Goal: Information Seeking & Learning: Compare options

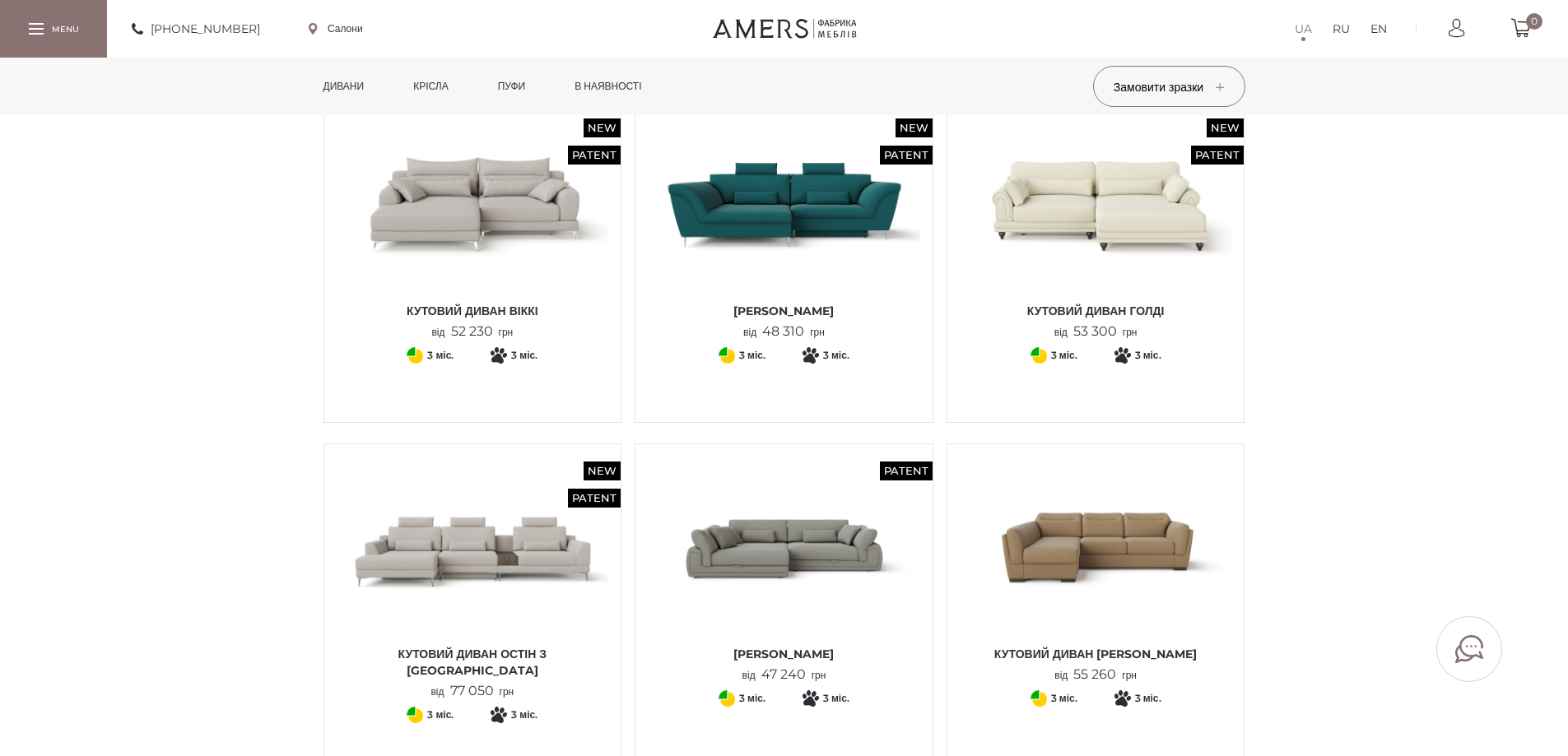
scroll to position [329, 0]
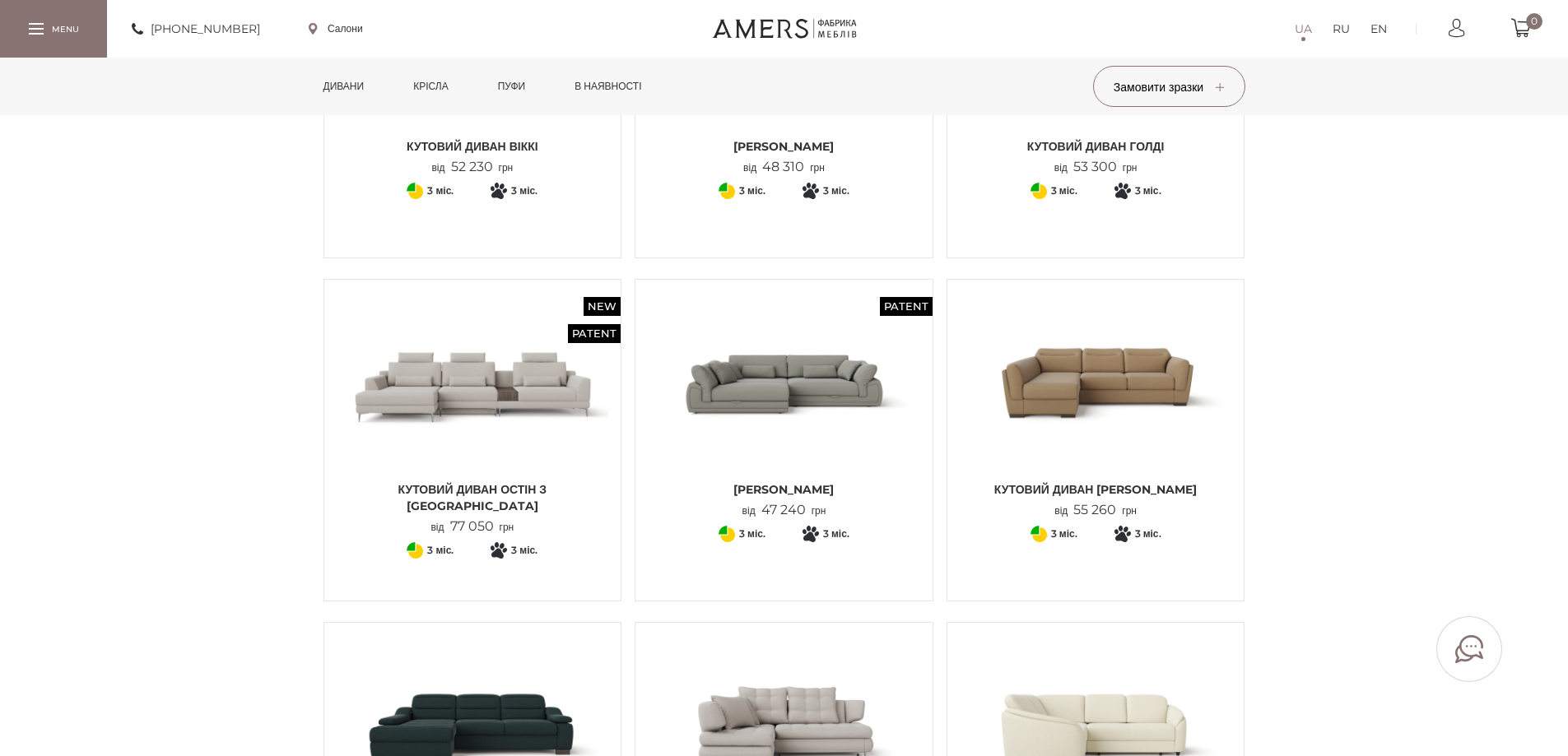
click at [885, 392] on img at bounding box center [784, 383] width 273 height 181
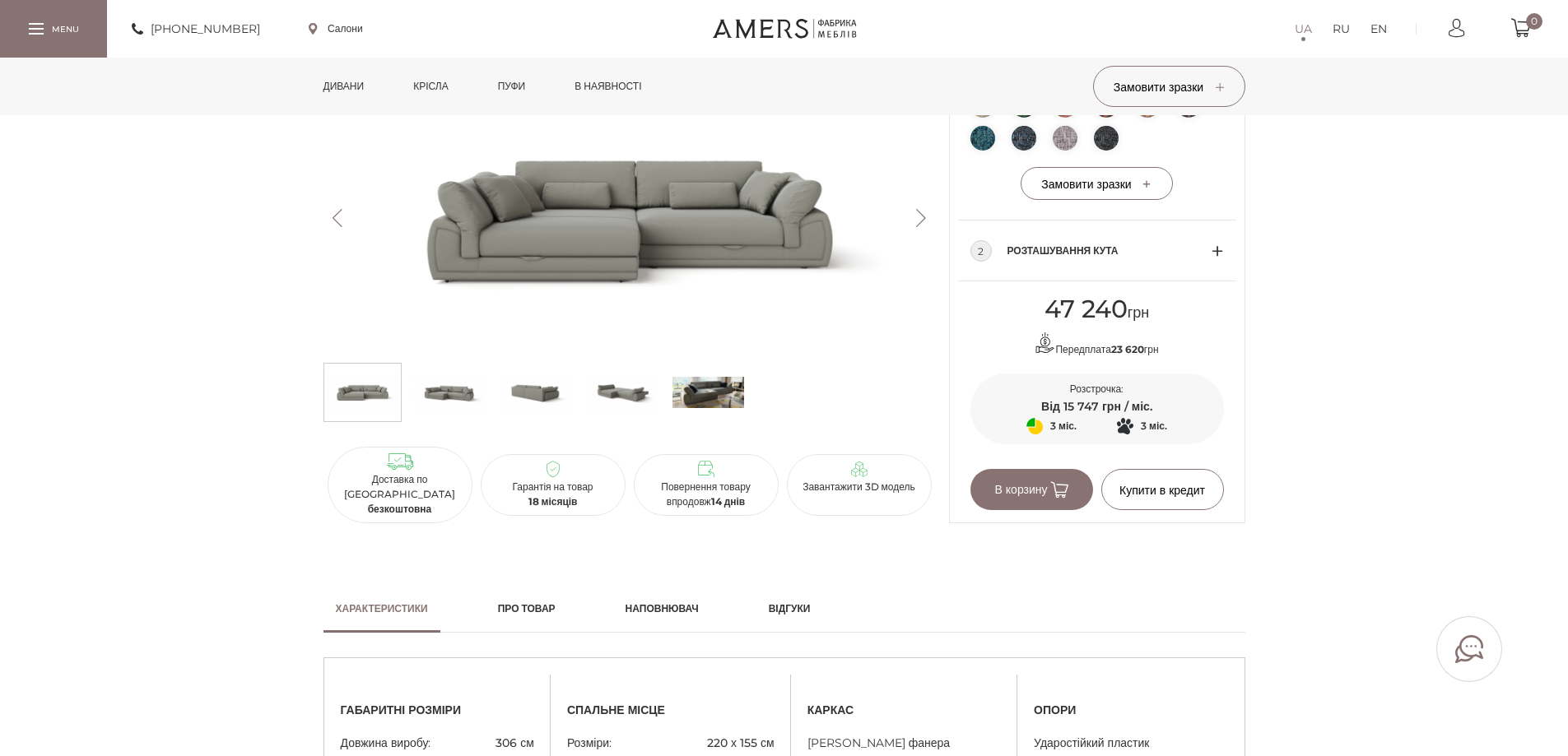
scroll to position [906, 0]
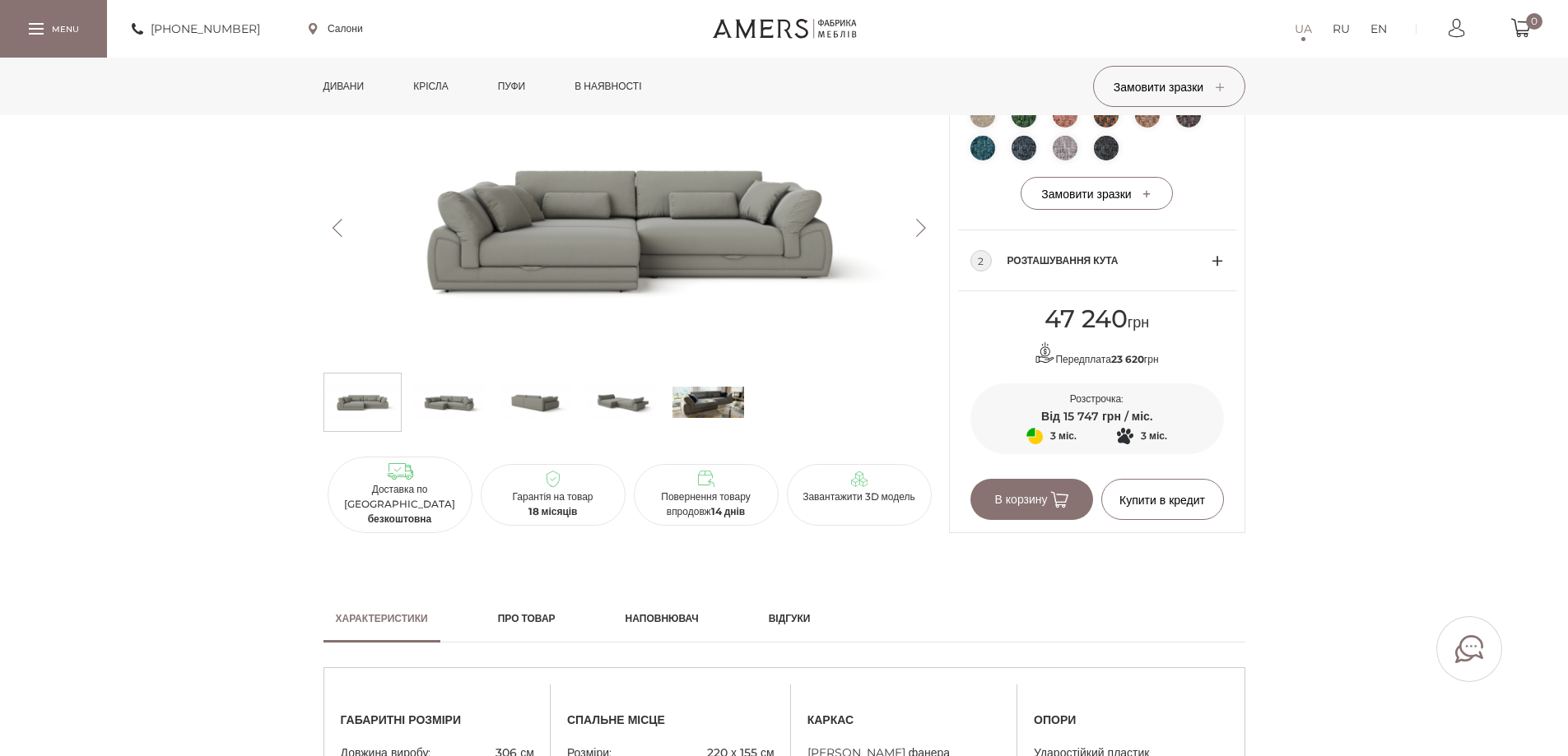
click at [1214, 284] on div "2 Розташування кута" at bounding box center [1098, 261] width 254 height 61
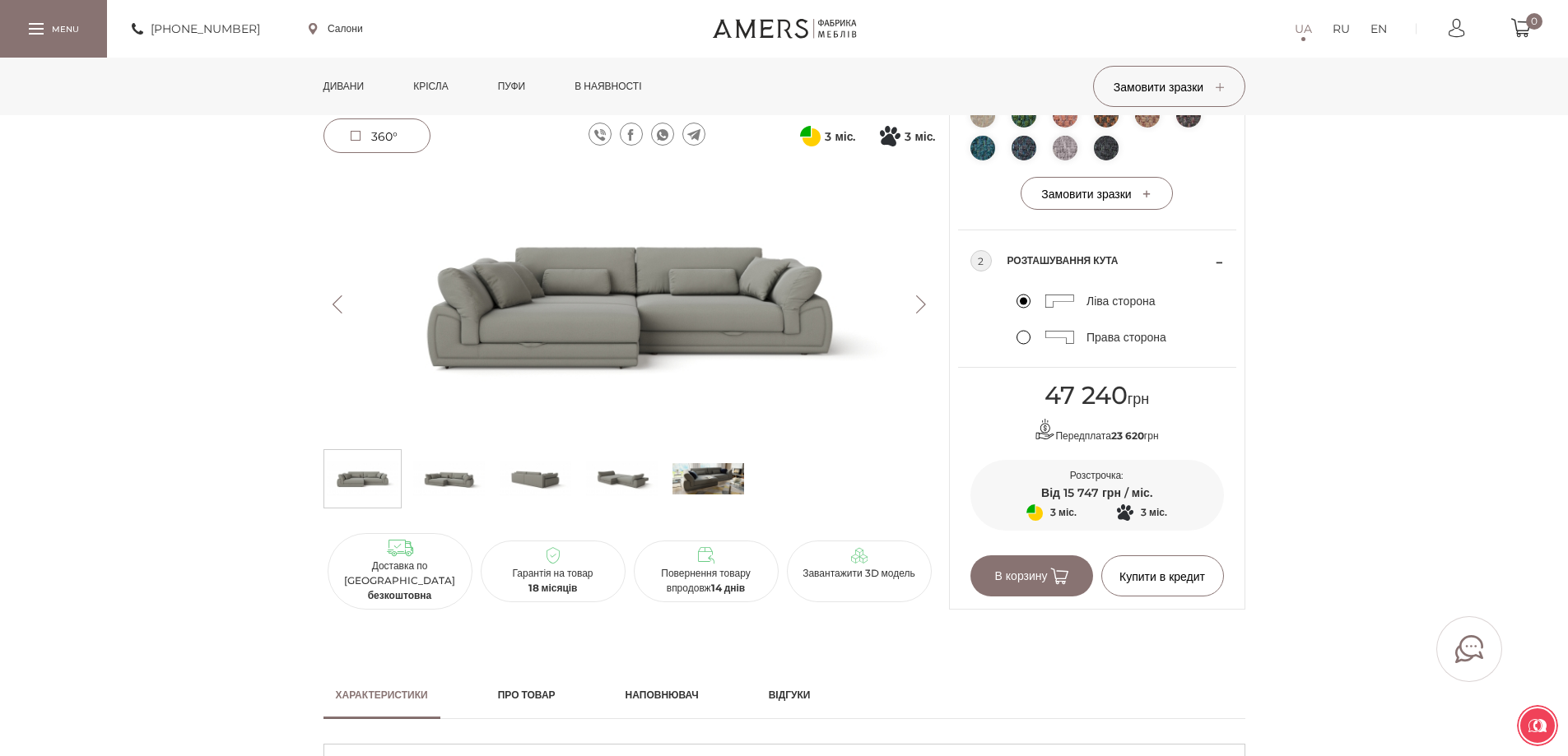
click at [1025, 345] on label "Права сторона" at bounding box center [1092, 337] width 150 height 15
click at [0, 0] on input "Права сторона" at bounding box center [0, 0] width 0 height 0
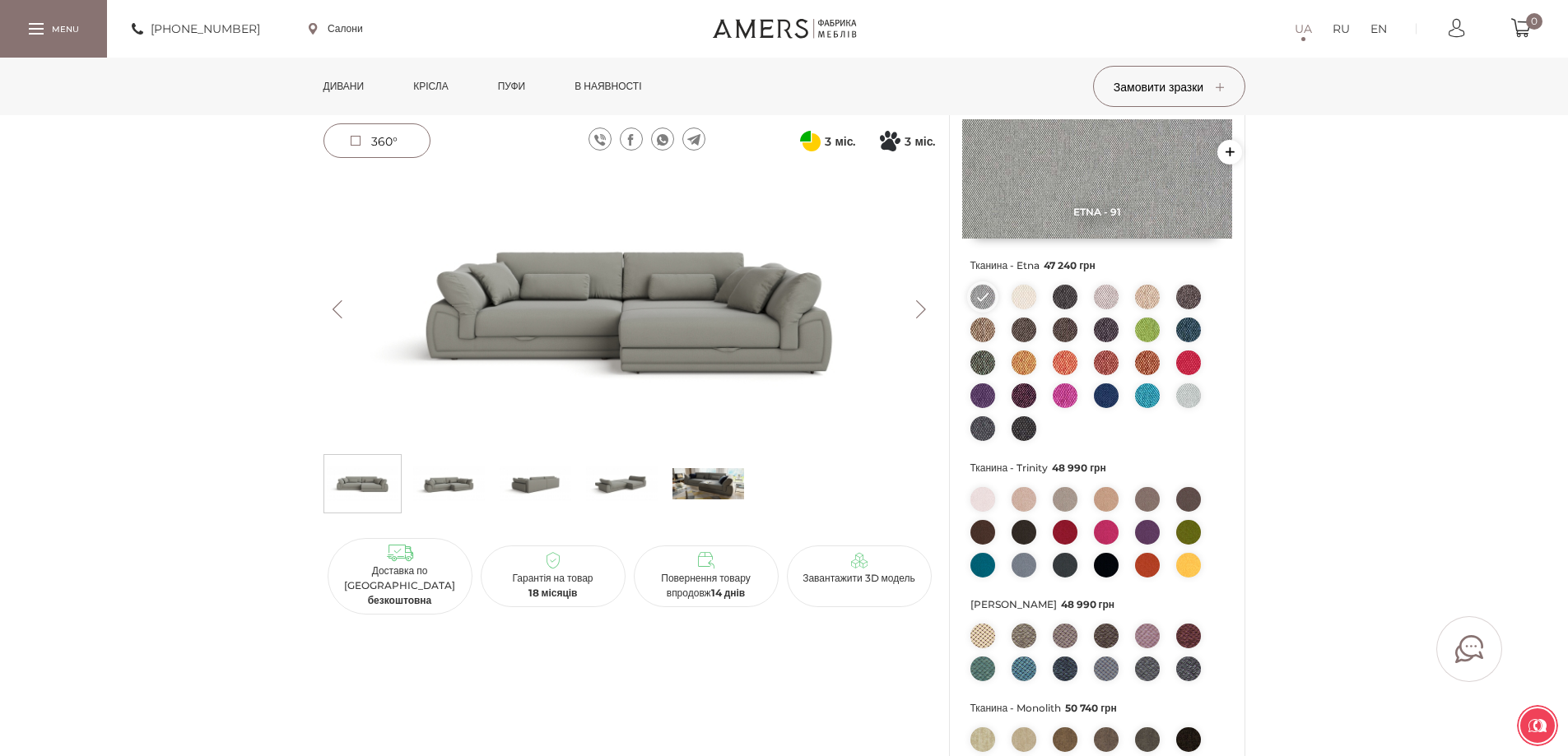
scroll to position [164, 0]
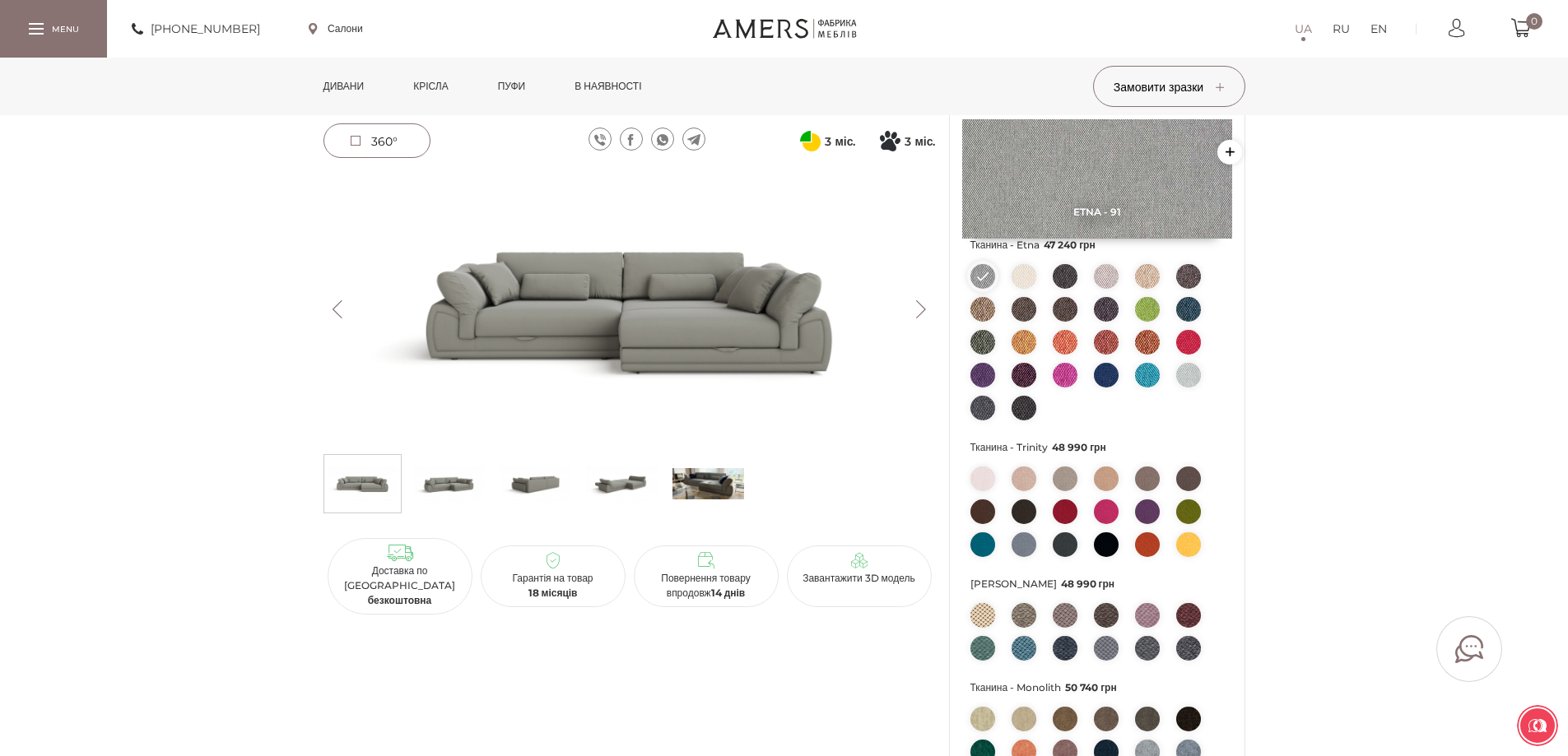
click at [1070, 354] on img at bounding box center [1064, 342] width 25 height 25
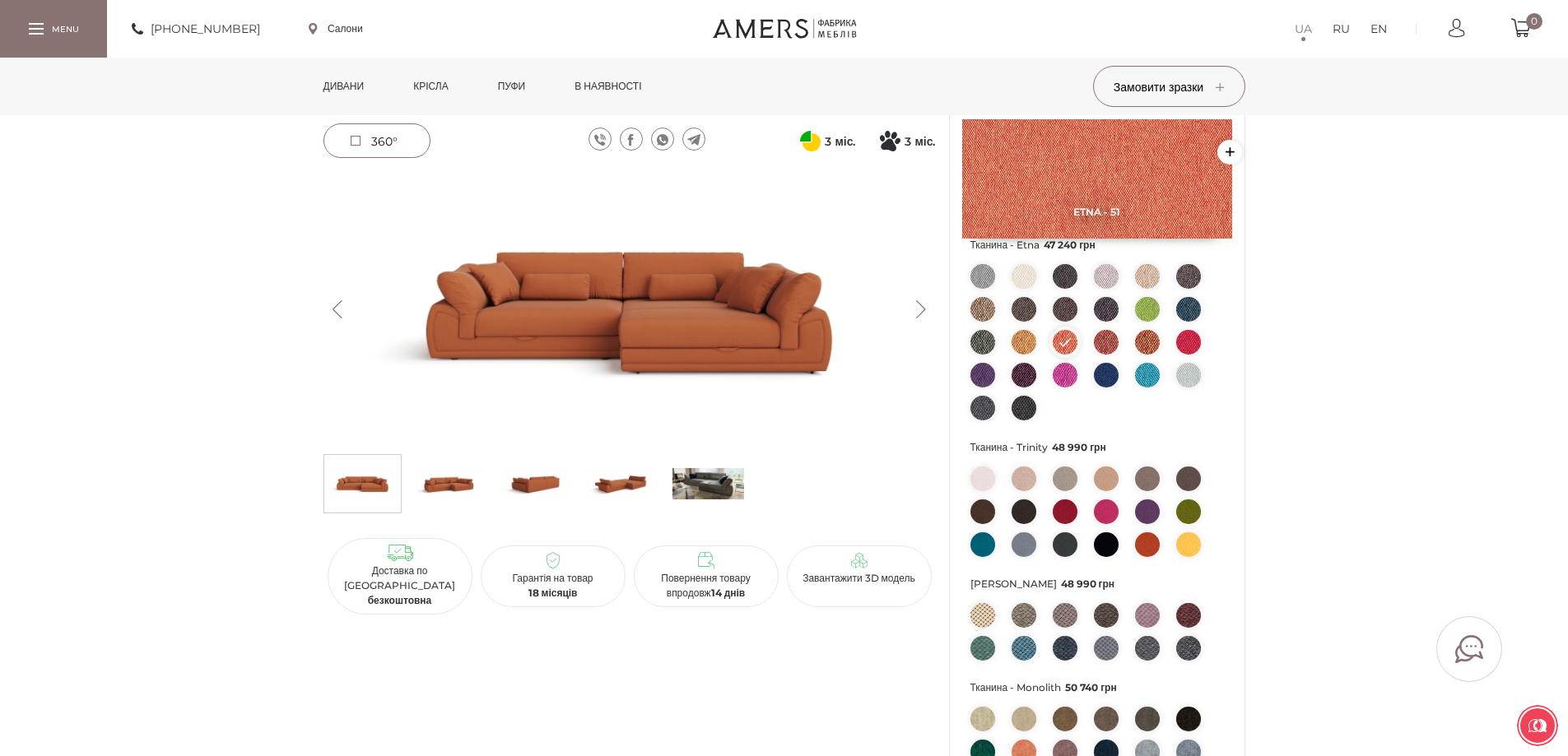
click at [1153, 557] on img at bounding box center [1147, 544] width 25 height 25
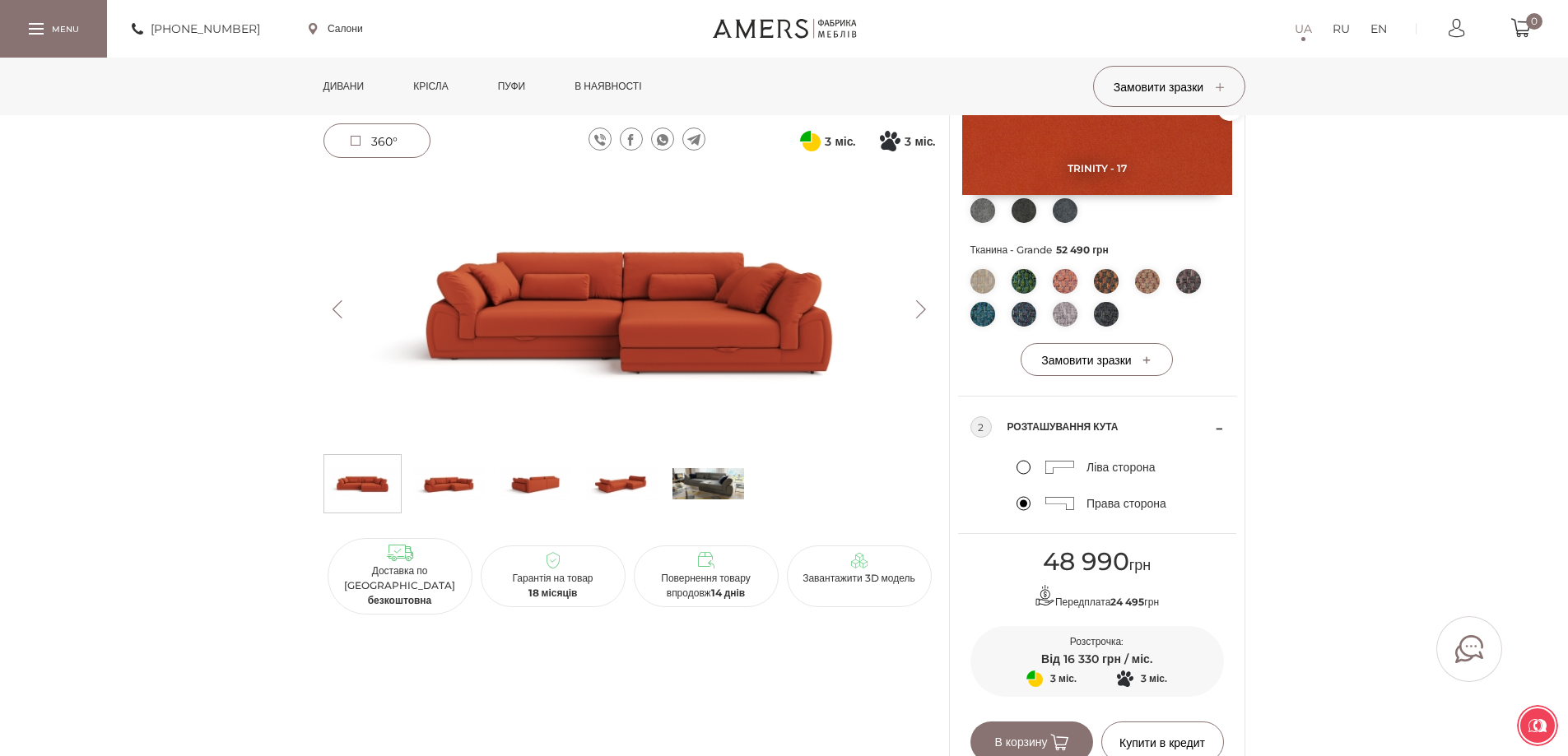
scroll to position [740, 0]
click at [571, 324] on img at bounding box center [630, 310] width 612 height 274
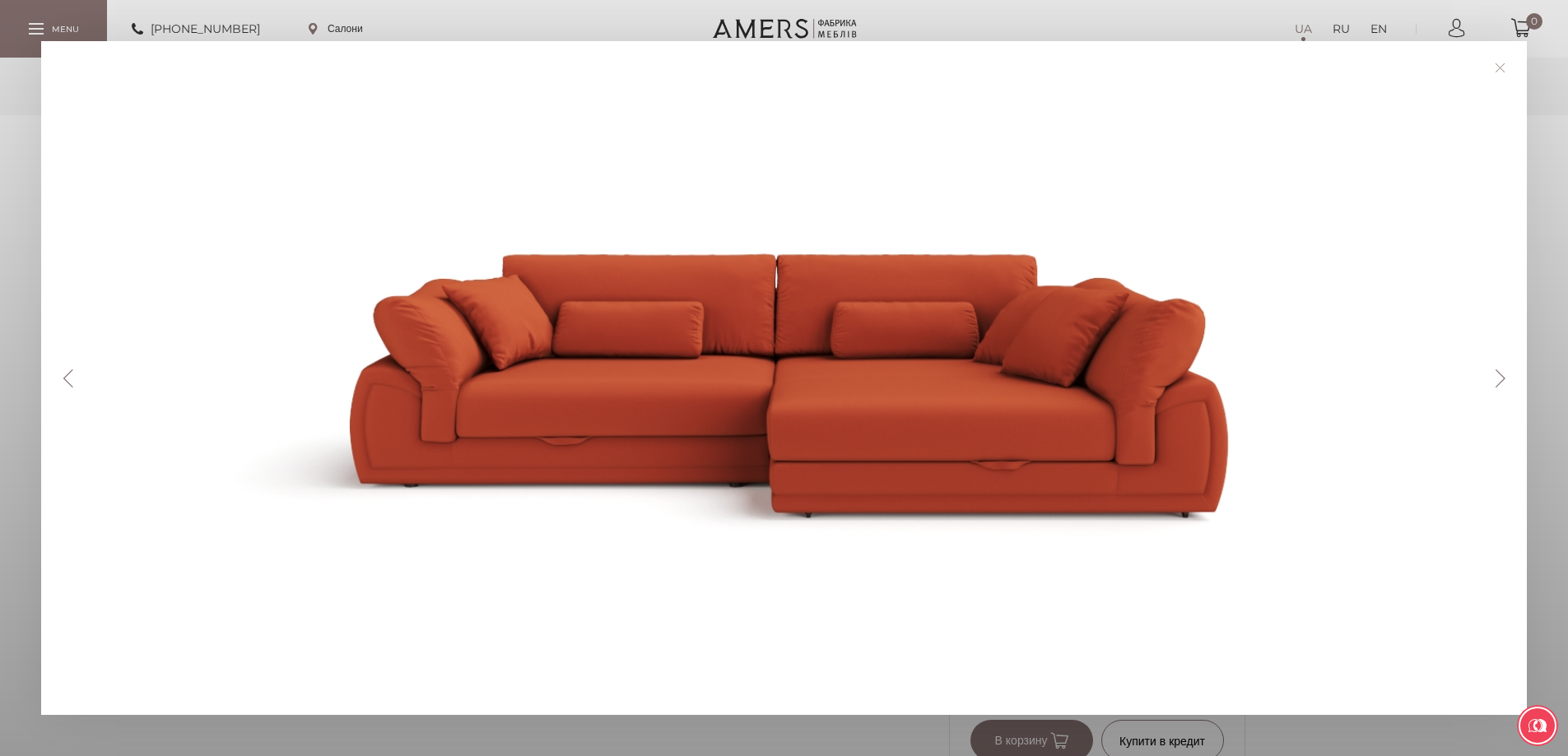
click at [1503, 72] on link at bounding box center [1500, 68] width 26 height 26
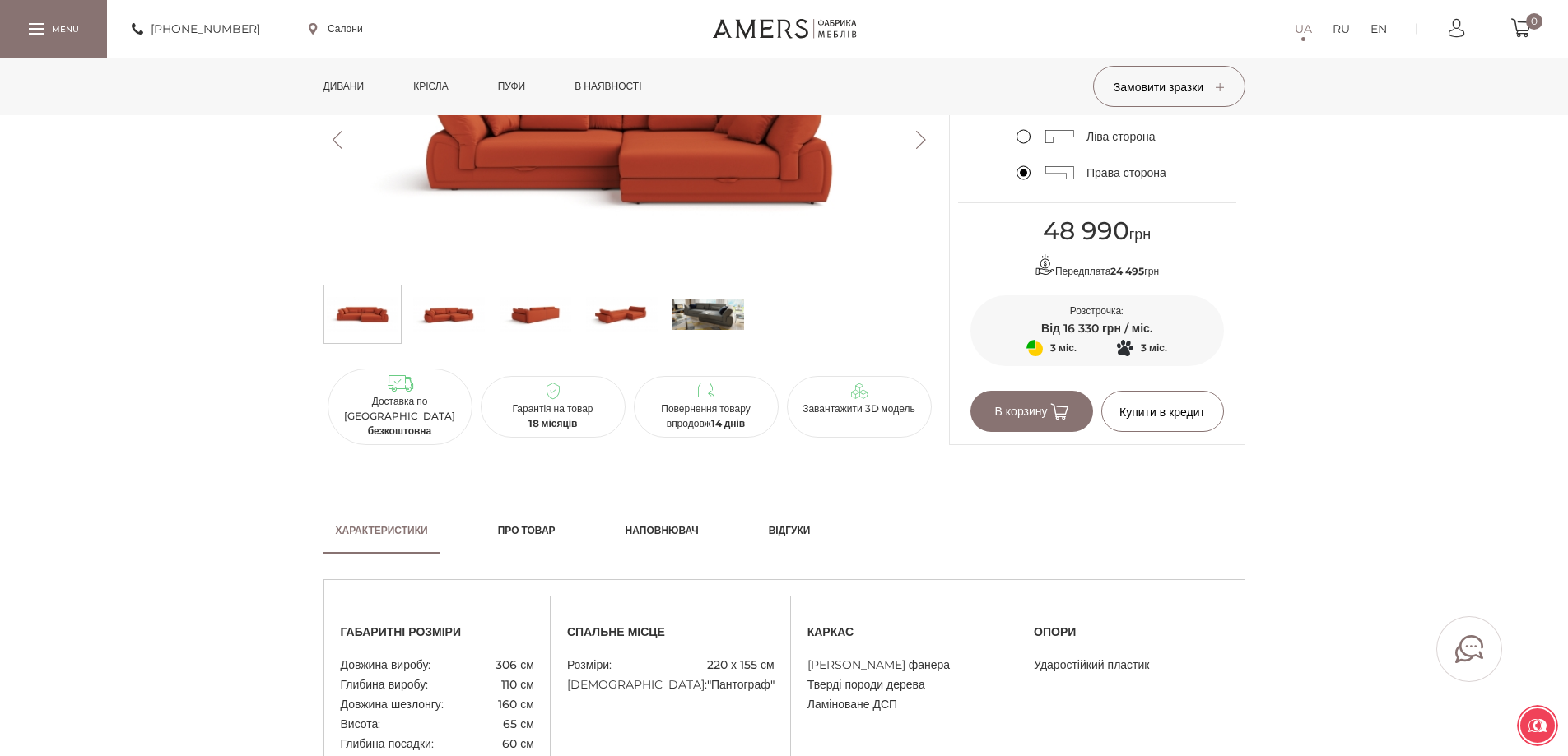
scroll to position [987, 0]
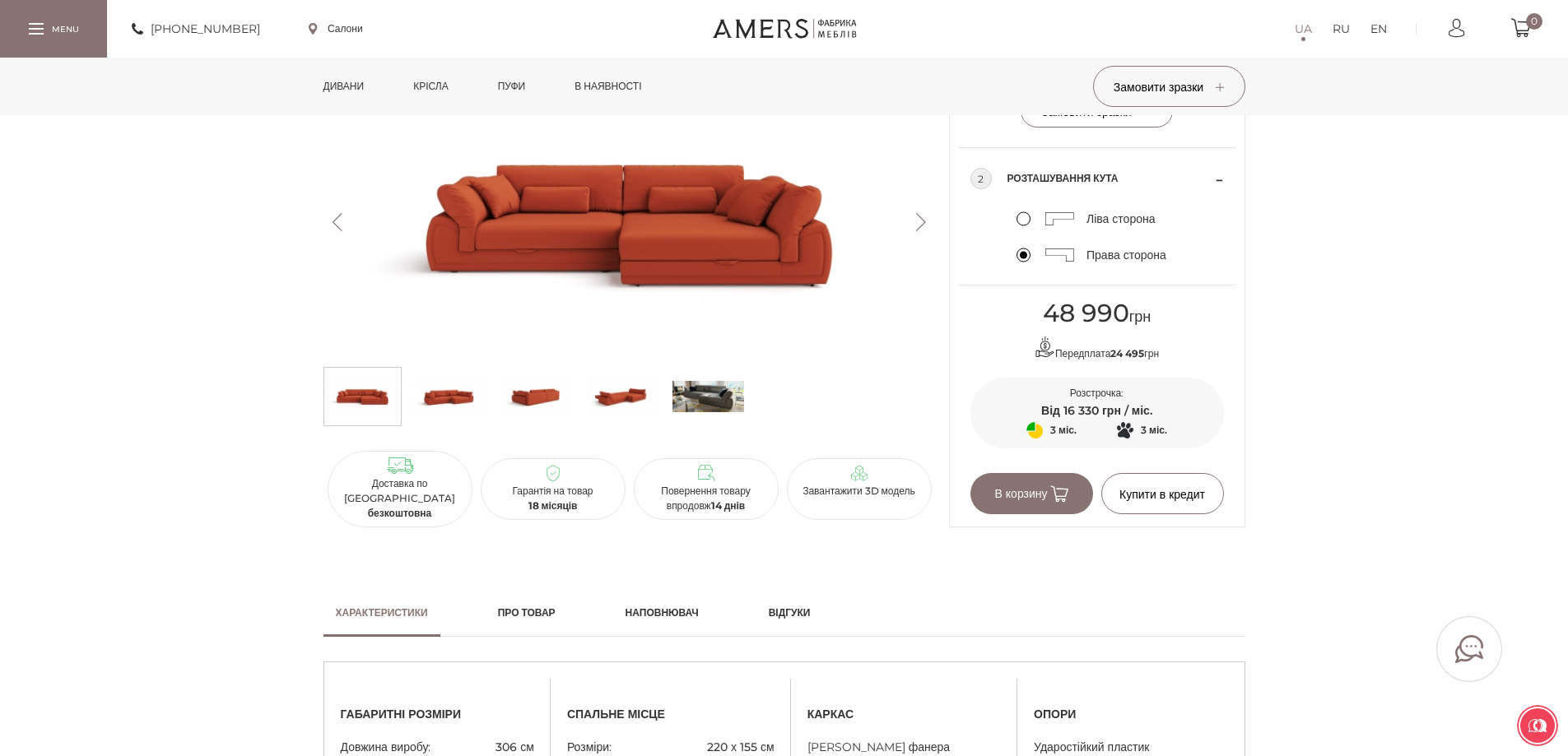
click at [713, 421] on img at bounding box center [708, 397] width 72 height 49
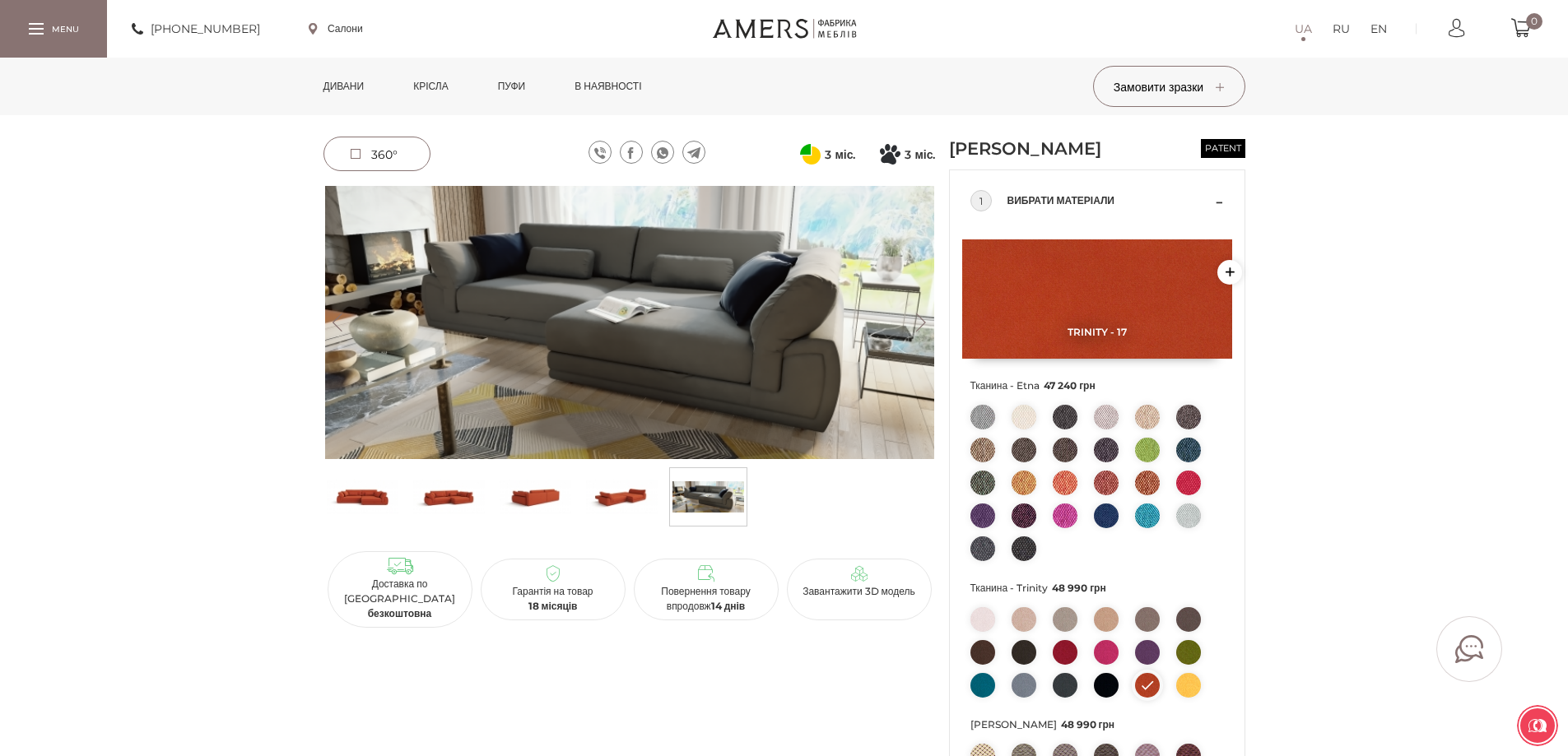
scroll to position [0, 0]
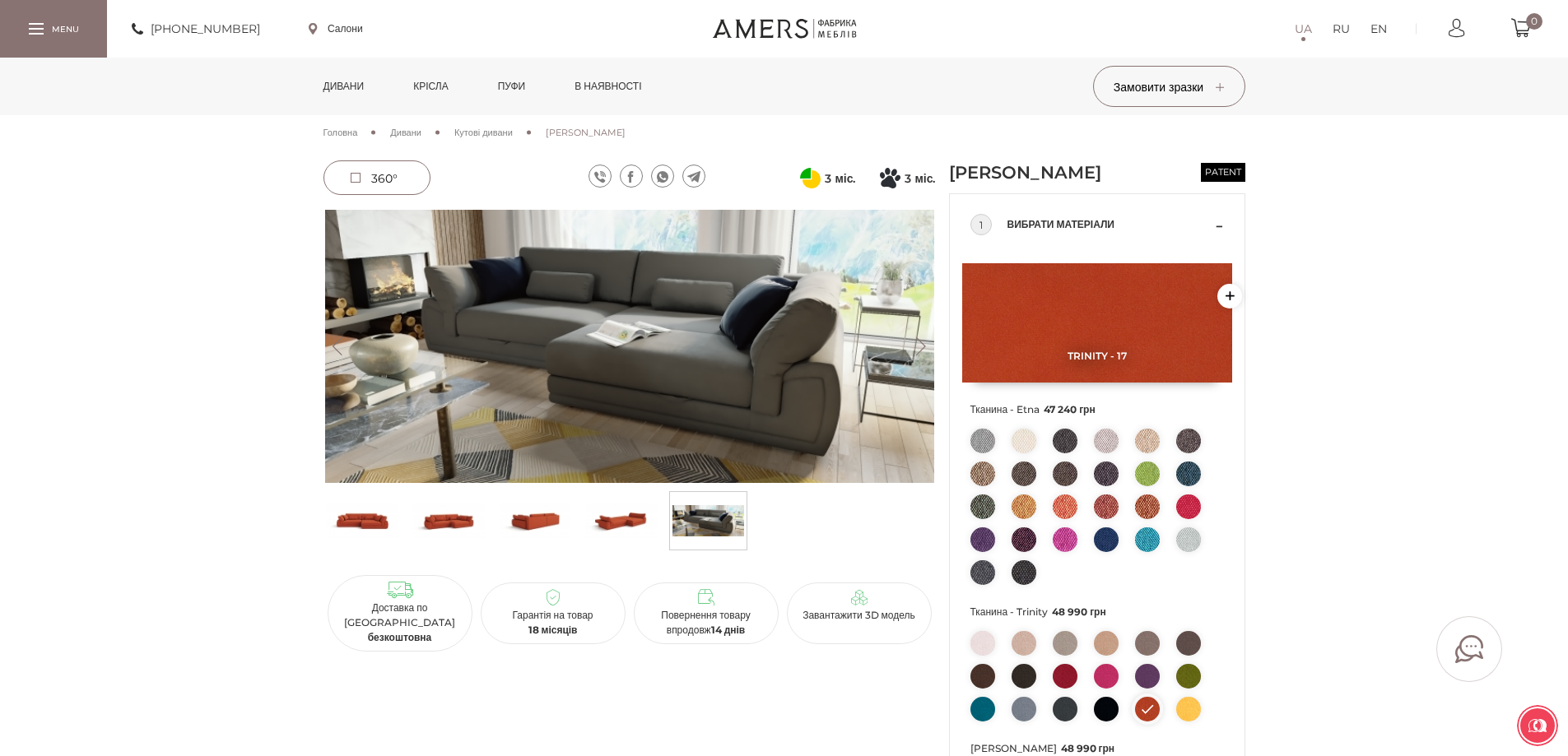
click at [360, 520] on img at bounding box center [362, 521] width 72 height 49
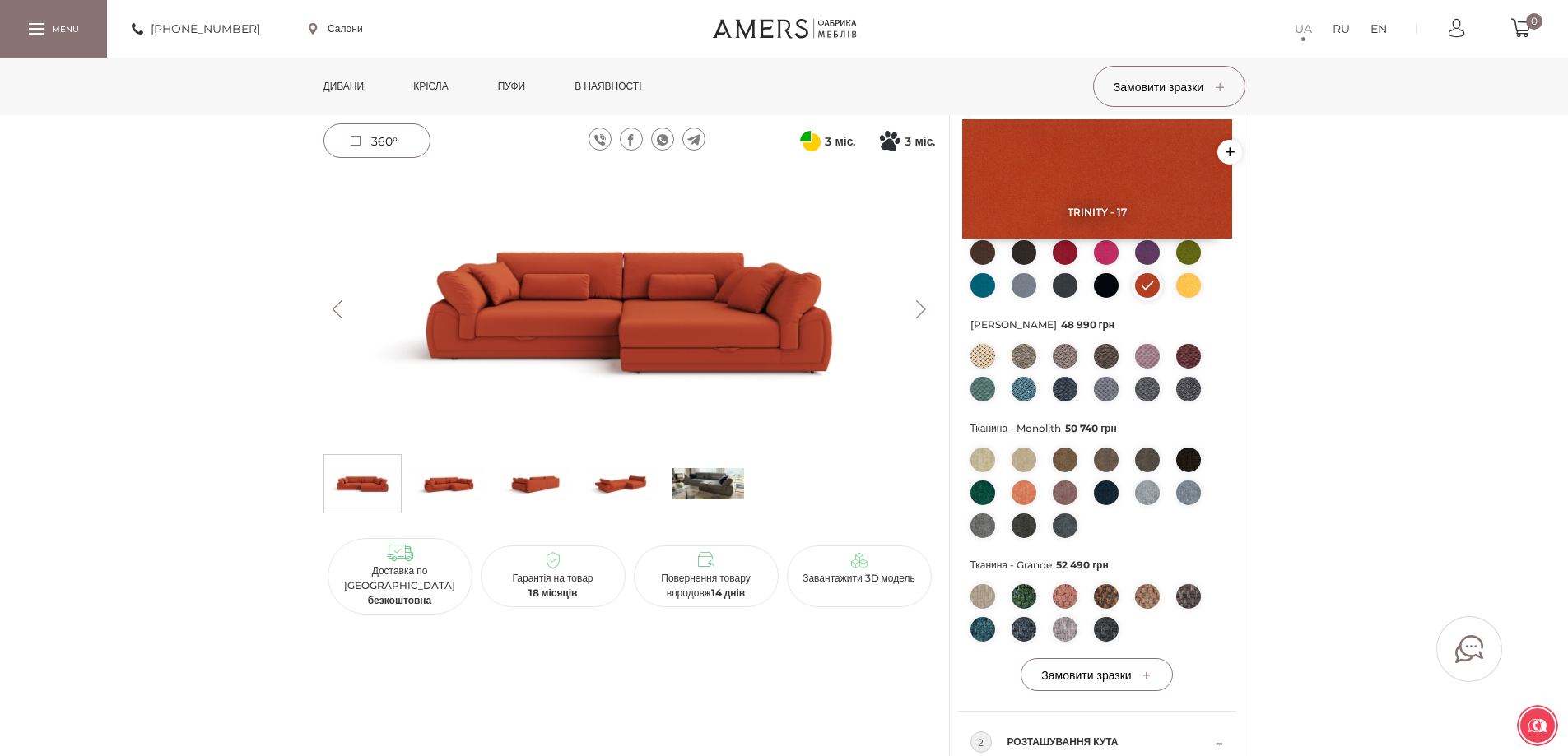
scroll to position [411, 0]
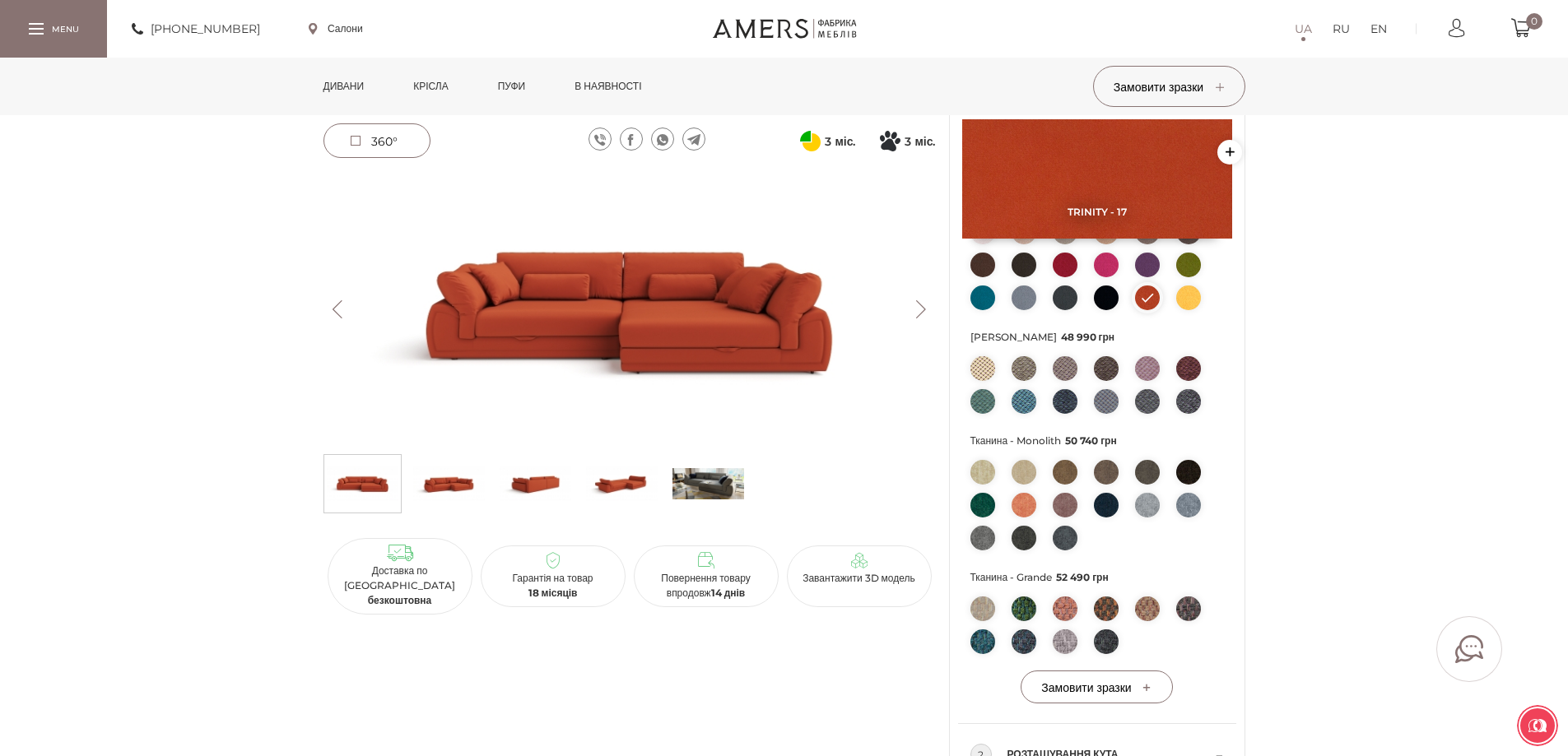
click at [1202, 287] on ul at bounding box center [1098, 269] width 254 height 98
click at [1193, 278] on img at bounding box center [1188, 265] width 25 height 25
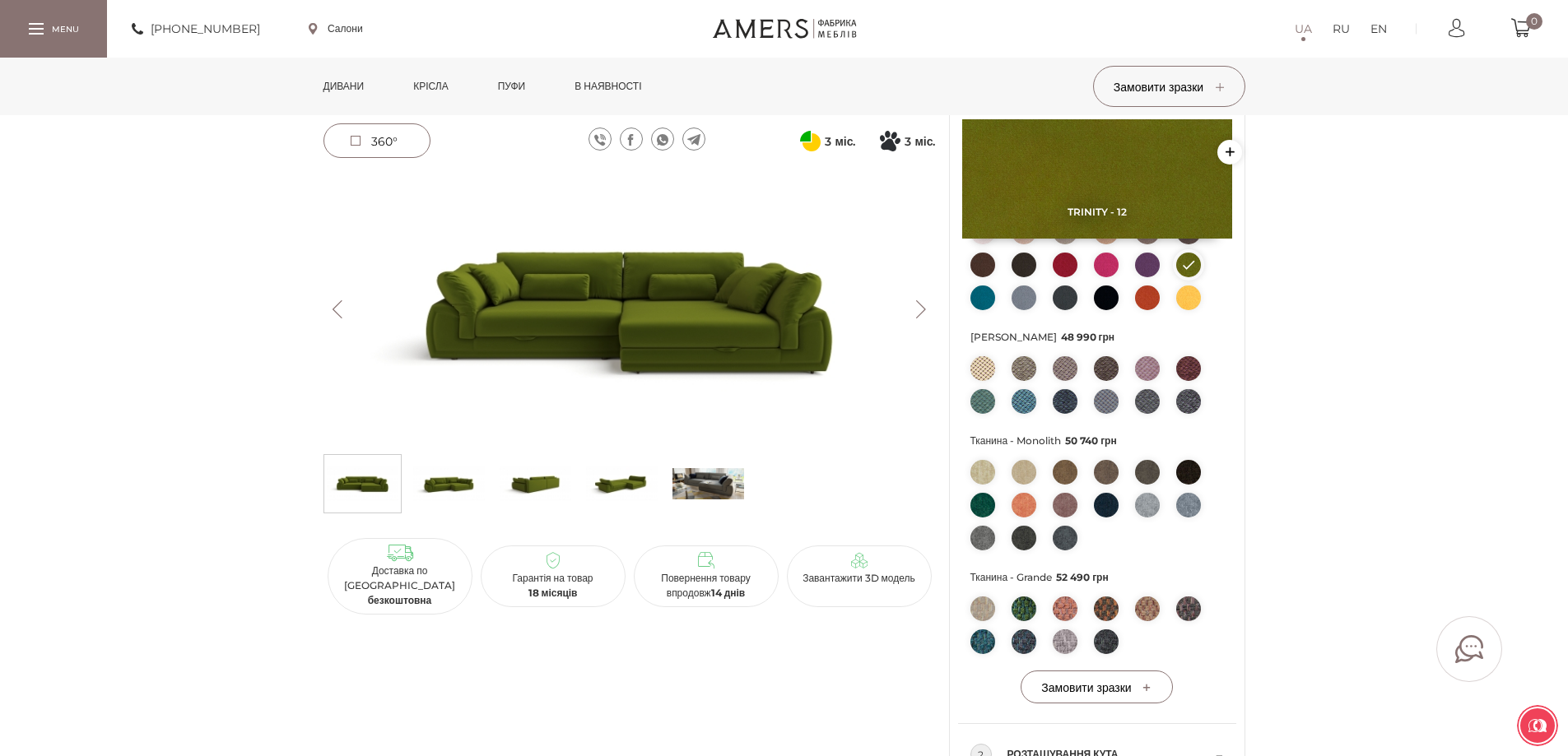
click at [1025, 518] on img at bounding box center [1024, 505] width 25 height 25
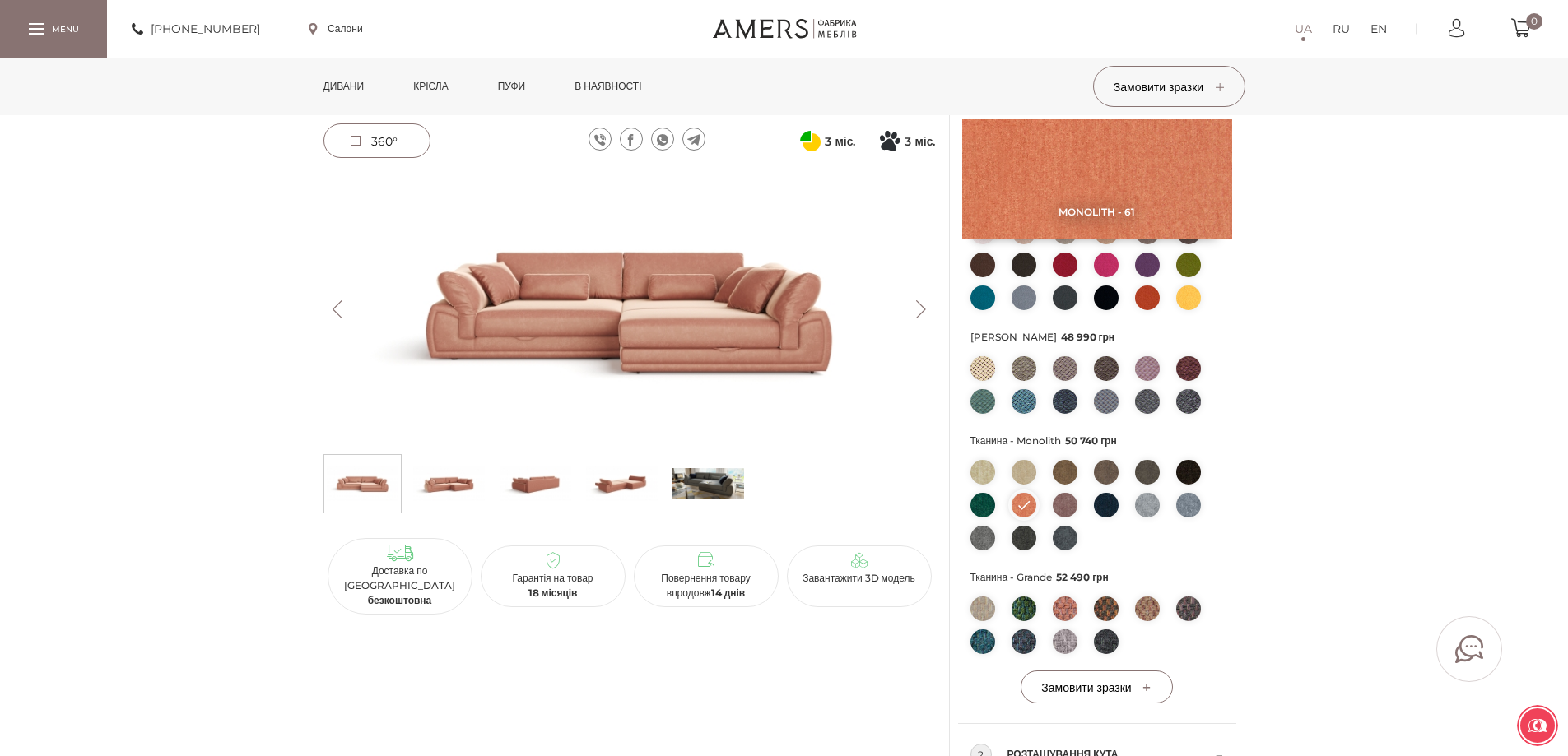
click at [1188, 310] on img at bounding box center [1188, 297] width 25 height 25
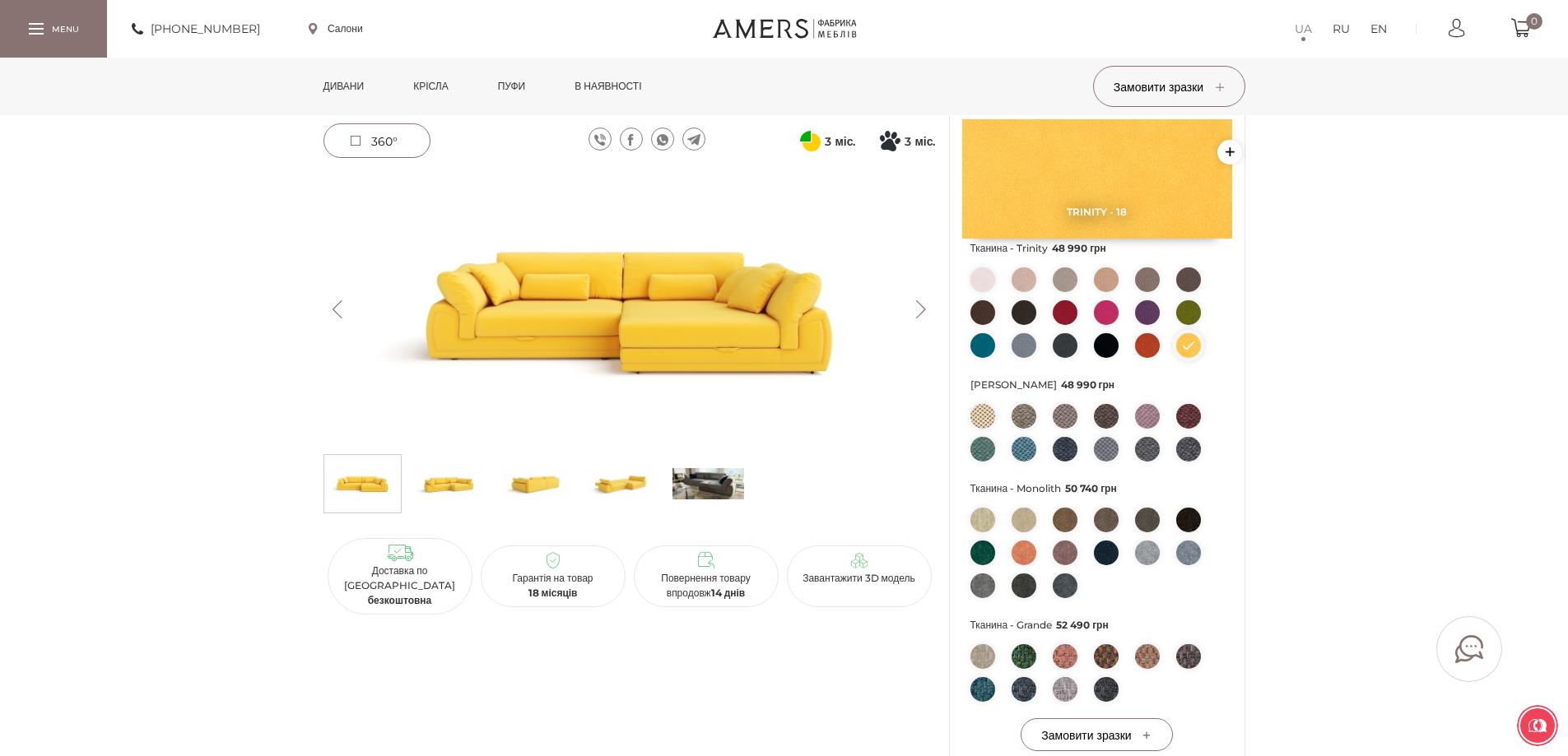
scroll to position [329, 0]
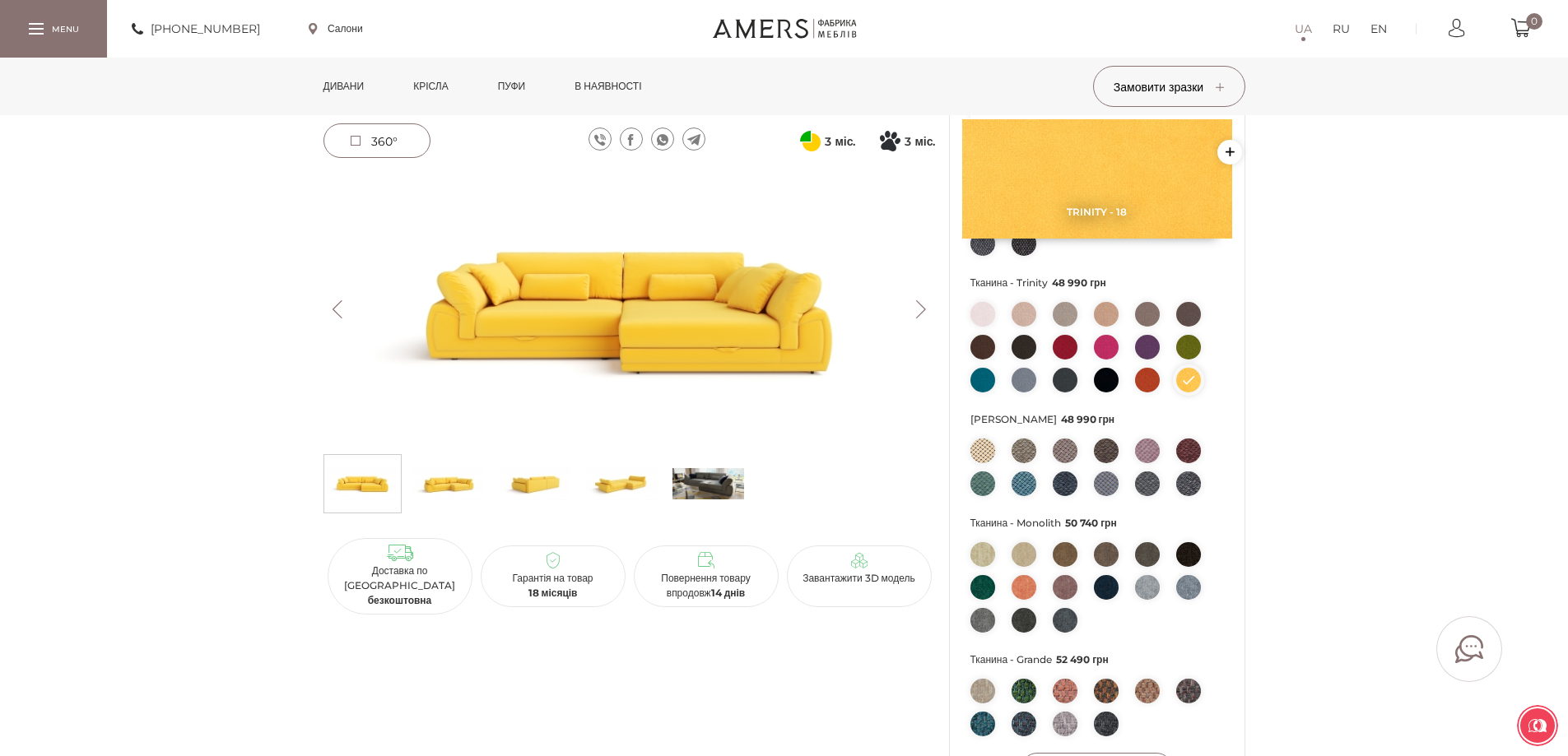
click at [384, 147] on span "360°" at bounding box center [384, 141] width 27 height 15
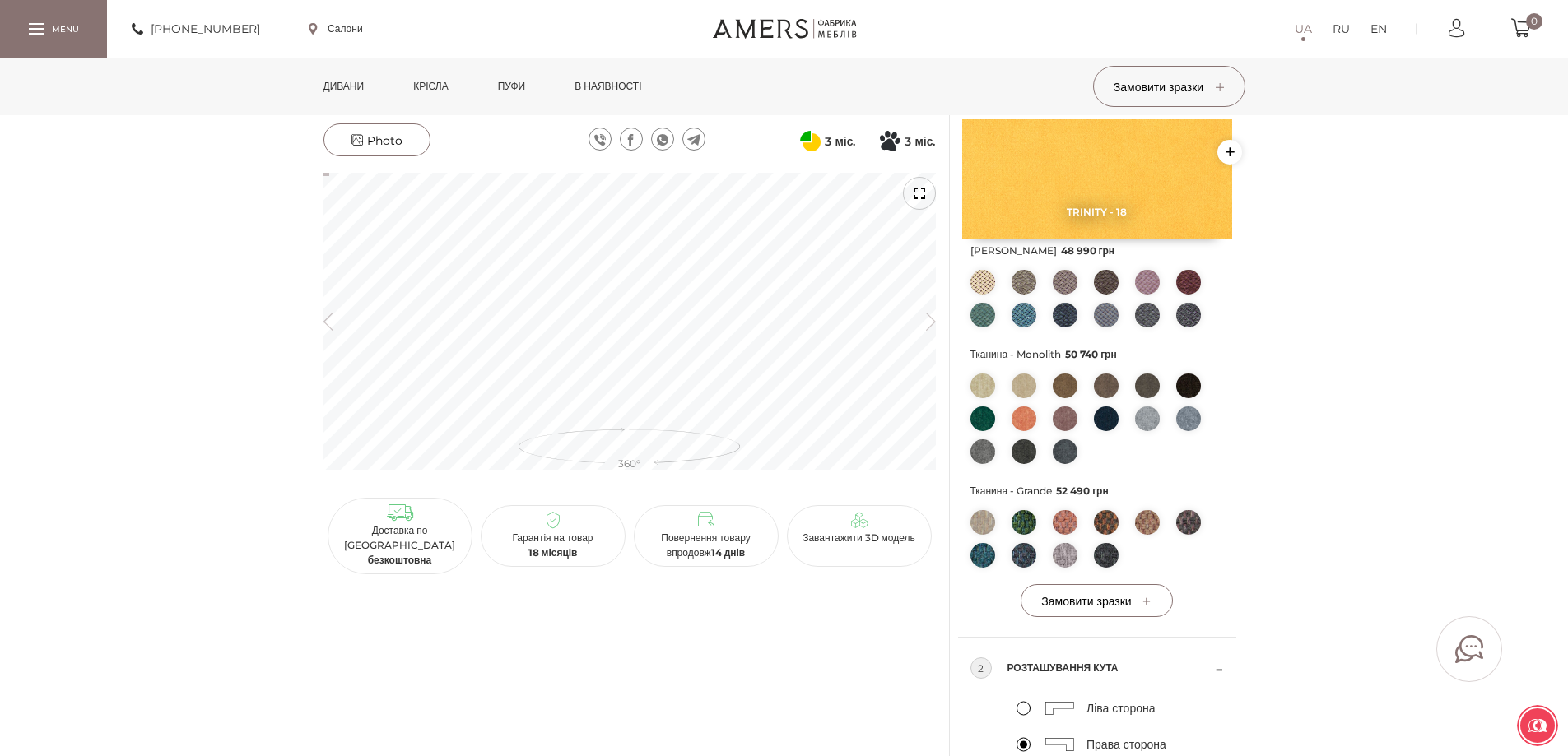
scroll to position [823, 0]
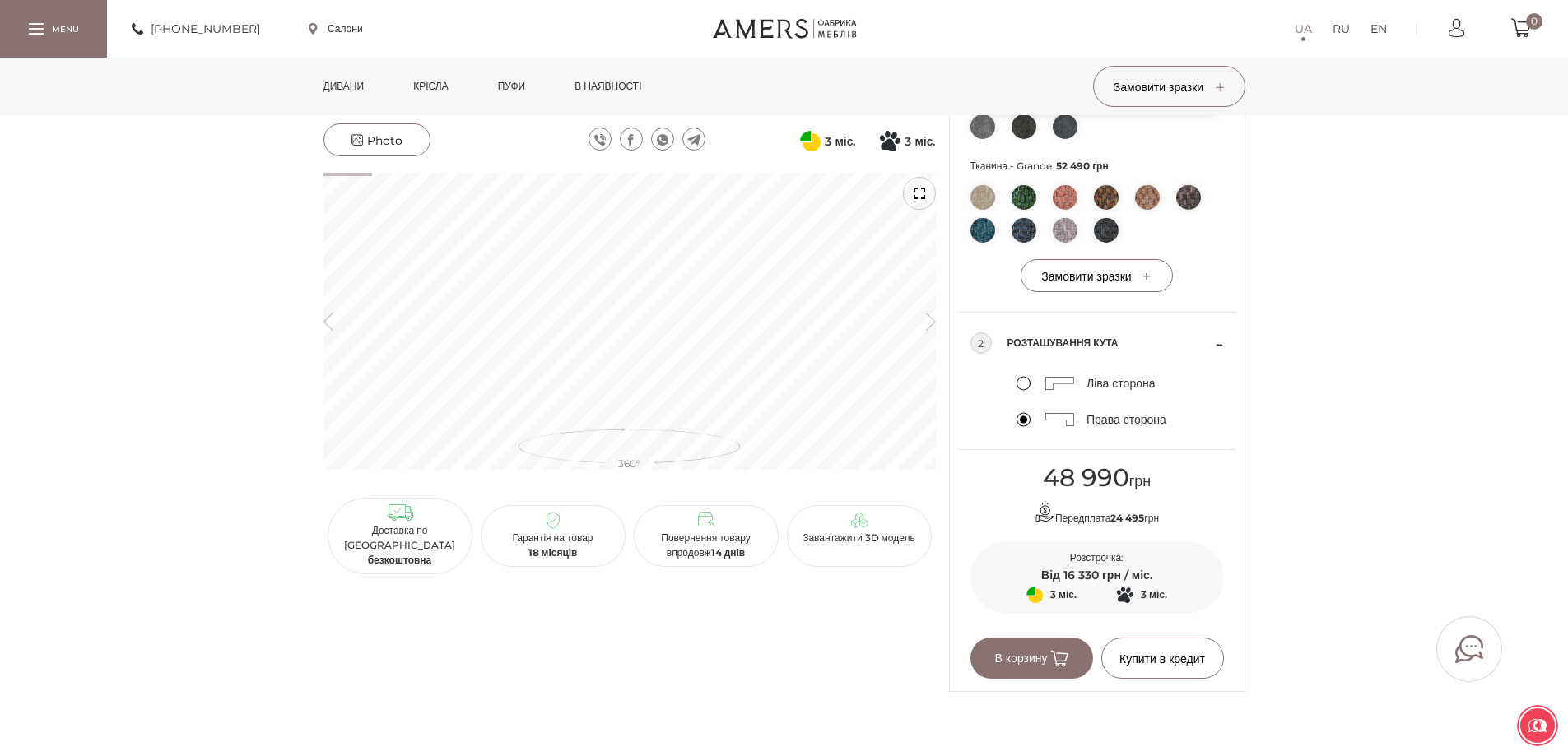
click at [1018, 391] on label "Ліва сторона" at bounding box center [1086, 383] width 139 height 15
click at [0, 0] on input "Ліва сторона" at bounding box center [0, 0] width 0 height 0
click at [1022, 427] on label "Права сторона" at bounding box center [1092, 419] width 150 height 15
click at [0, 0] on input "Права сторона" at bounding box center [0, 0] width 0 height 0
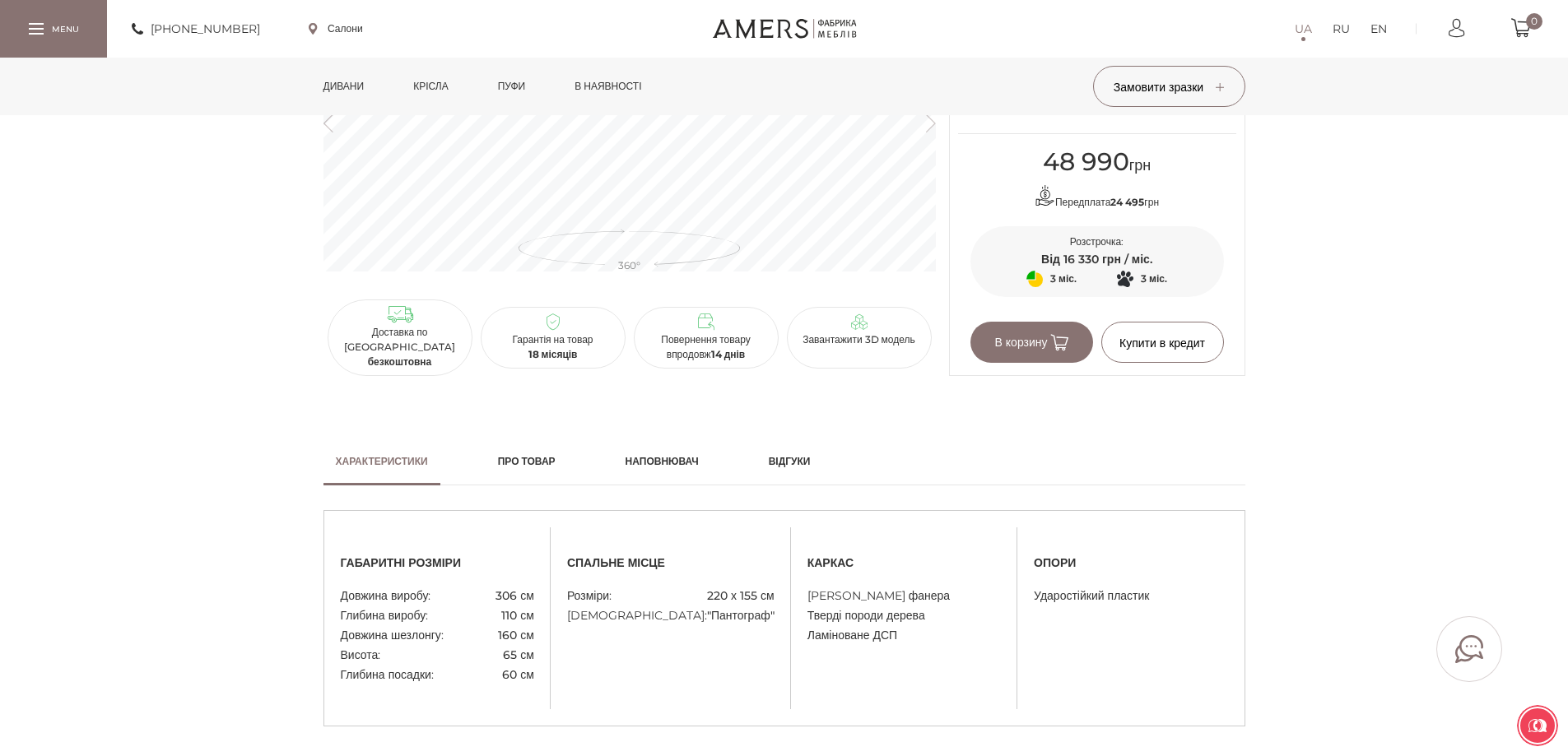
scroll to position [1153, 0]
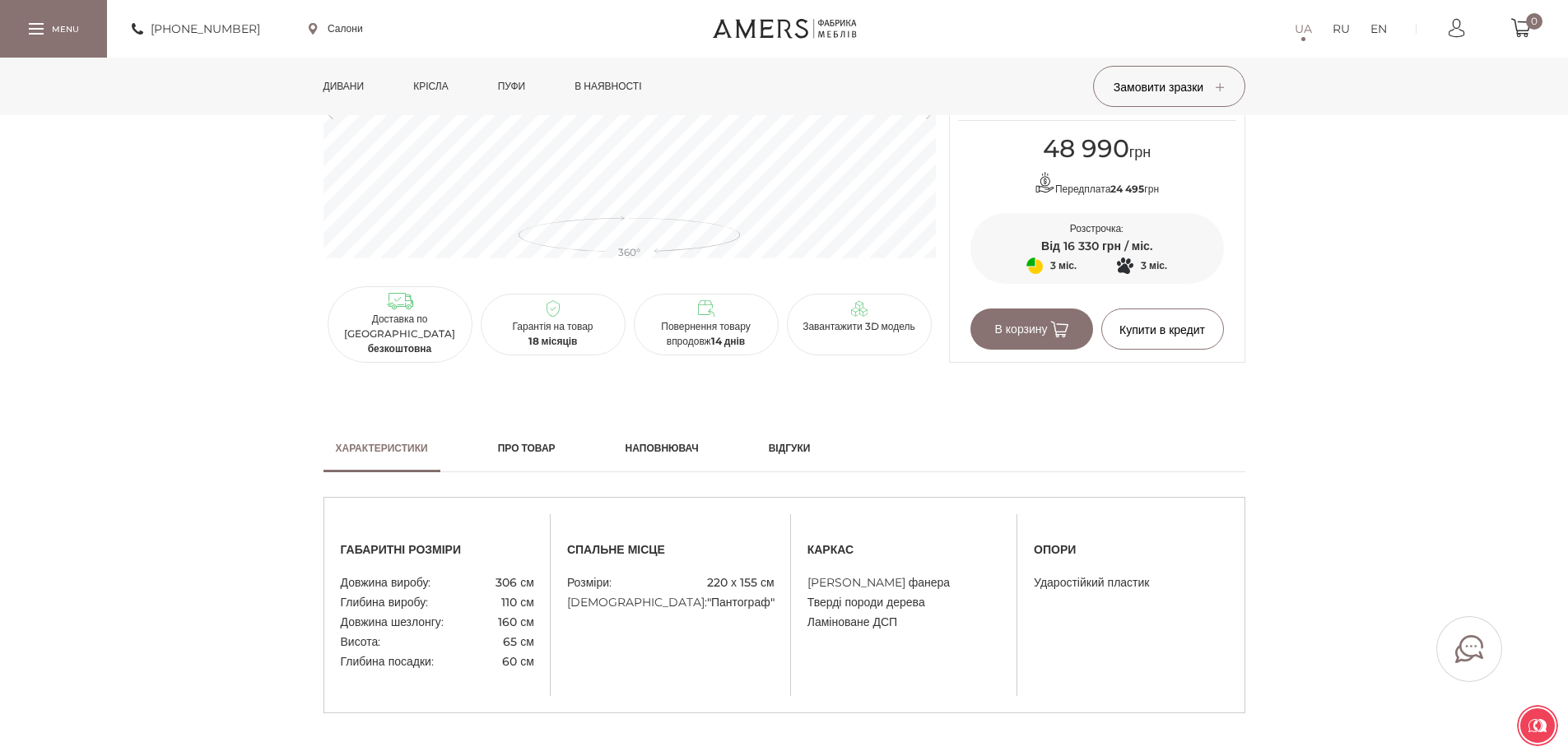
click at [1273, 430] on div "Кутовий Диван ДЖЕММА 48 990 грн 3 міс. Оплата частинами від ПриватБанку 3 16 330" at bounding box center [784, 231] width 1568 height 2536
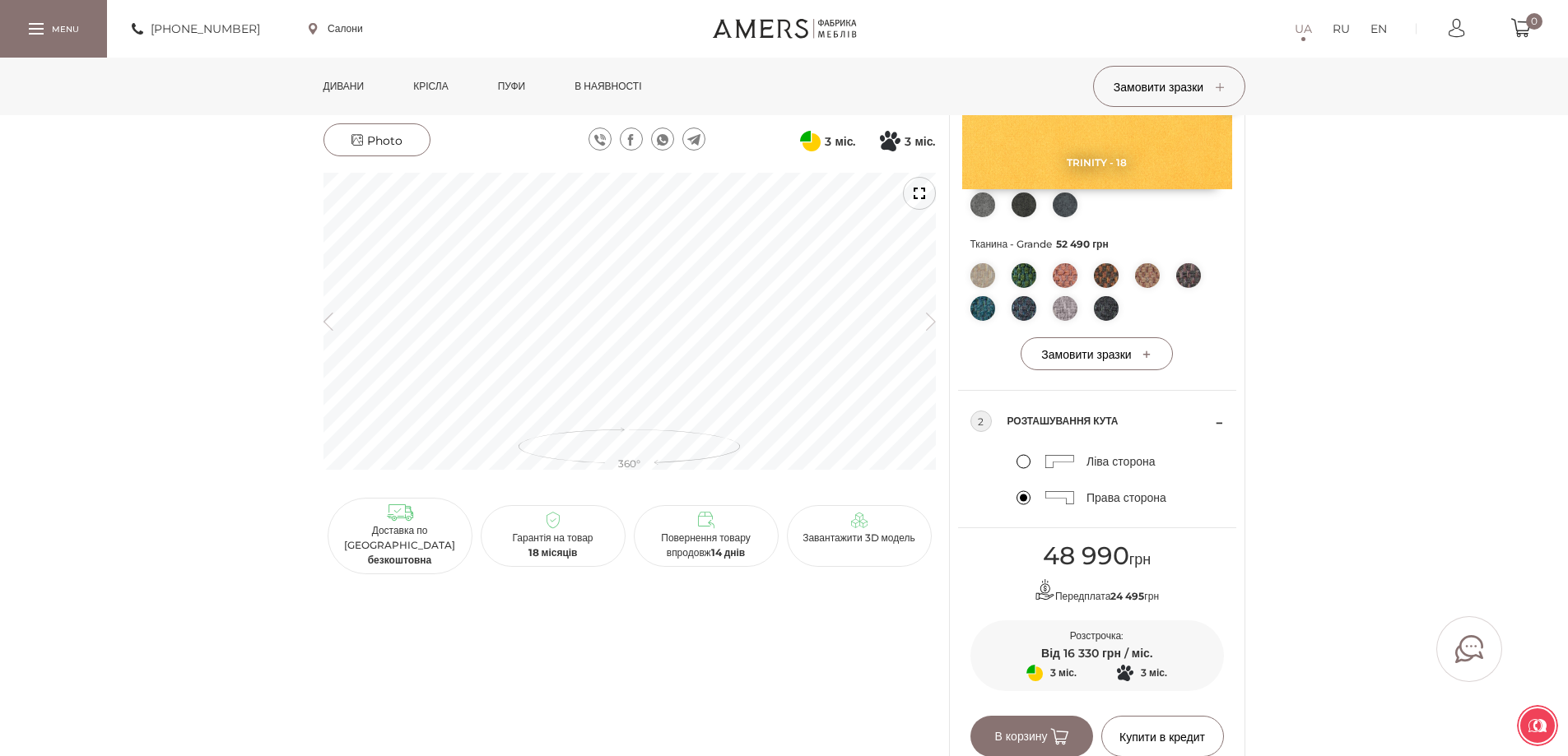
scroll to position [740, 0]
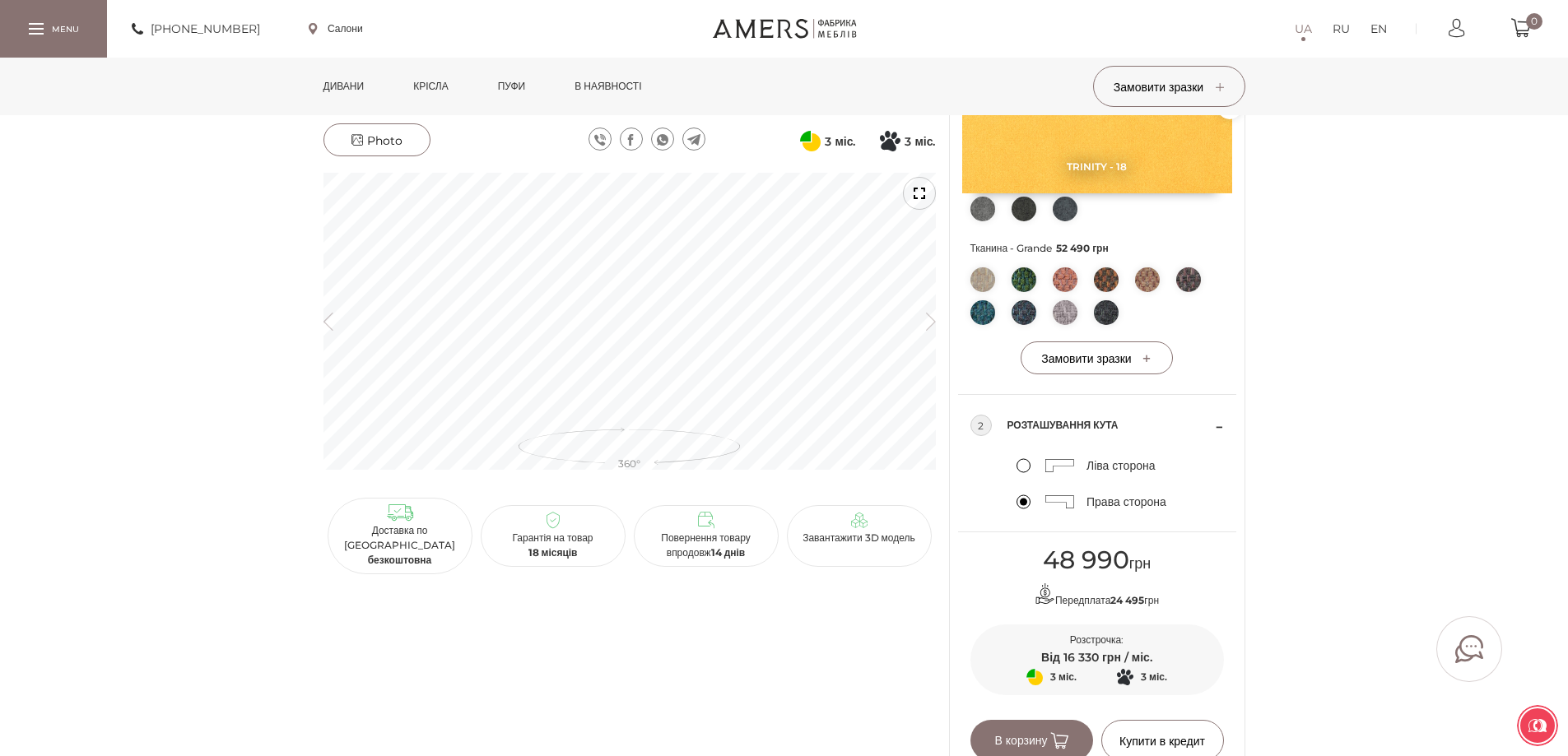
click at [918, 200] on div at bounding box center [918, 193] width 32 height 32
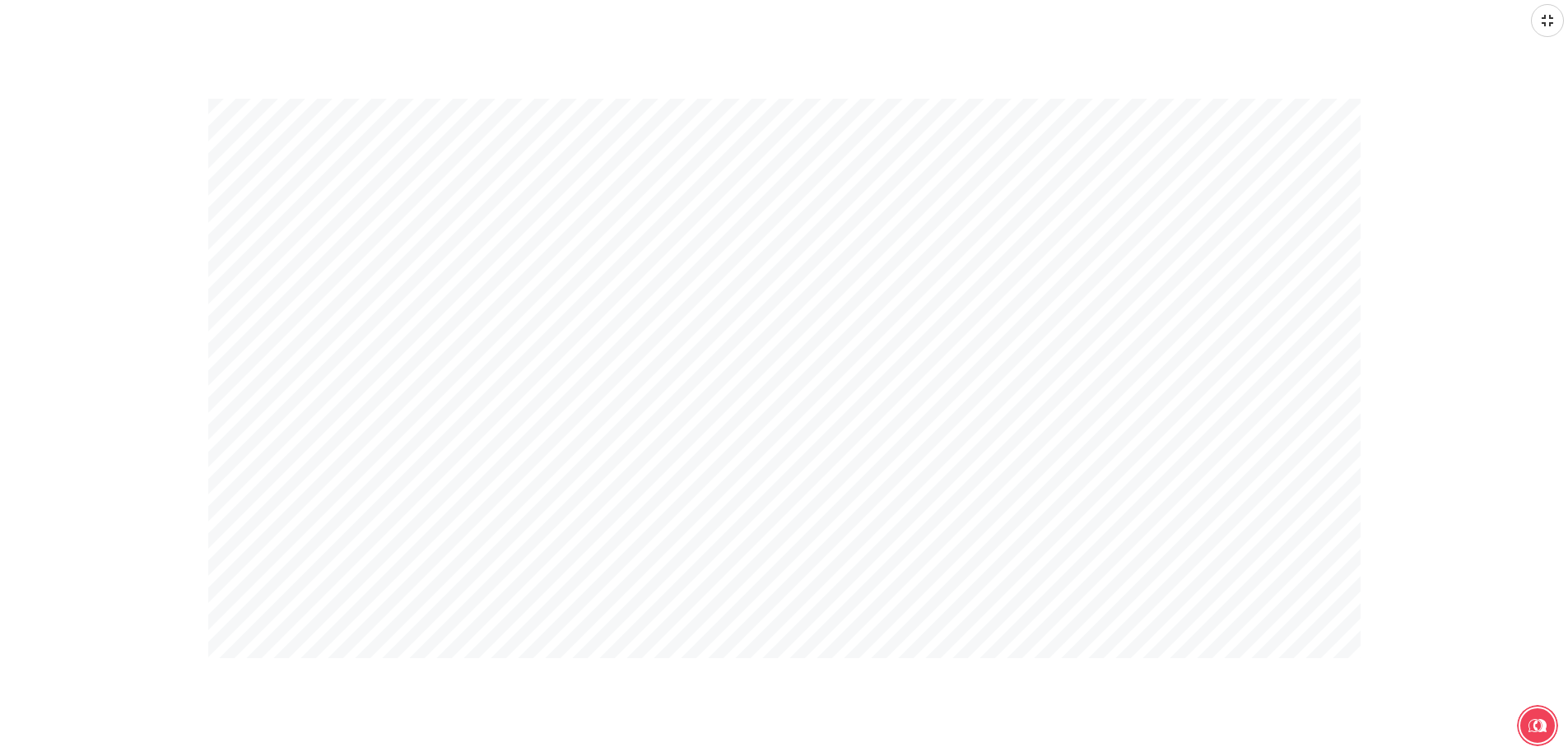
scroll to position [411, 0]
click at [1558, 27] on div at bounding box center [1546, 20] width 32 height 32
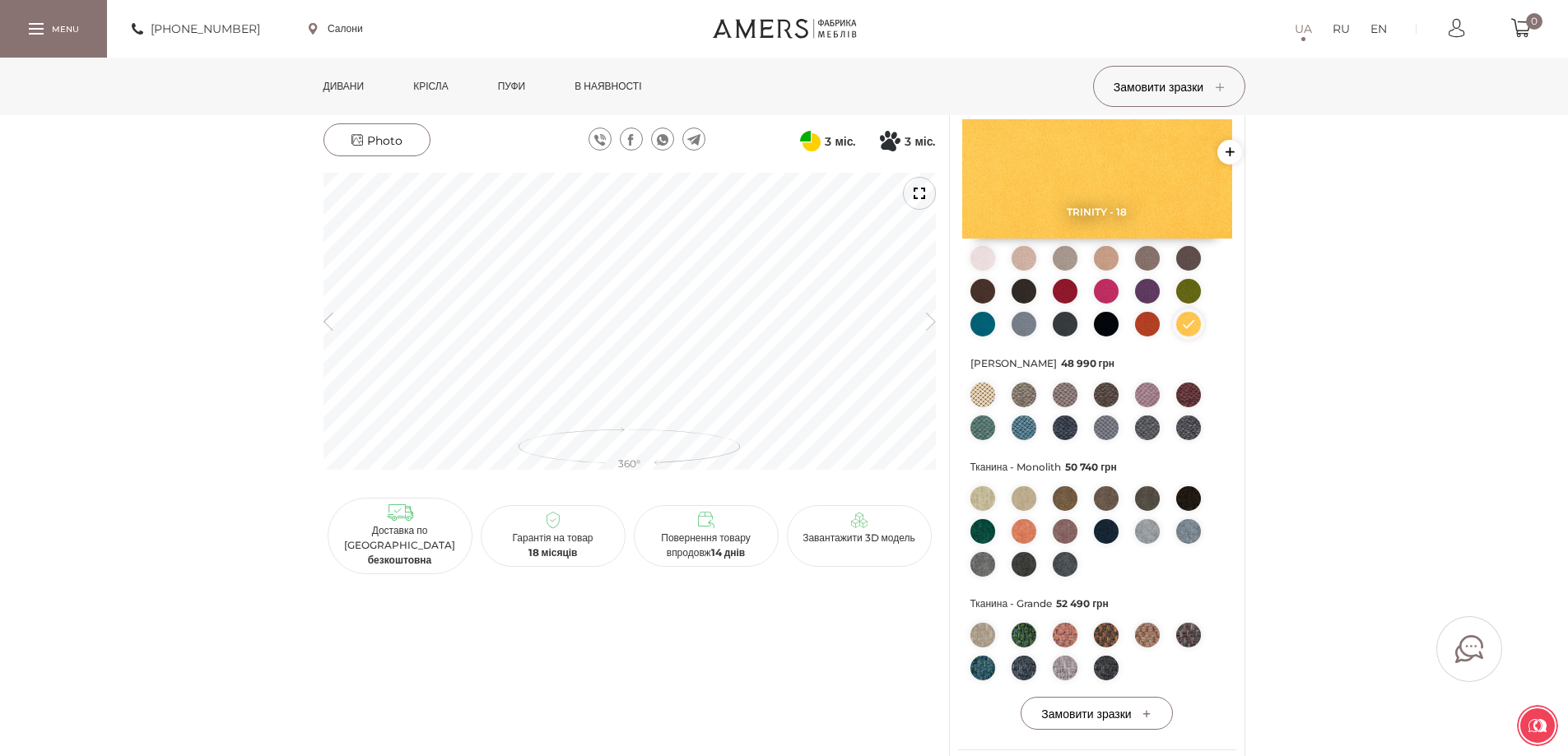
scroll to position [329, 0]
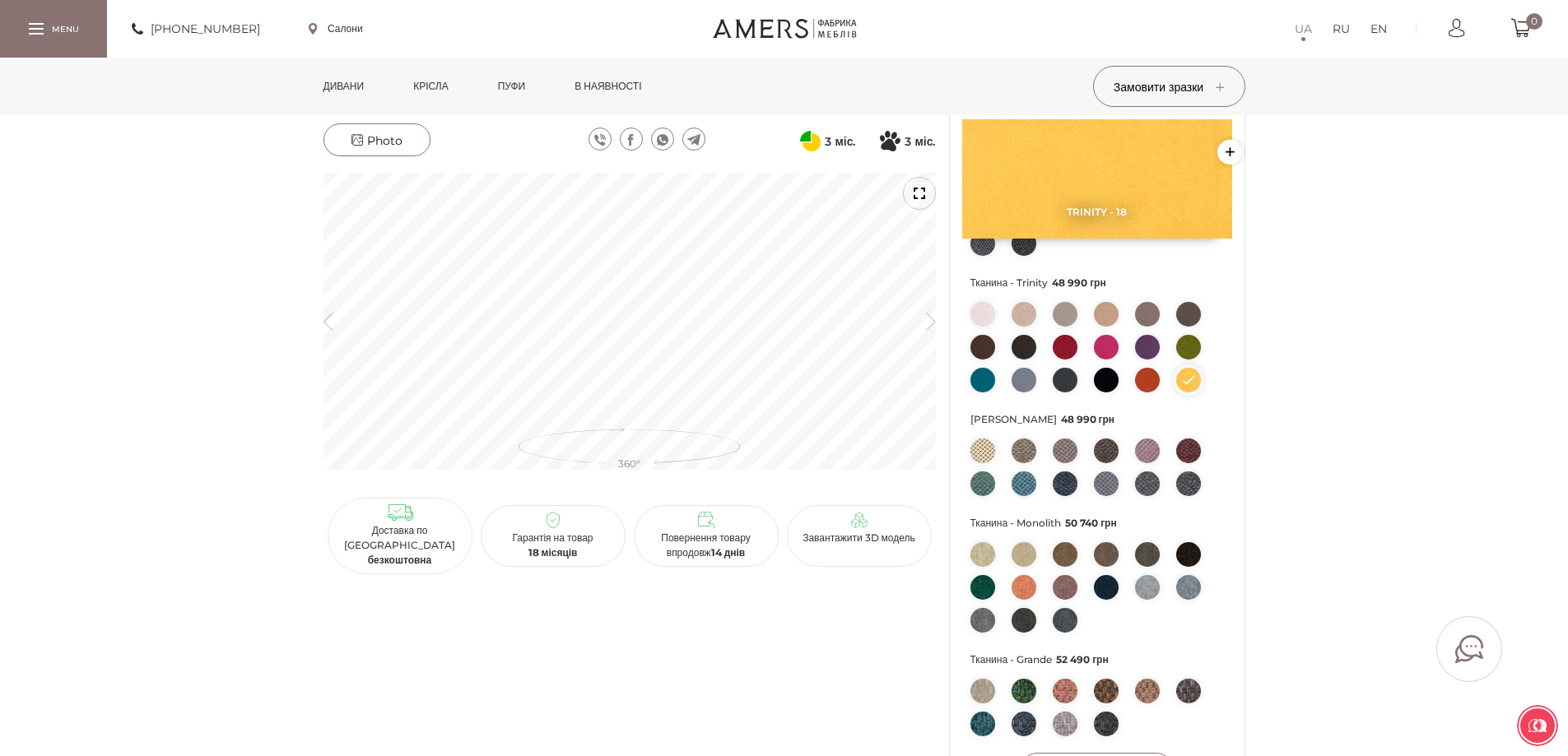
click at [1105, 359] on img at bounding box center [1105, 346] width 25 height 25
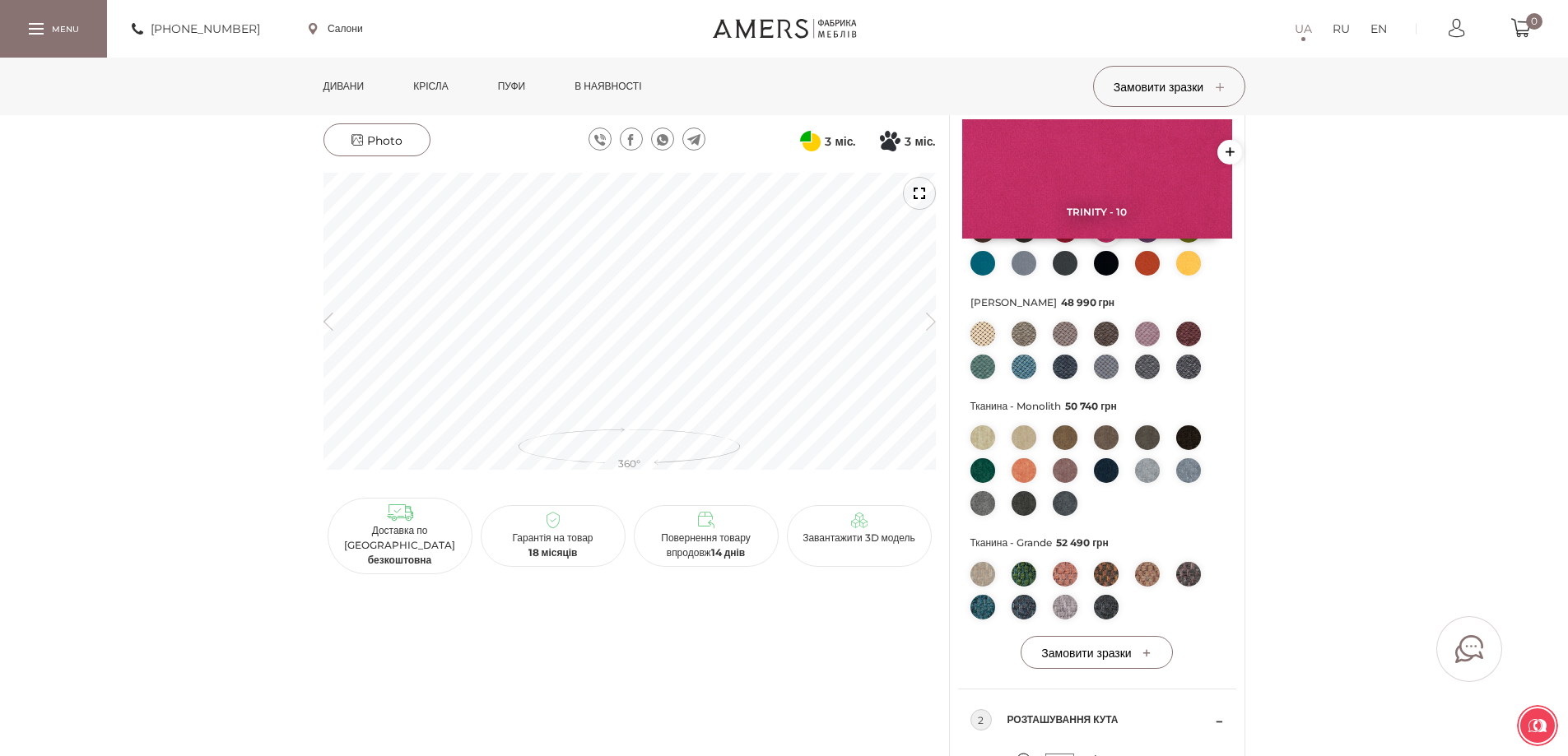
scroll to position [411, 0]
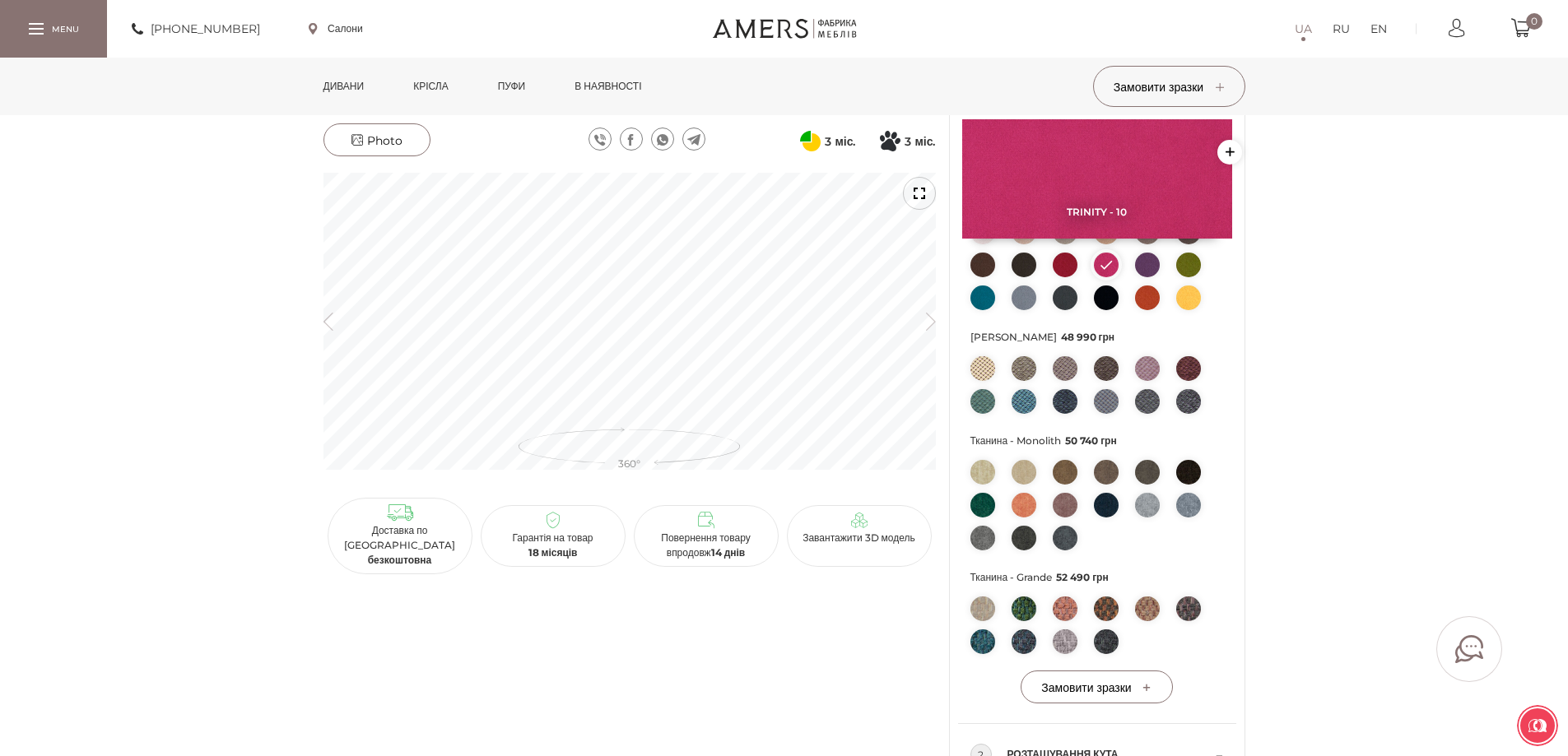
click at [379, 133] on span "Photo" at bounding box center [377, 140] width 51 height 15
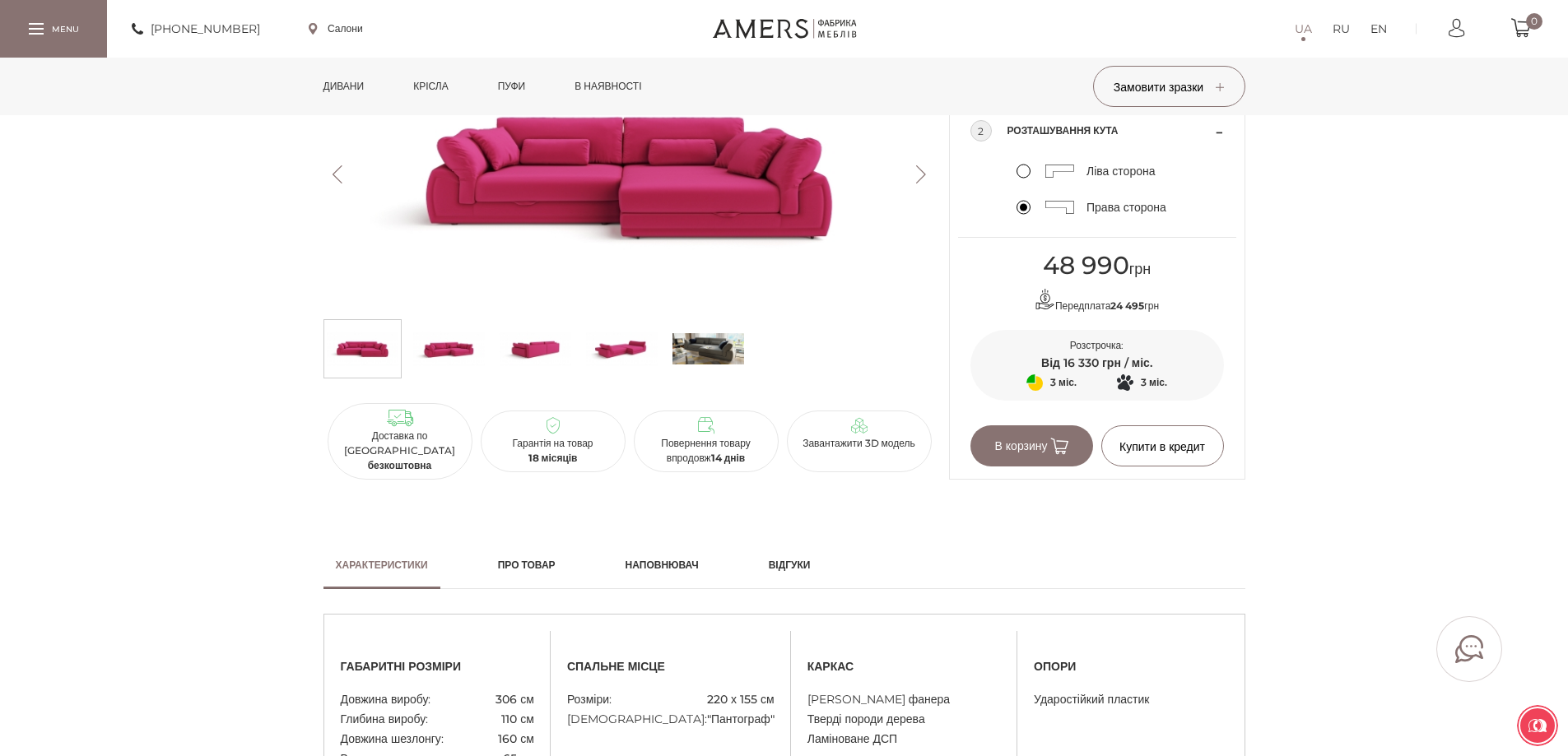
scroll to position [987, 0]
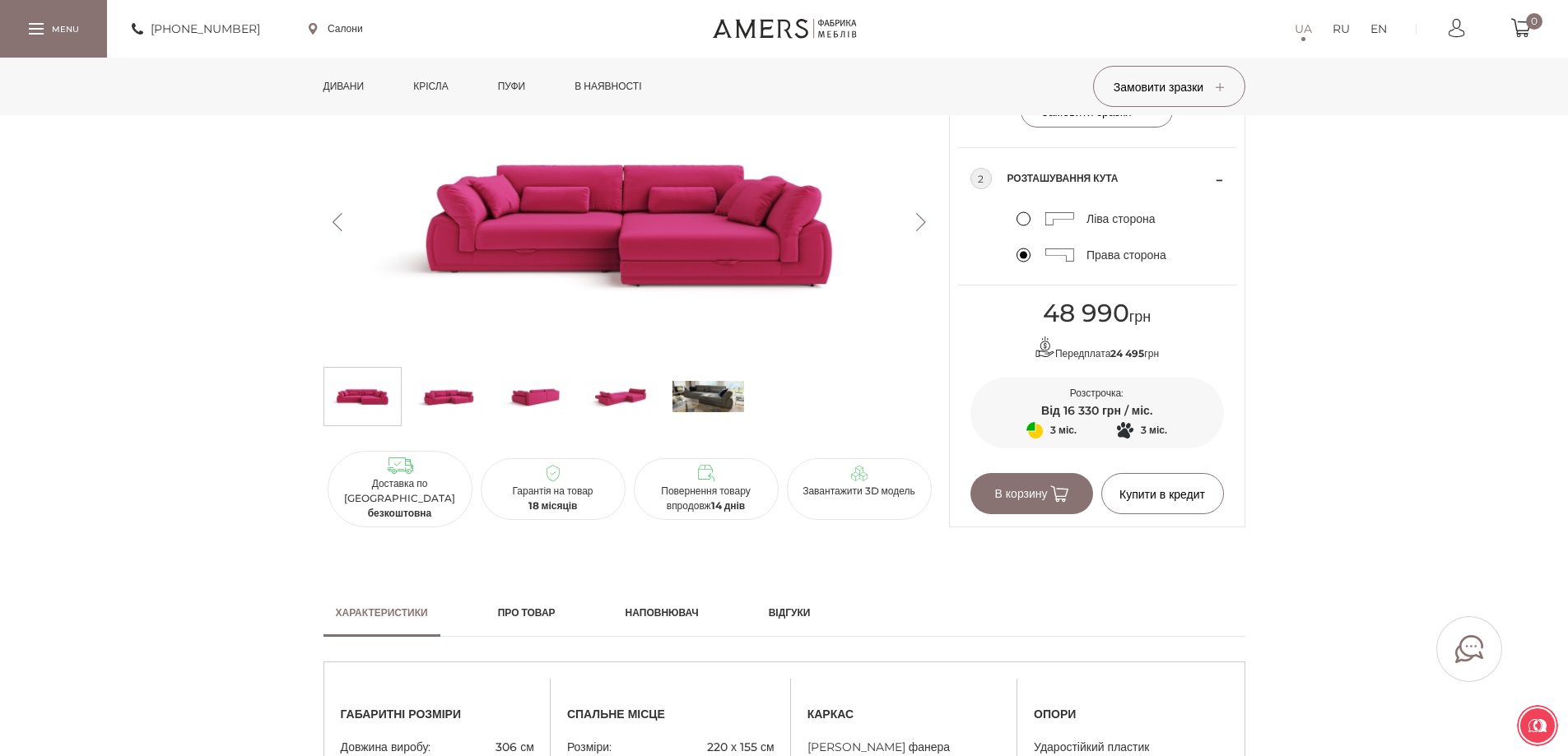
click at [742, 317] on img at bounding box center [630, 222] width 612 height 274
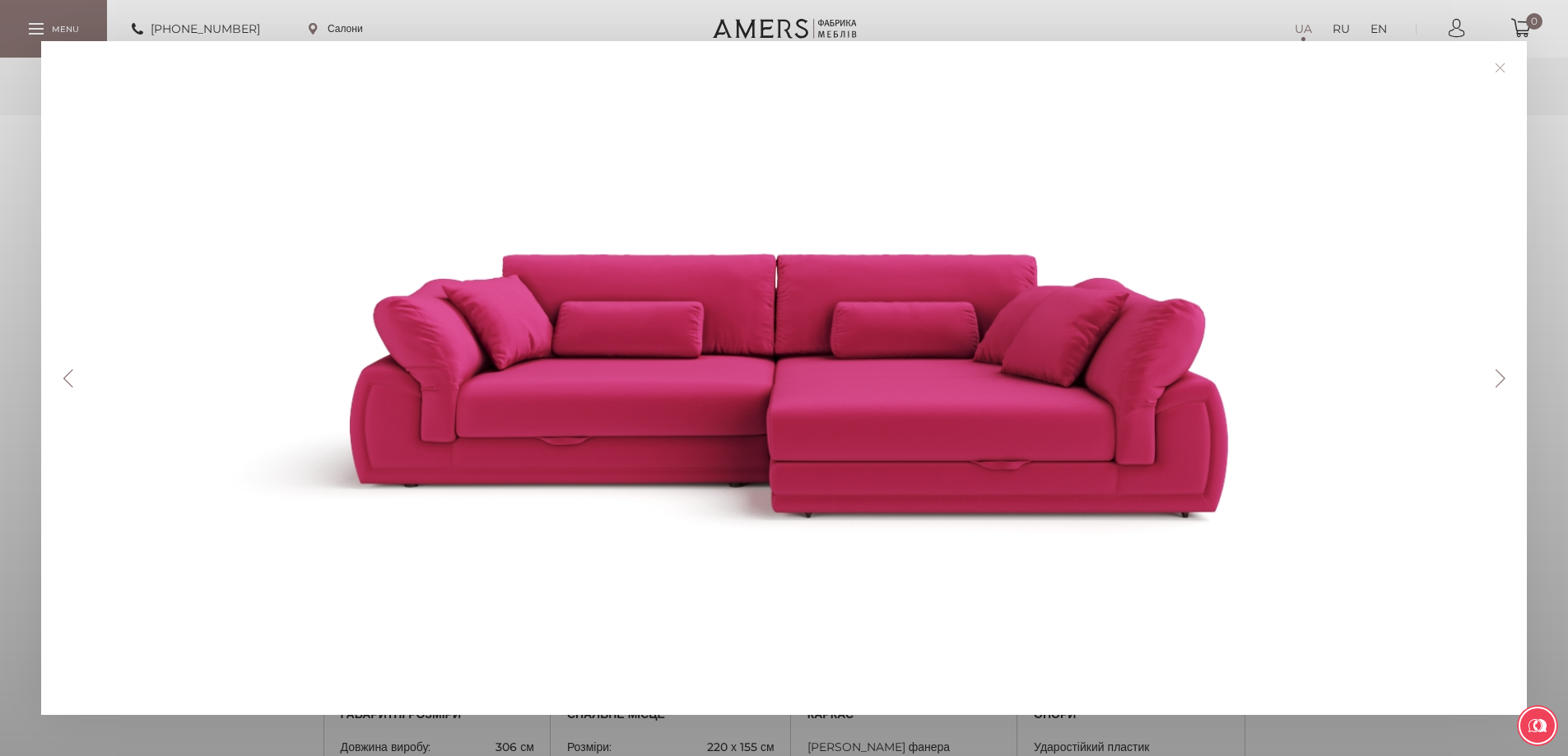
click at [1272, 187] on div at bounding box center [790, 378] width 1415 height 592
click at [1505, 73] on link at bounding box center [1500, 68] width 26 height 26
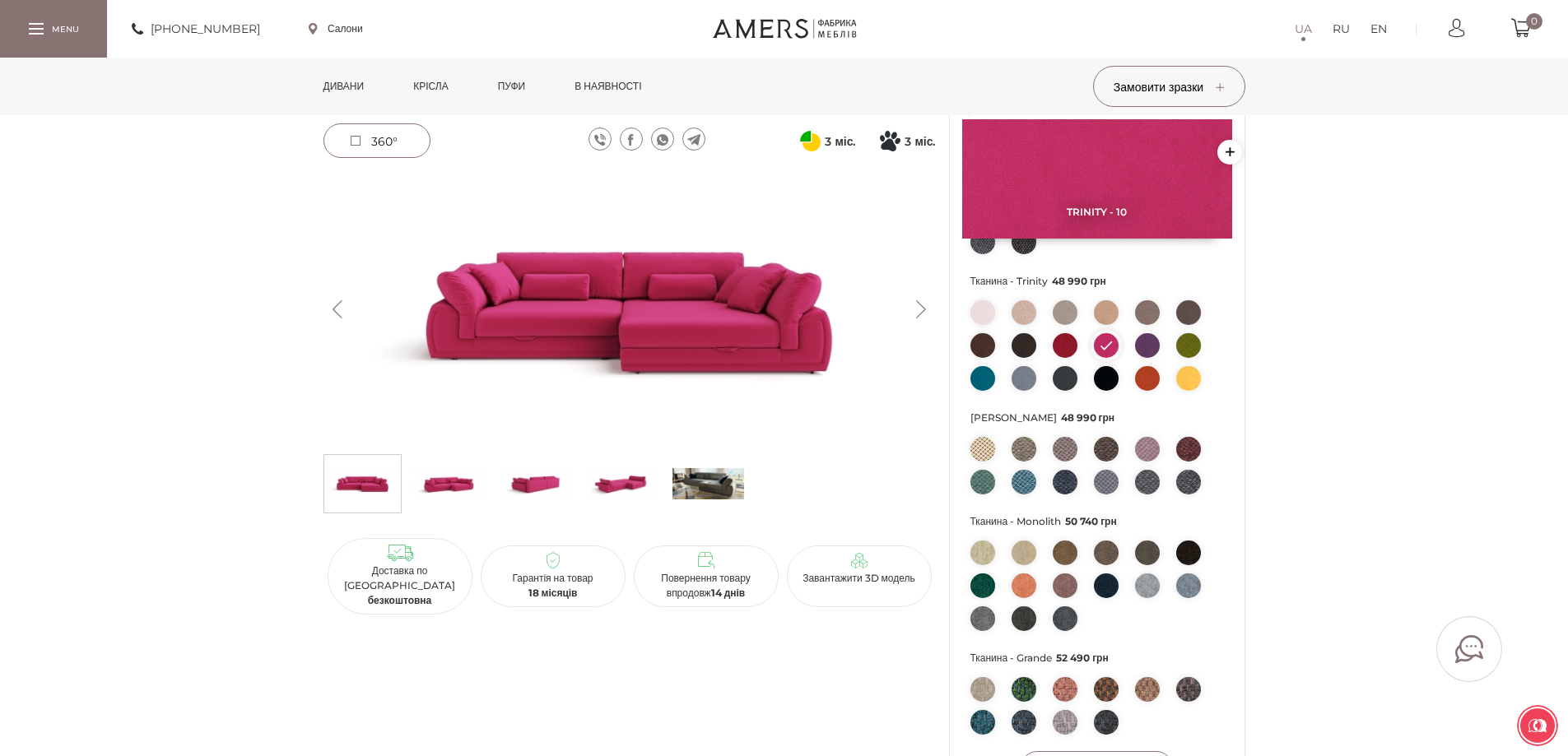
scroll to position [329, 0]
click at [354, 82] on link "Дивани" at bounding box center [344, 87] width 66 height 58
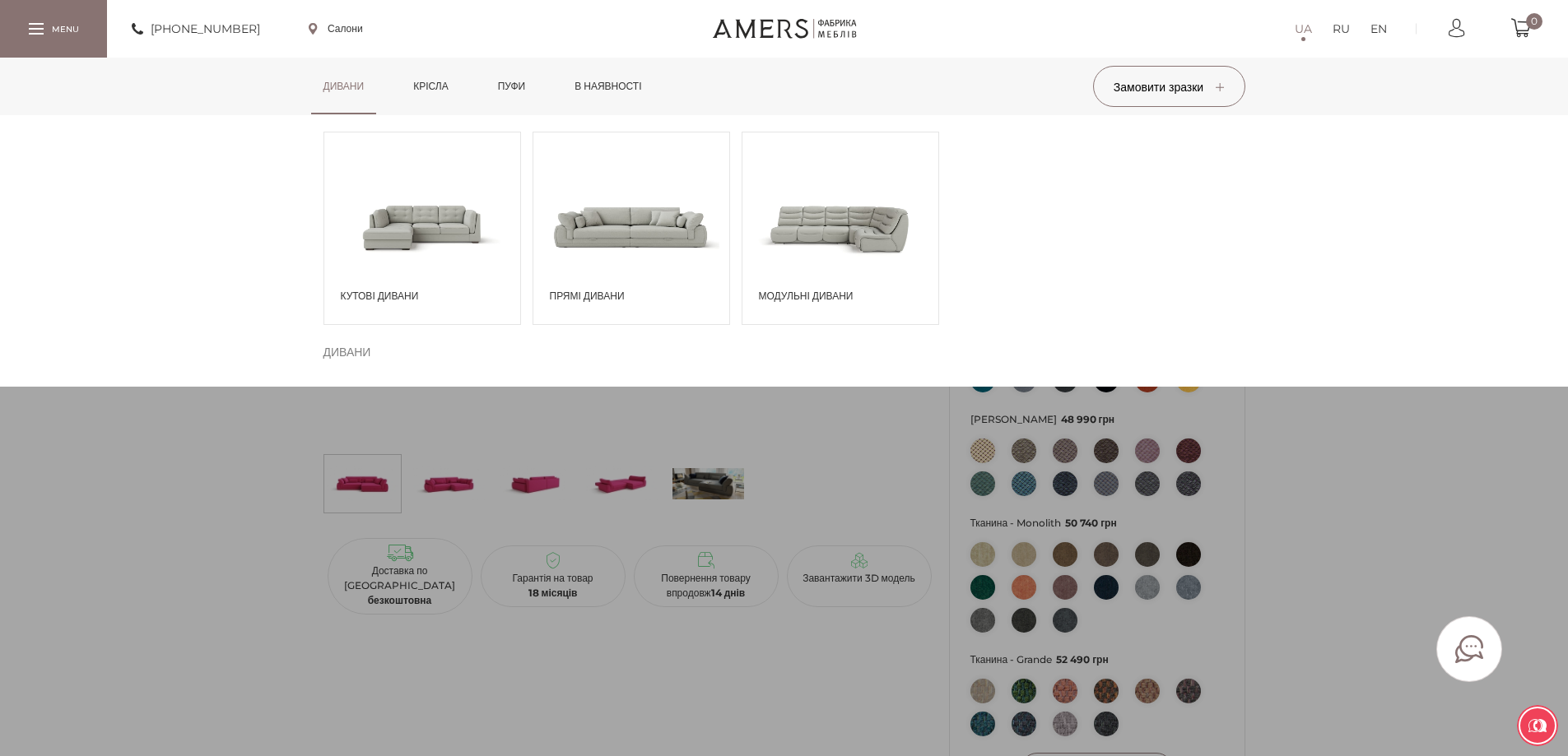
click at [440, 241] on span at bounding box center [421, 226] width 196 height 114
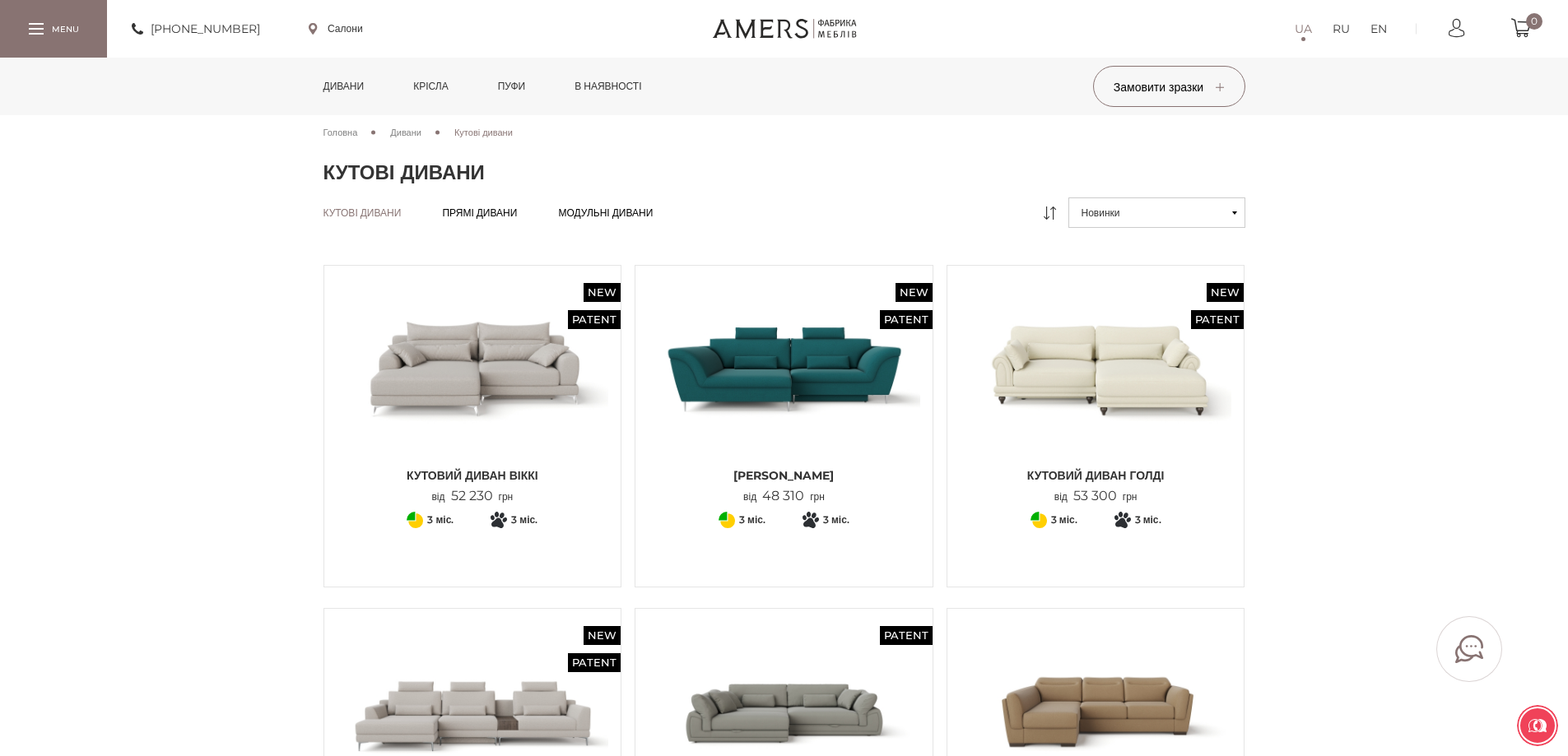
click at [631, 205] on div "Кутові дивани Кутові дивани Прямі дивани Прямі дивани Модульні дивани Модульні …" at bounding box center [784, 219] width 947 height 42
click at [635, 220] on span "Модульні дивани" at bounding box center [605, 225] width 94 height 13
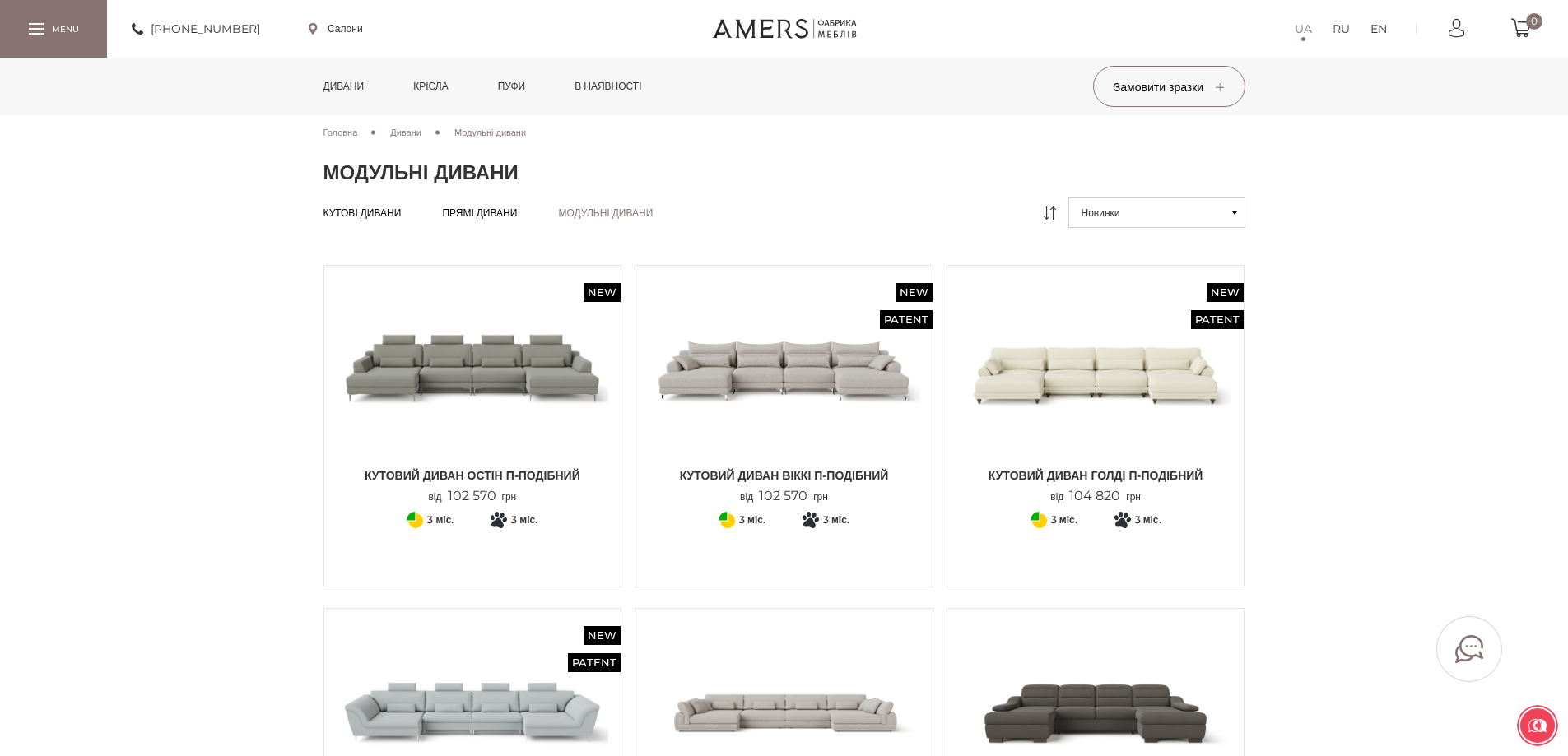
click at [395, 208] on link "Кутові дивани Кутові дивани" at bounding box center [362, 213] width 78 height 13
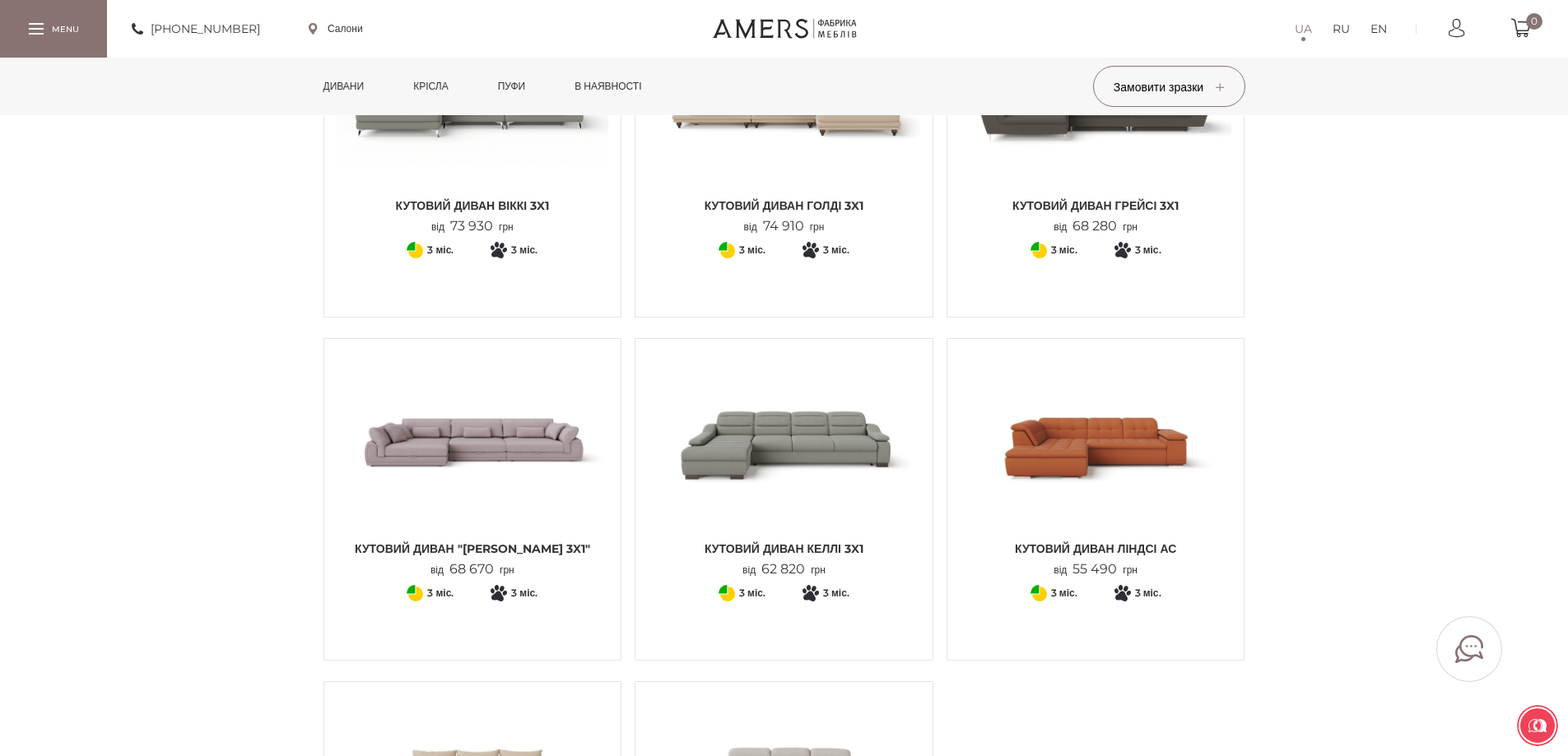
scroll to position [1646, 0]
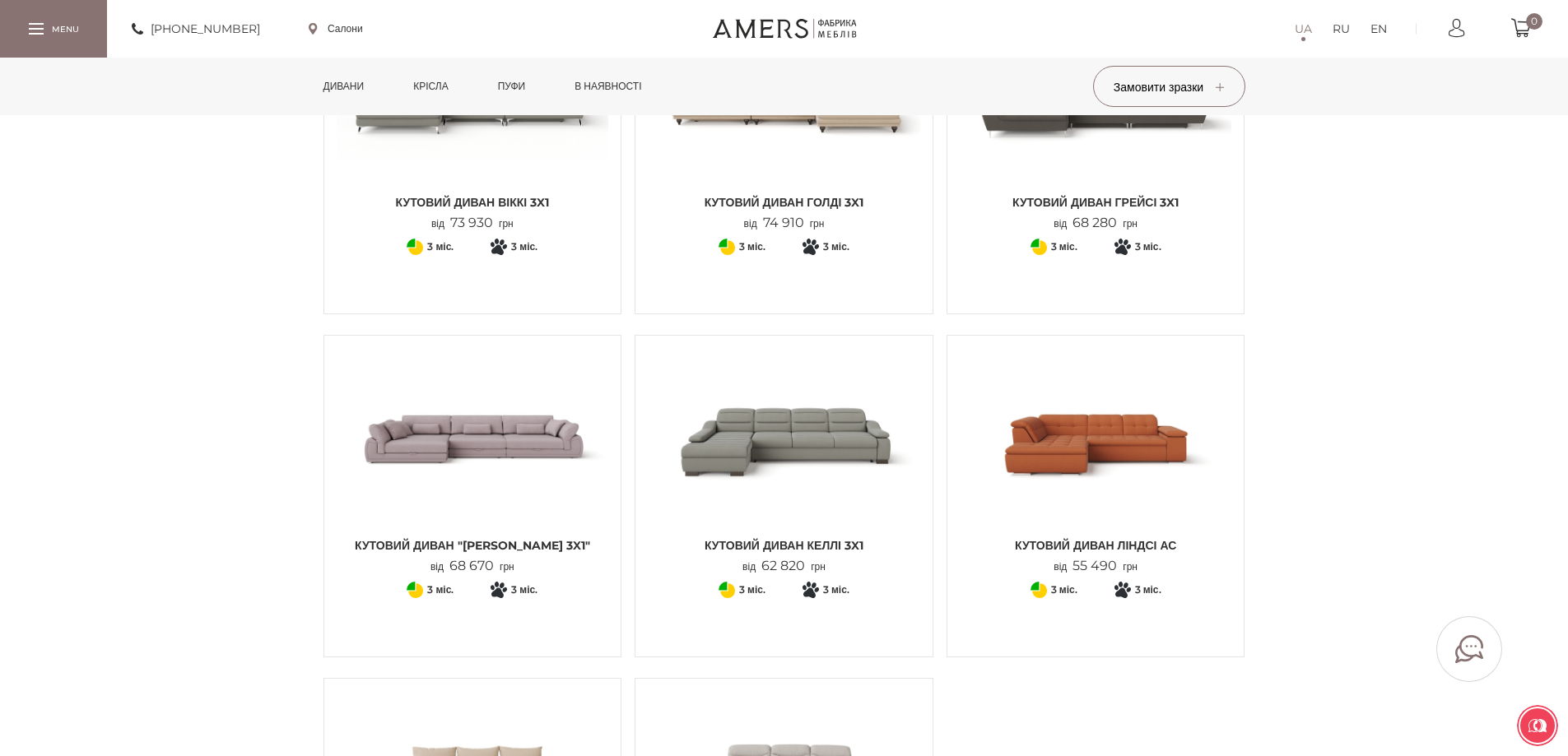
click at [1126, 444] on img at bounding box center [1096, 439] width 273 height 181
click at [1128, 539] on span "Кутовий диван ЛІНДСІ АС" at bounding box center [1096, 545] width 273 height 17
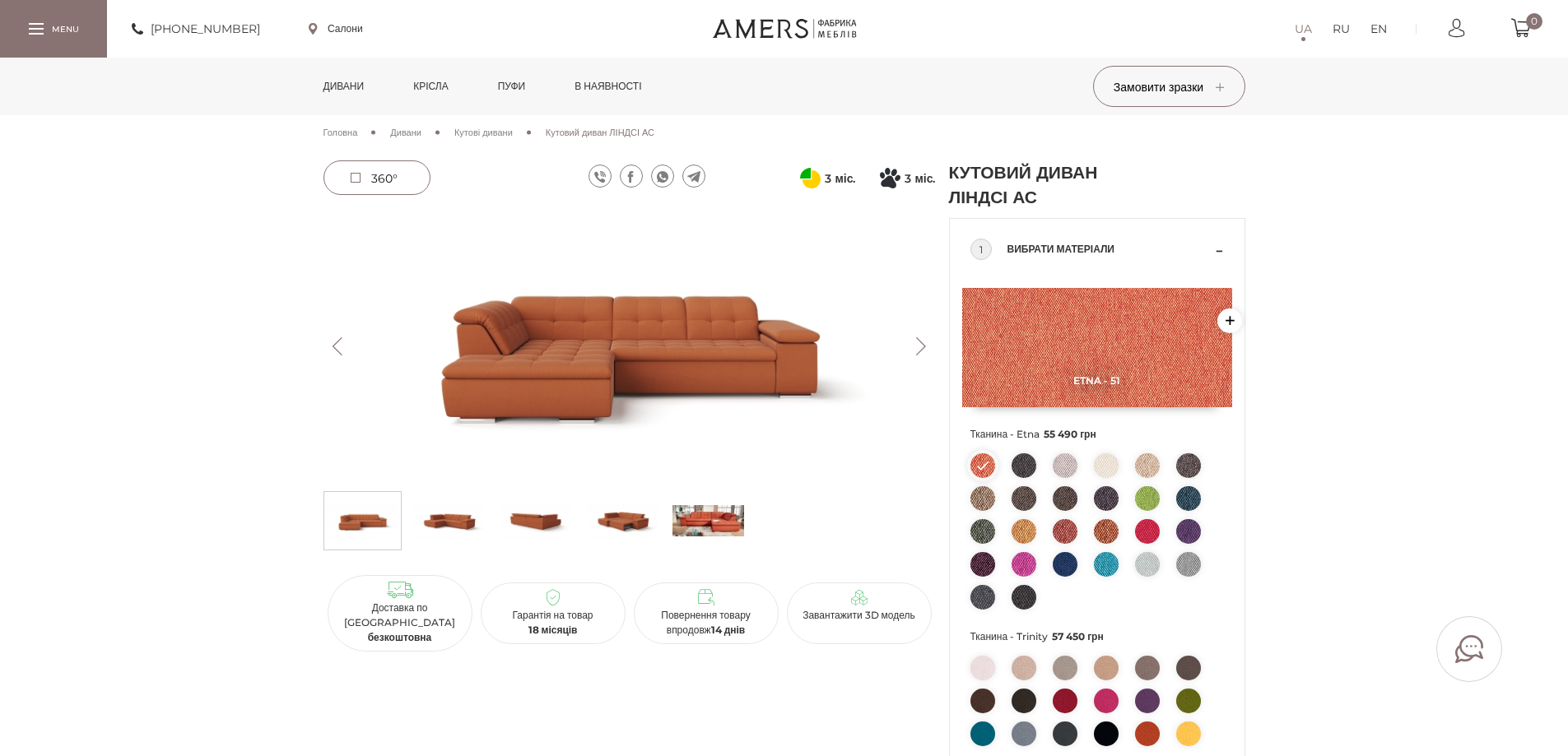
click at [621, 530] on img at bounding box center [621, 521] width 72 height 49
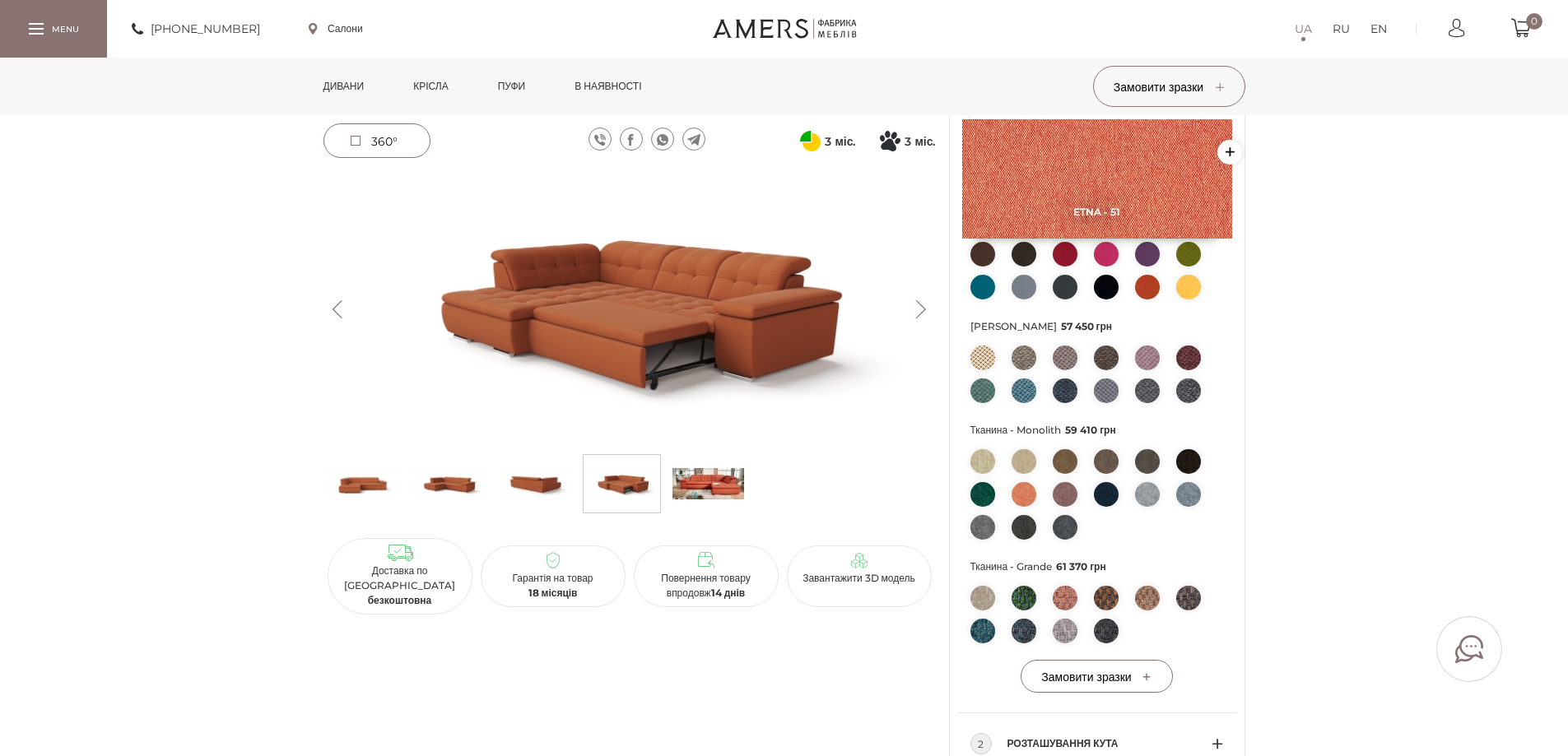
scroll to position [659, 0]
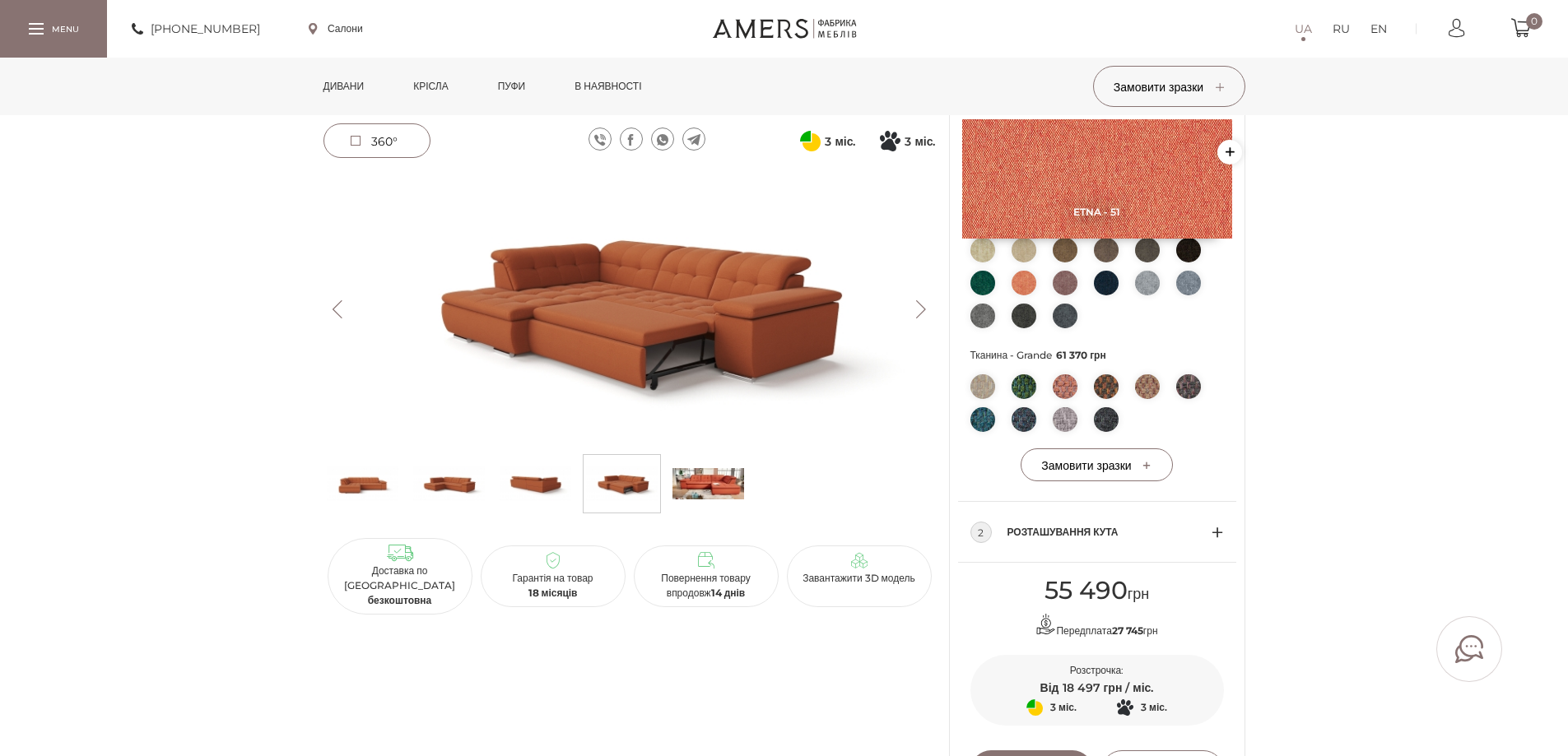
click at [1218, 535] on div "2 Розташування кута" at bounding box center [1098, 533] width 254 height 61
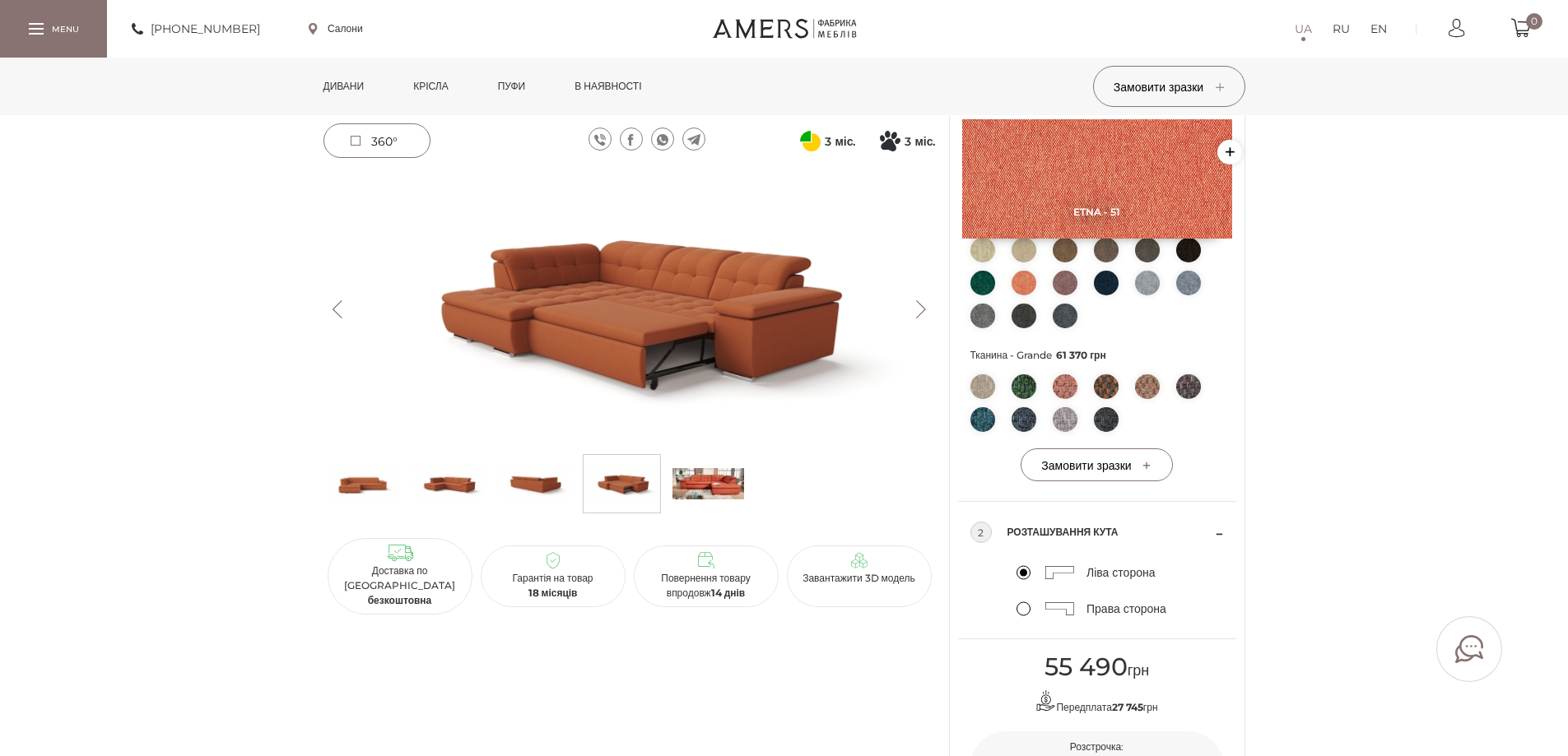
click at [1021, 609] on label "Права сторона" at bounding box center [1092, 608] width 150 height 15
click at [0, 0] on input "Права сторона" at bounding box center [0, 0] width 0 height 0
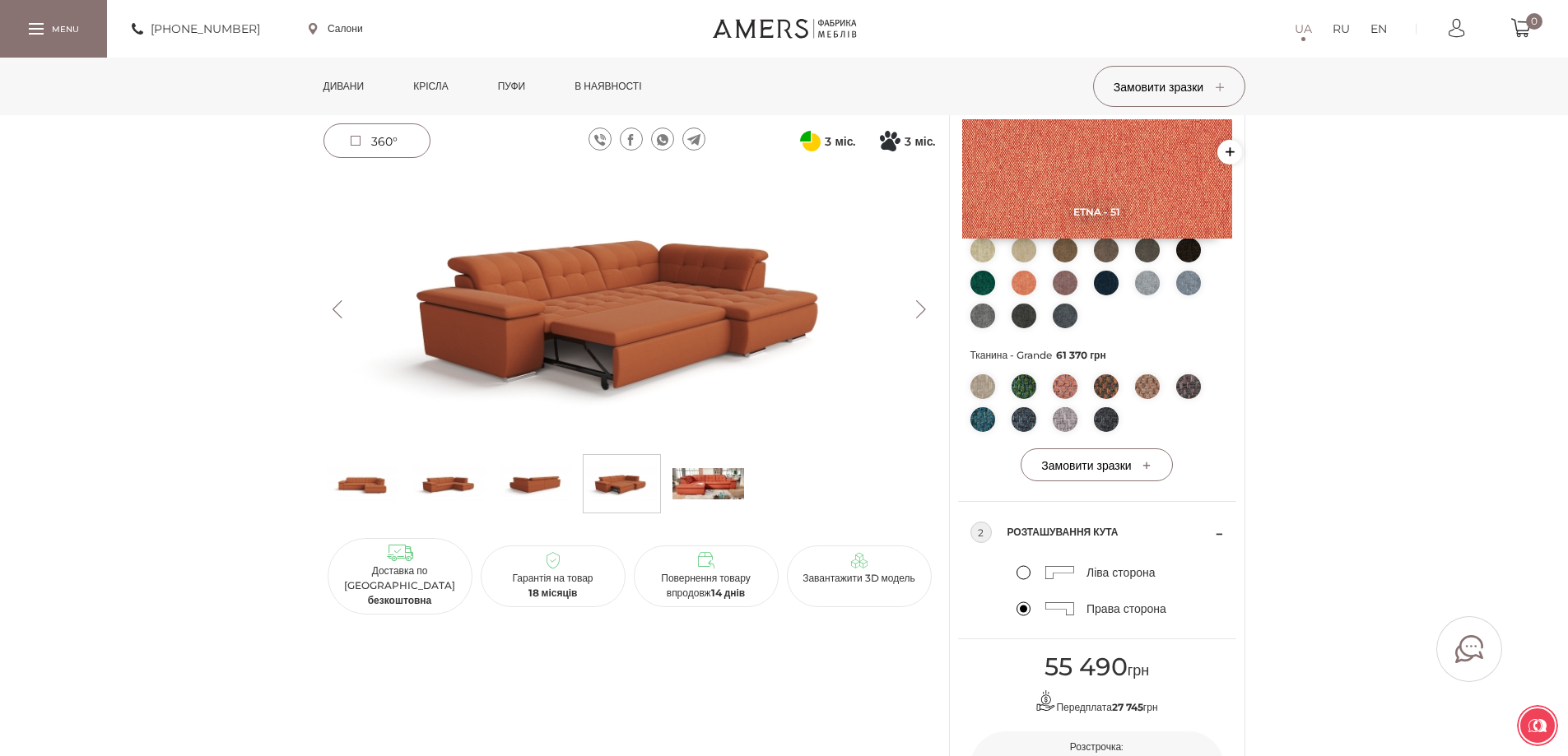
click at [920, 306] on button "Next" at bounding box center [920, 309] width 29 height 18
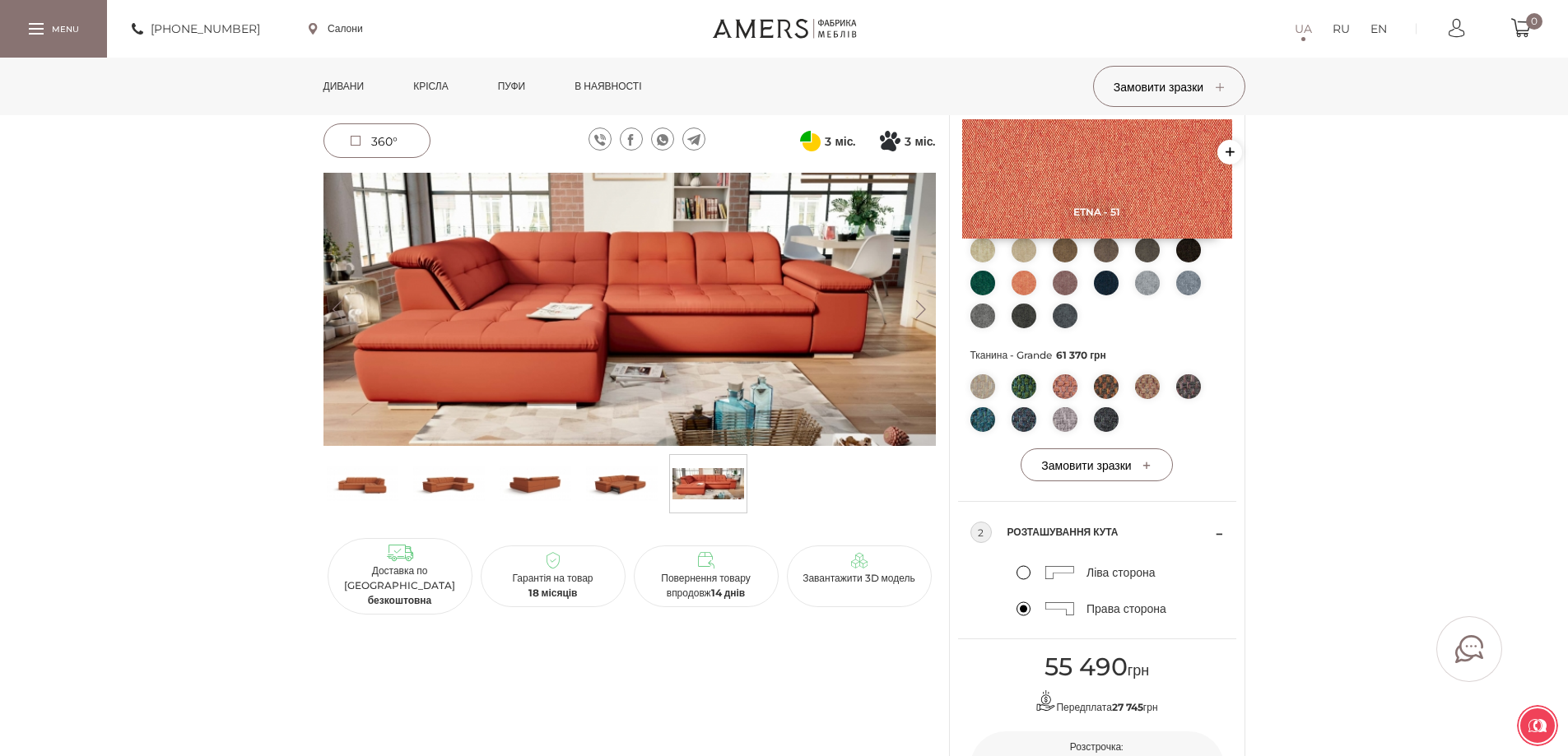
click at [762, 353] on img at bounding box center [630, 310] width 612 height 274
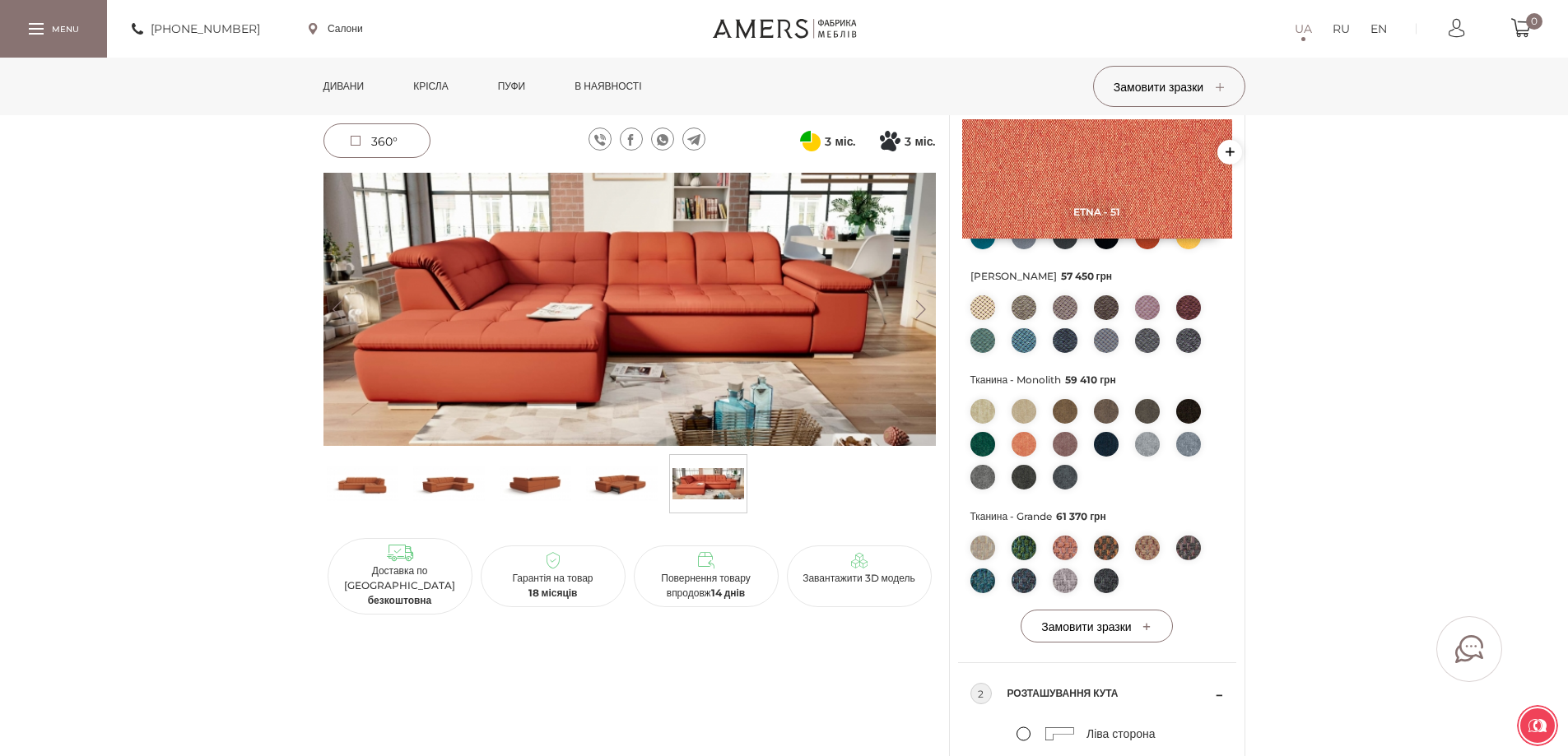
scroll to position [494, 0]
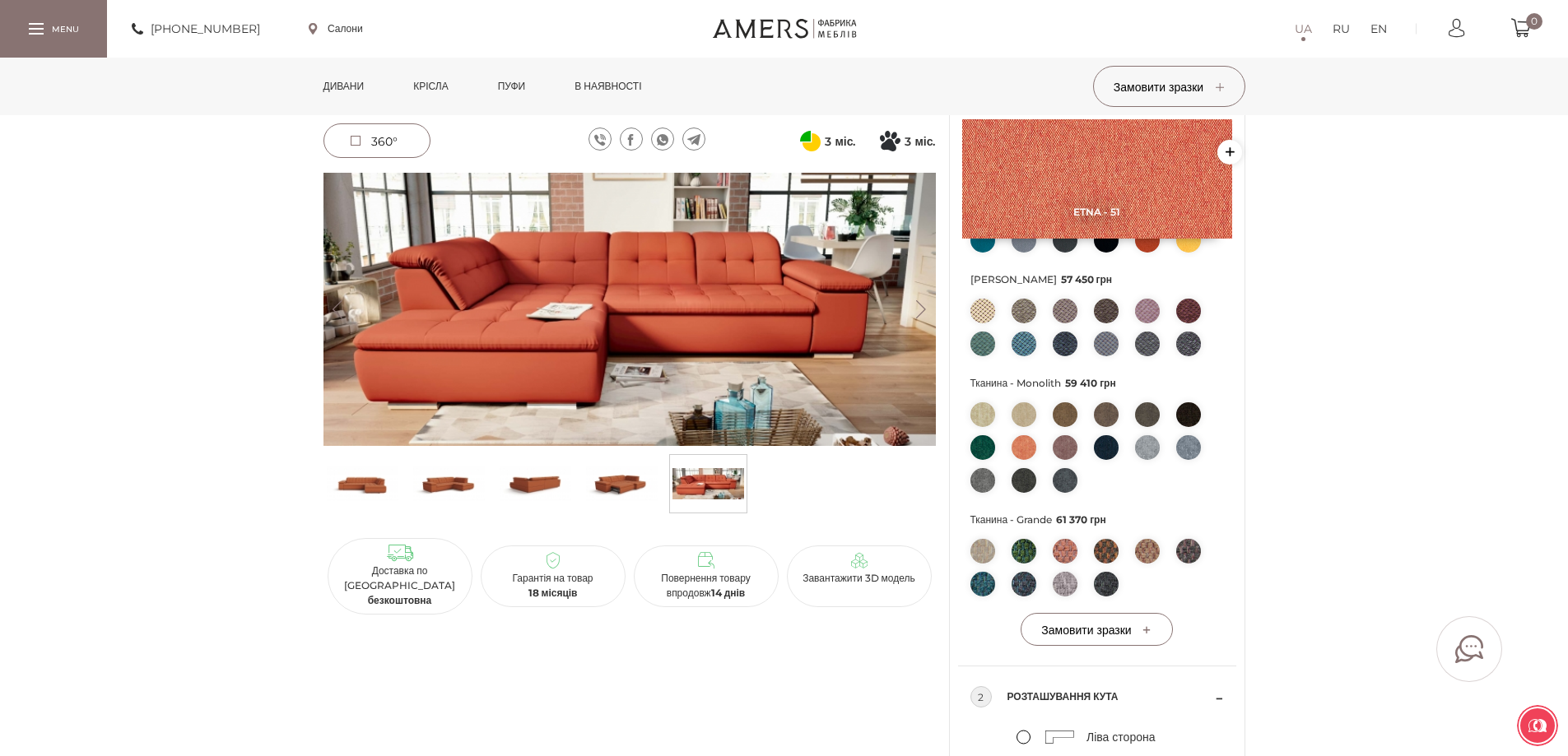
click at [384, 143] on span "360°" at bounding box center [384, 141] width 27 height 15
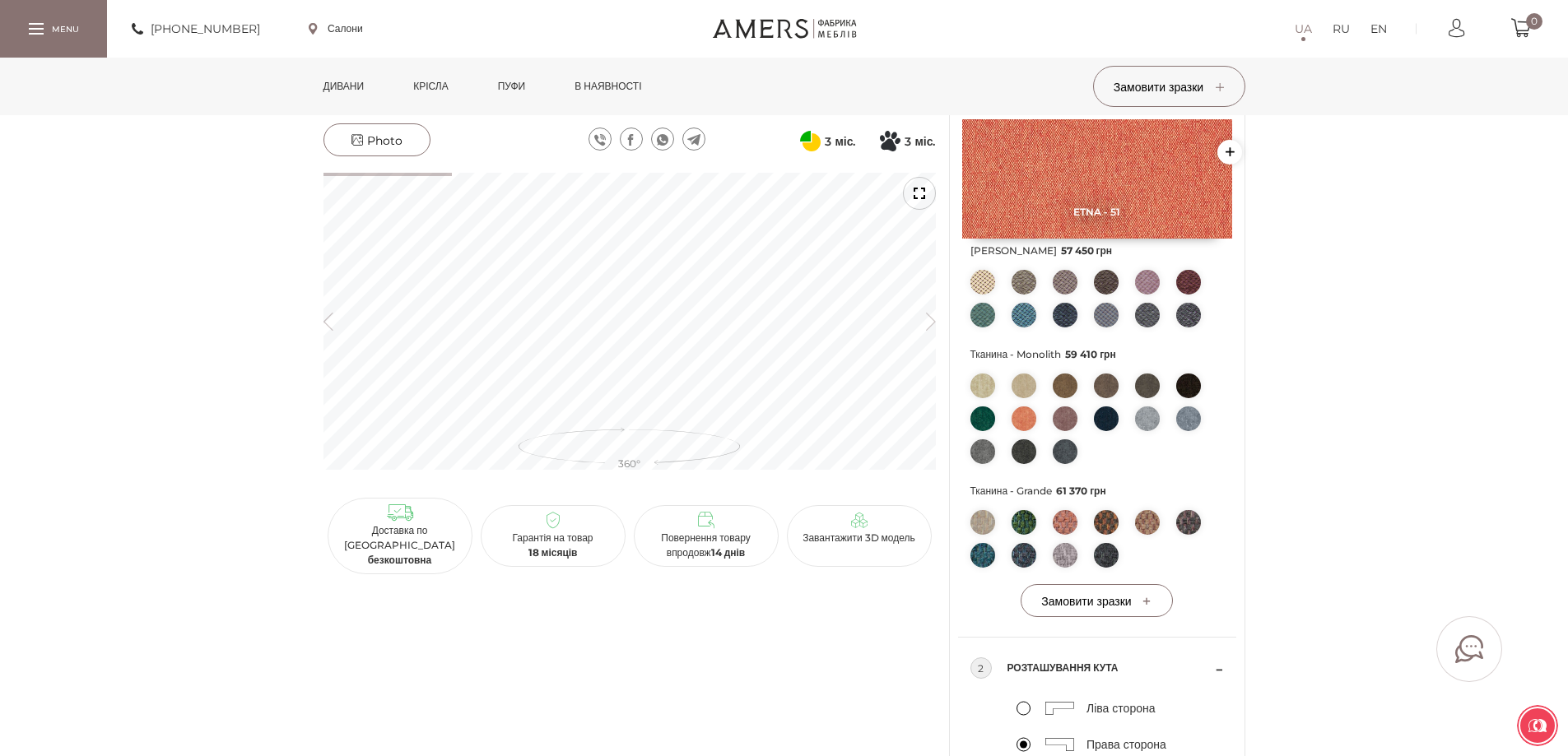
scroll to position [659, 0]
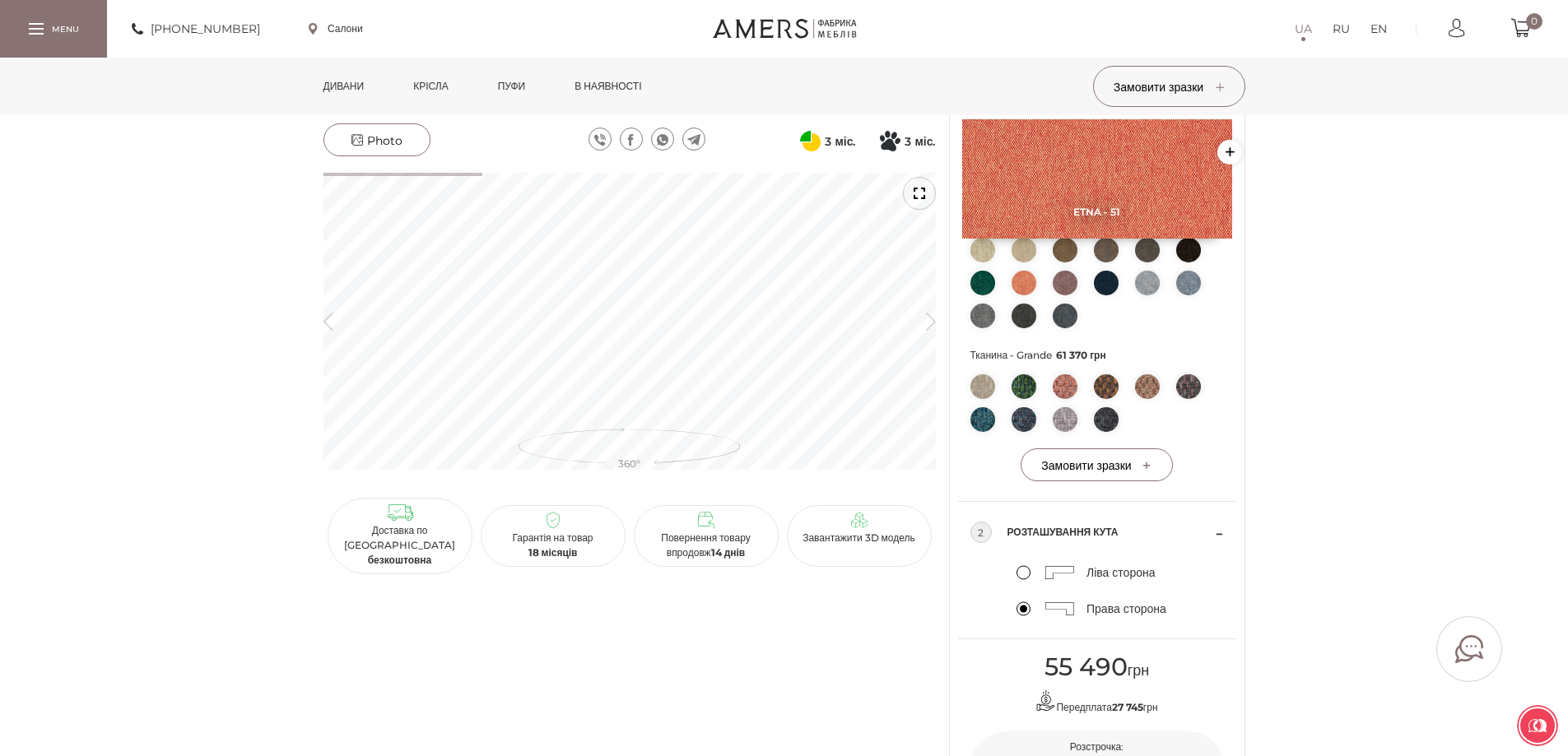
click at [1022, 575] on label "Ліва сторона" at bounding box center [1086, 572] width 139 height 15
click at [0, 0] on input "Ліва сторона" at bounding box center [0, 0] width 0 height 0
click at [1023, 609] on label "Права сторона" at bounding box center [1092, 608] width 150 height 15
click at [0, 0] on input "Права сторона" at bounding box center [0, 0] width 0 height 0
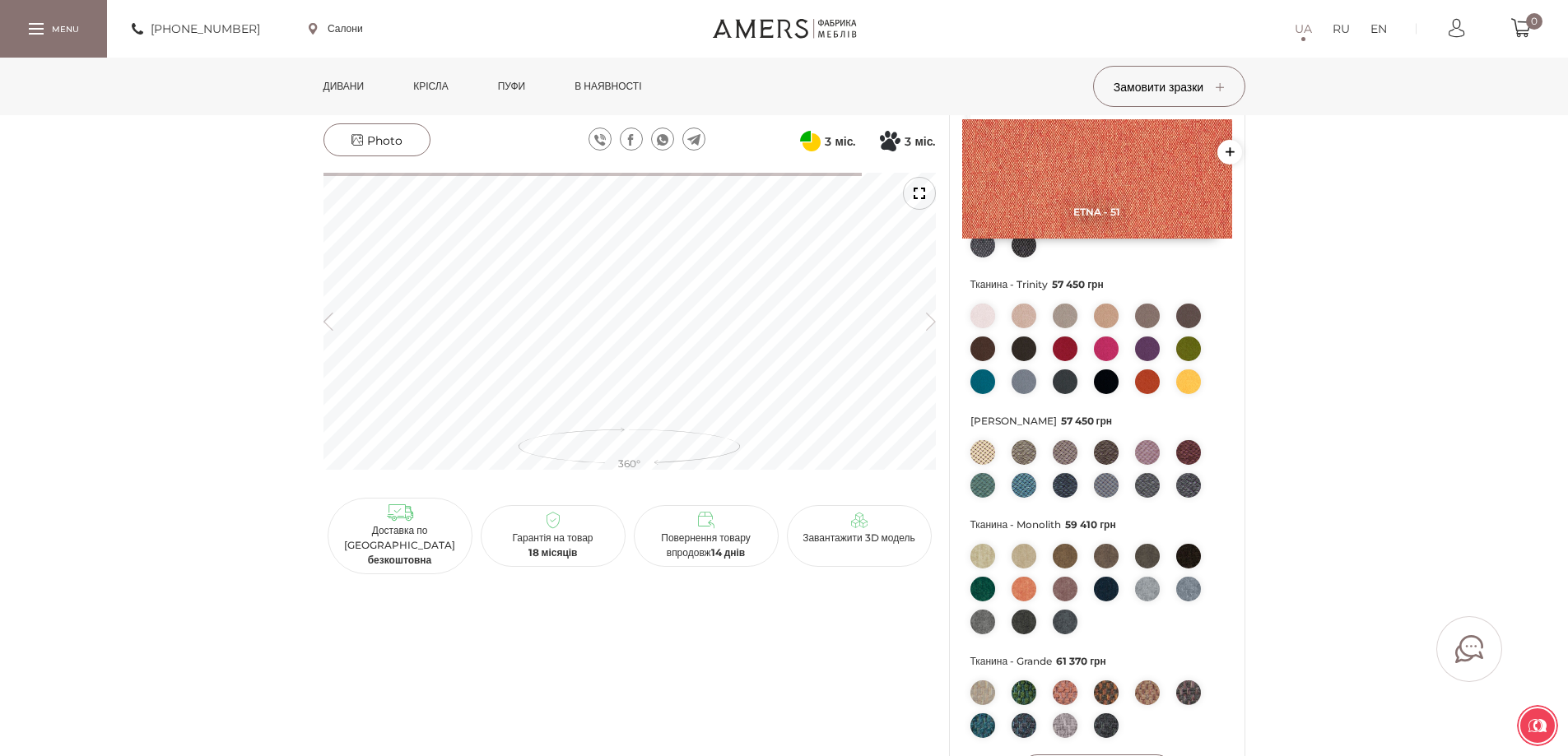
scroll to position [329, 0]
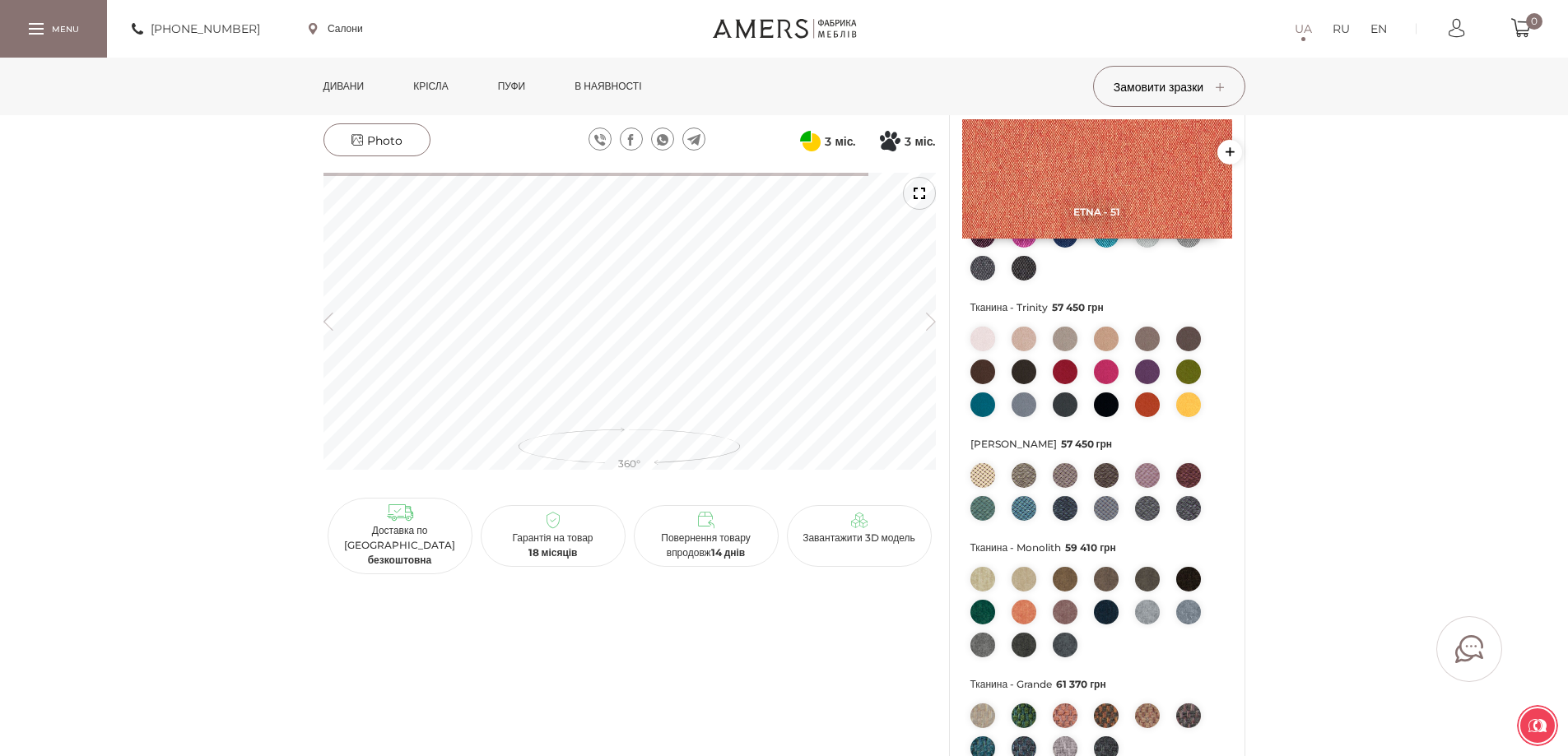
click at [1188, 410] on img at bounding box center [1188, 405] width 25 height 25
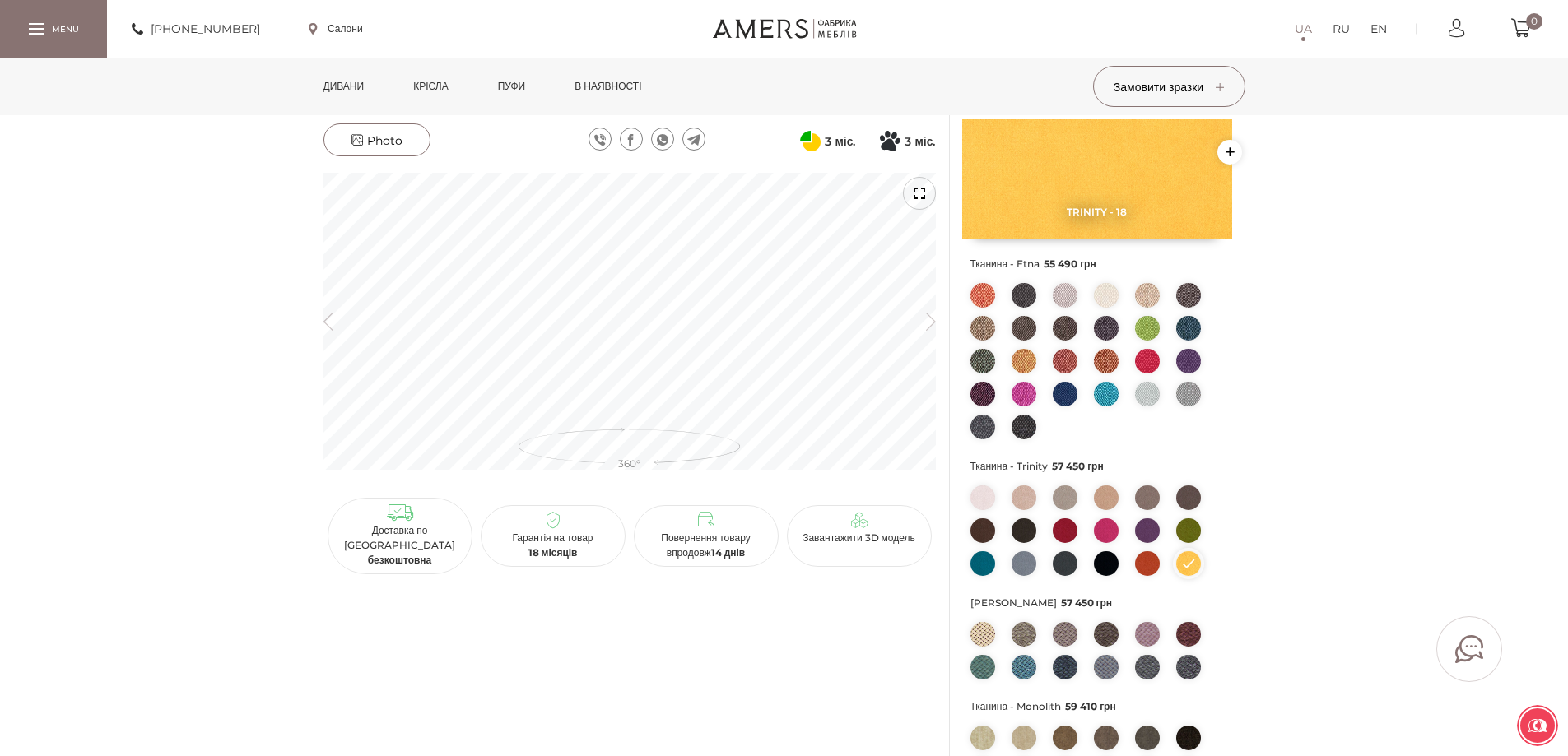
scroll to position [164, 0]
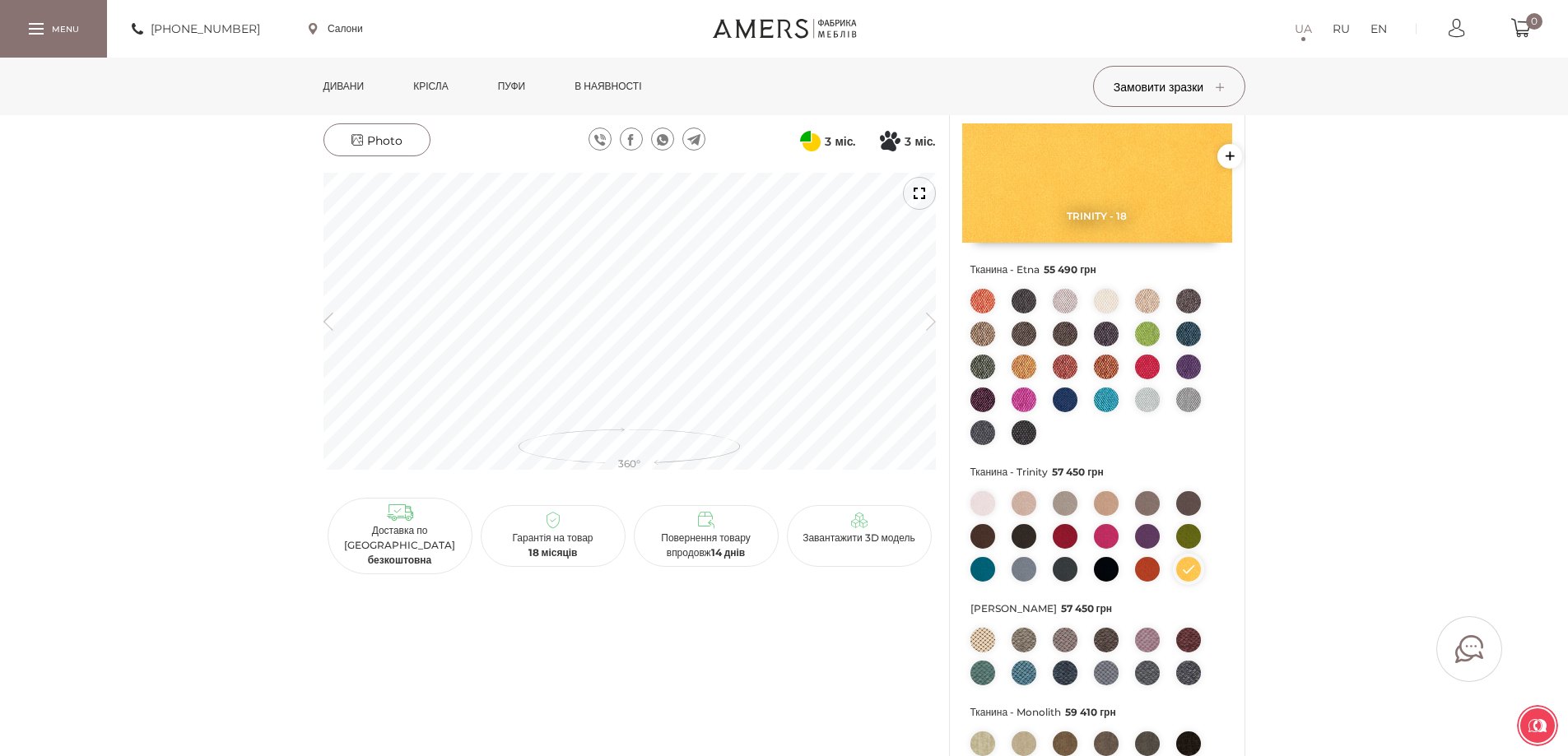
click at [924, 198] on div at bounding box center [918, 193] width 32 height 32
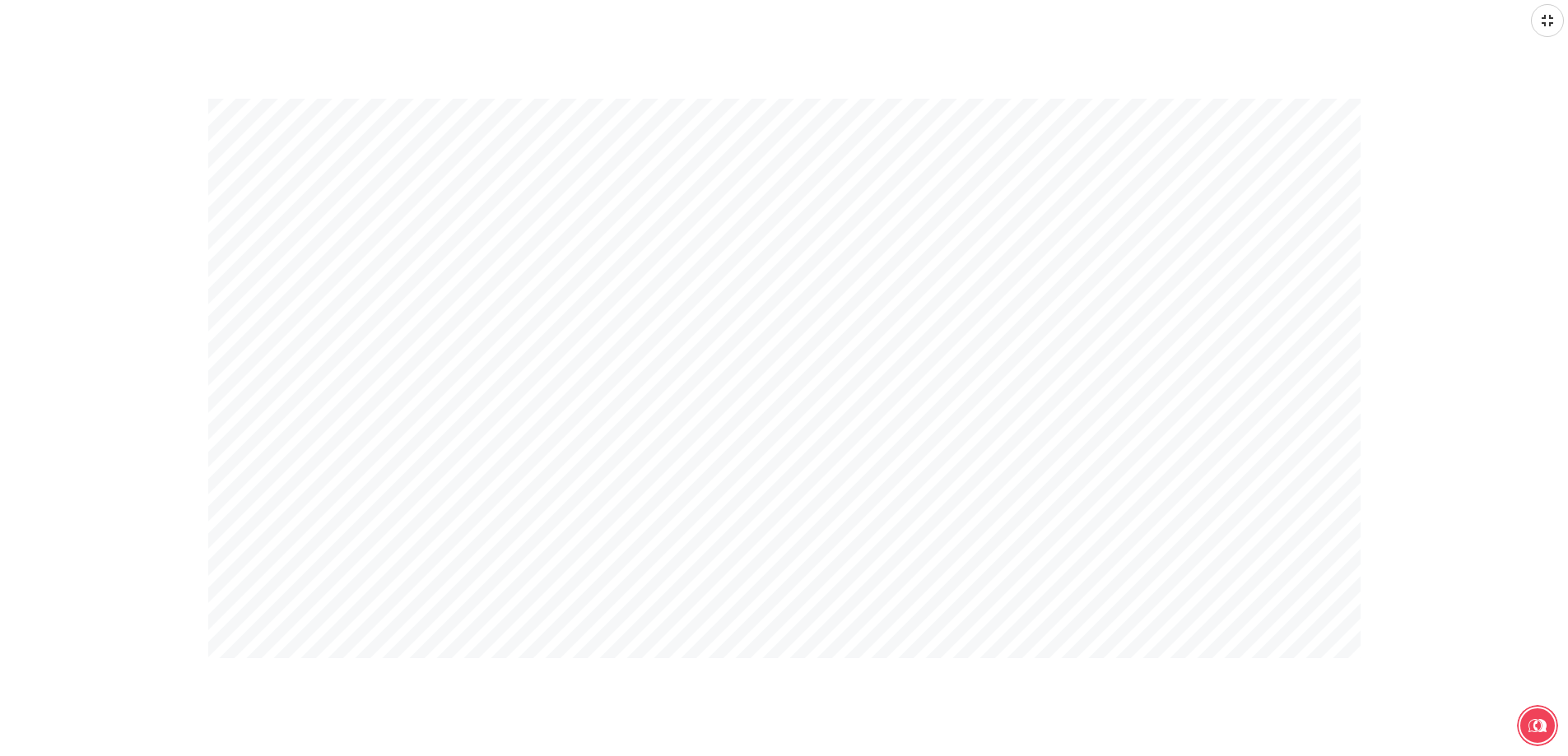
click at [1141, 324] on div at bounding box center [784, 378] width 1568 height 756
click at [633, 360] on div at bounding box center [784, 378] width 1568 height 756
click at [1555, 33] on div at bounding box center [1546, 20] width 32 height 32
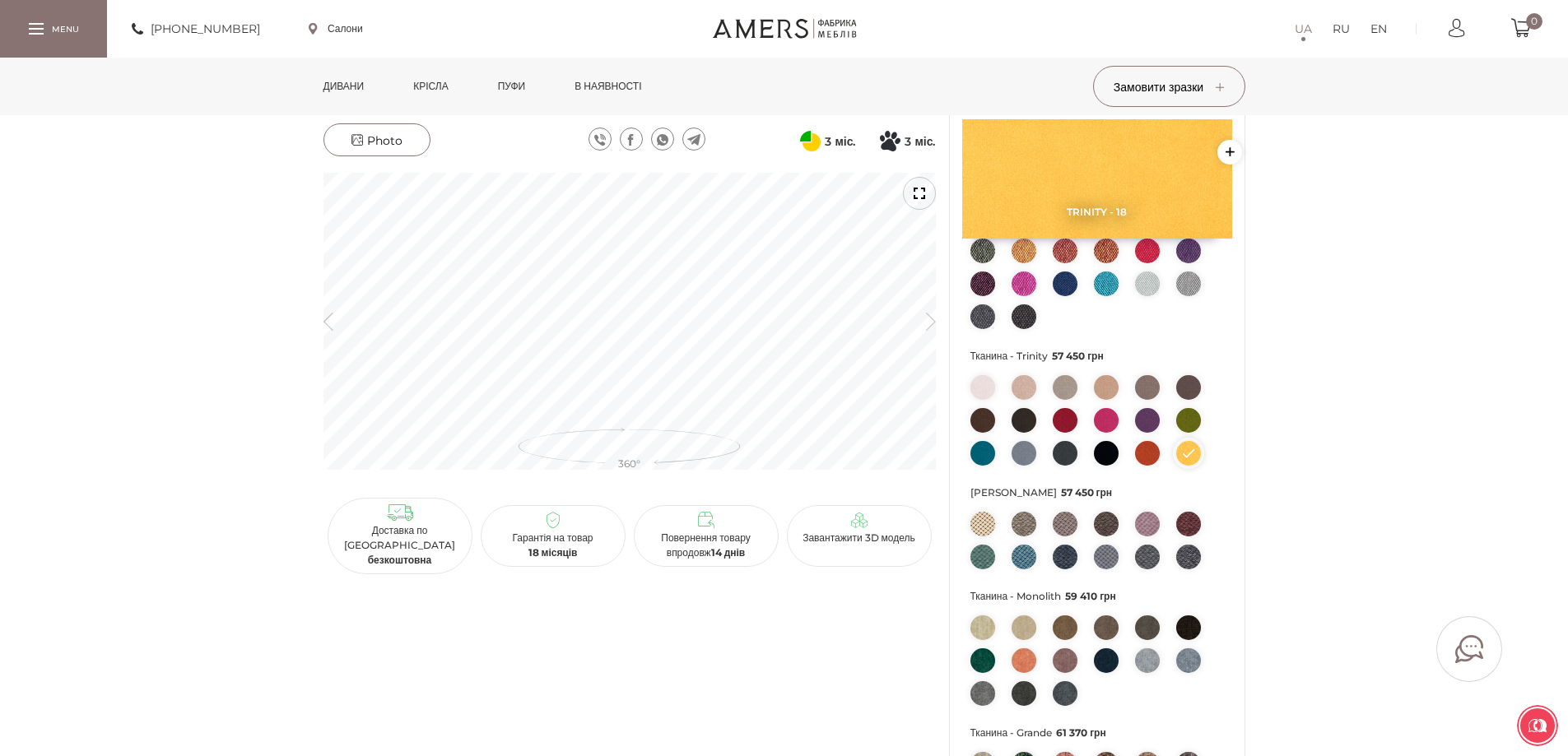
scroll to position [247, 0]
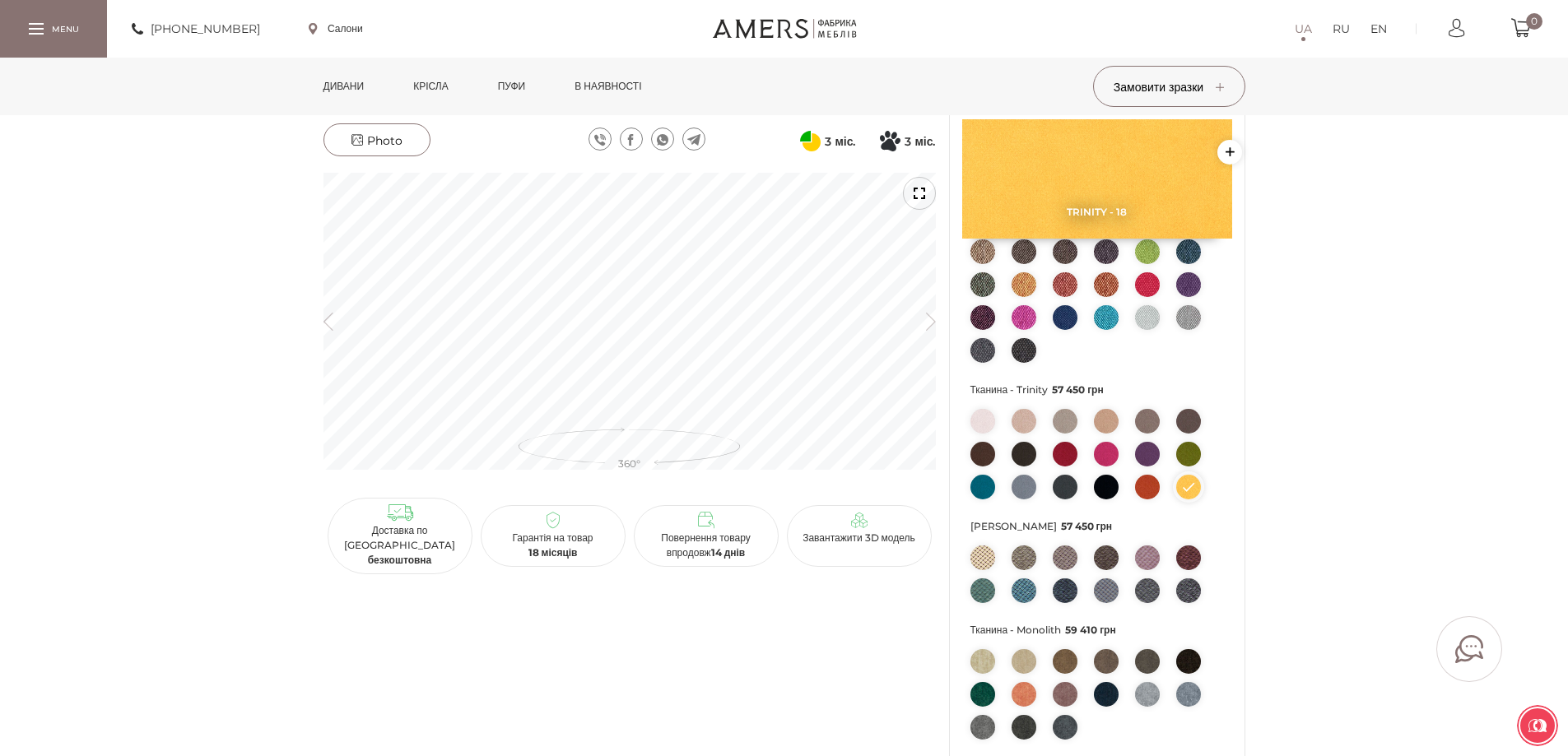
click at [1028, 319] on img at bounding box center [1024, 317] width 25 height 25
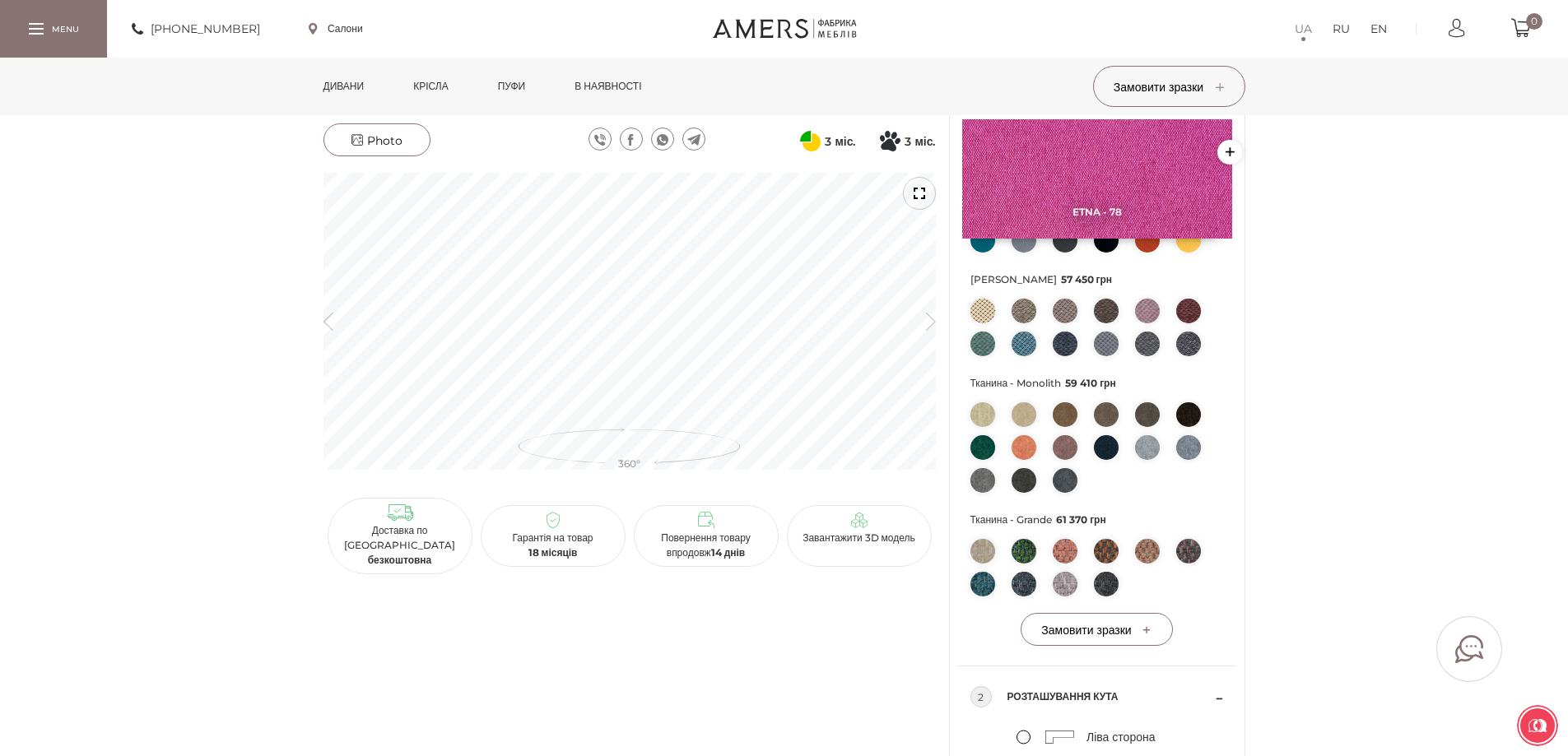
scroll to position [823, 0]
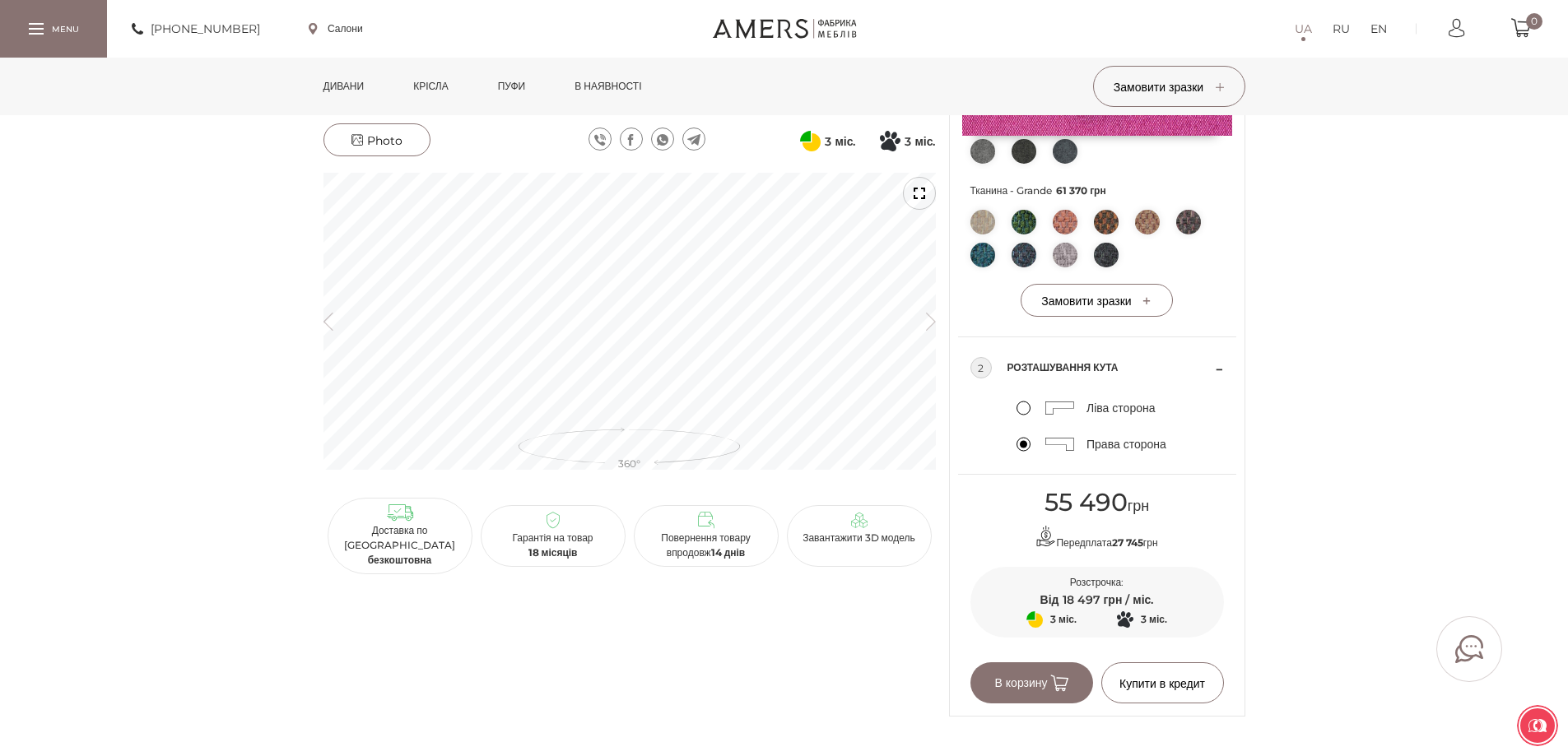
click at [1418, 414] on div "Кутовий диван ЛІНДСІ АС 55 490 грн Передплата 27 745 грн 3 міс. Оплата частинам…" at bounding box center [784, 27] width 1568 height 1379
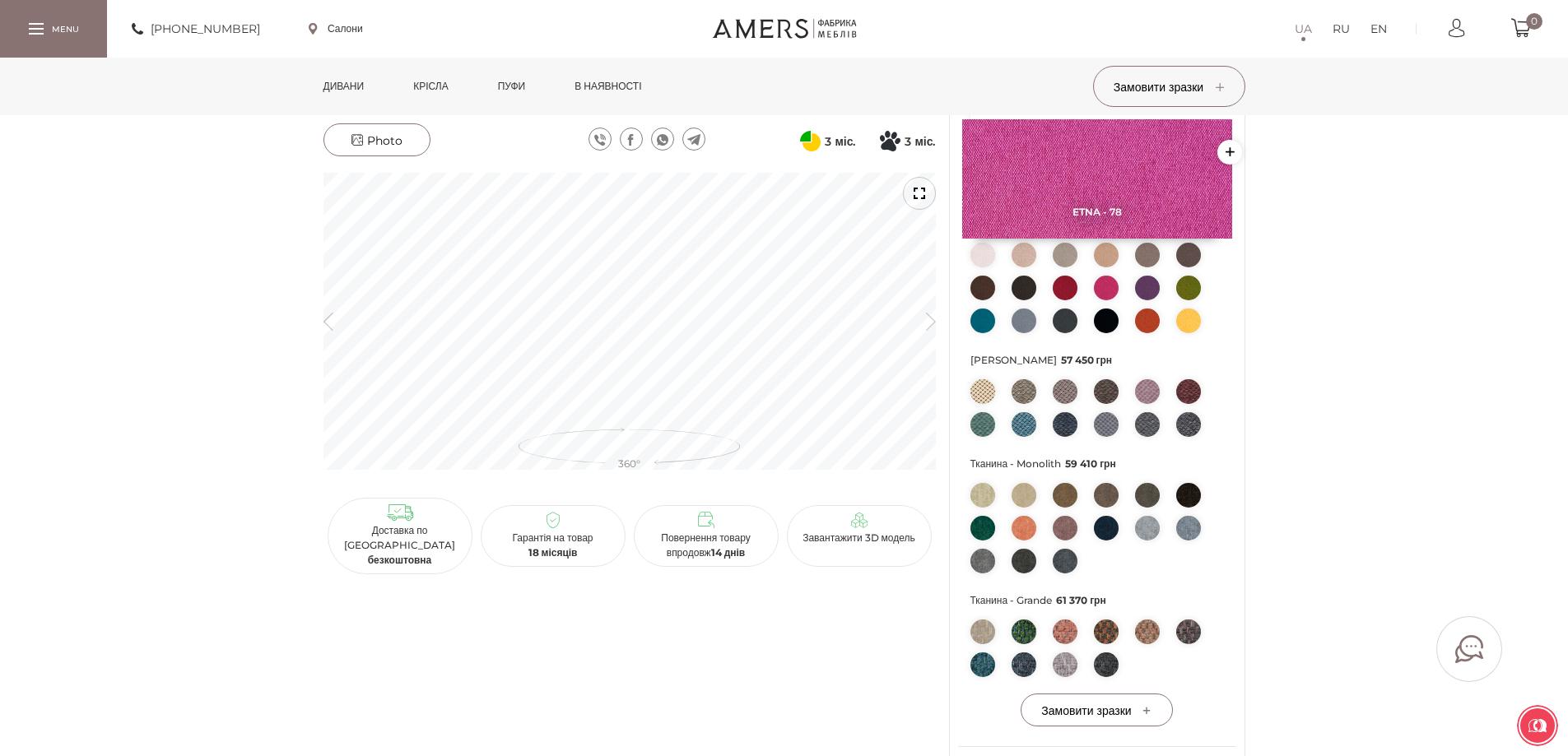
scroll to position [411, 0]
click at [394, 150] on link "Photo" at bounding box center [377, 139] width 107 height 32
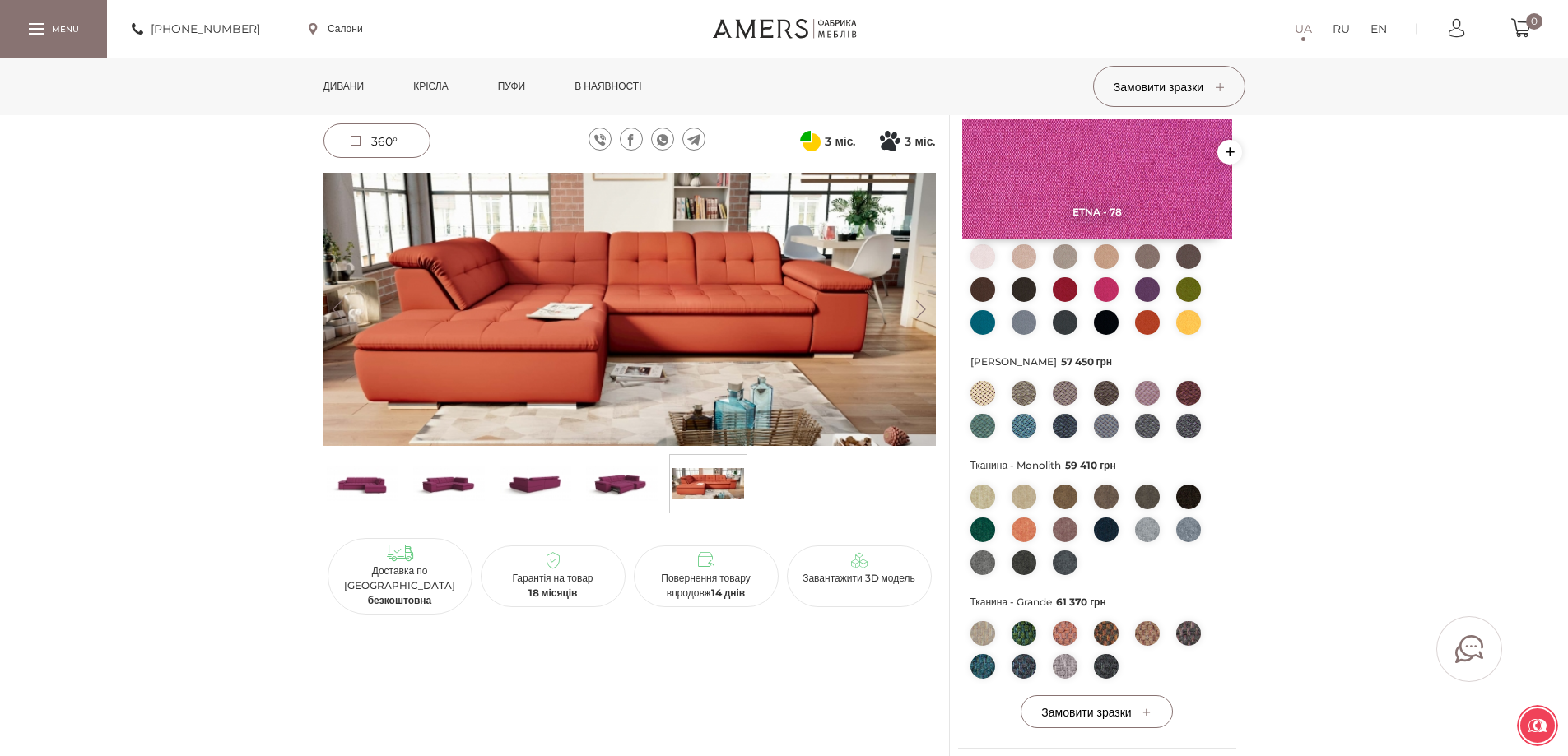
click at [911, 304] on button "Next" at bounding box center [920, 309] width 29 height 18
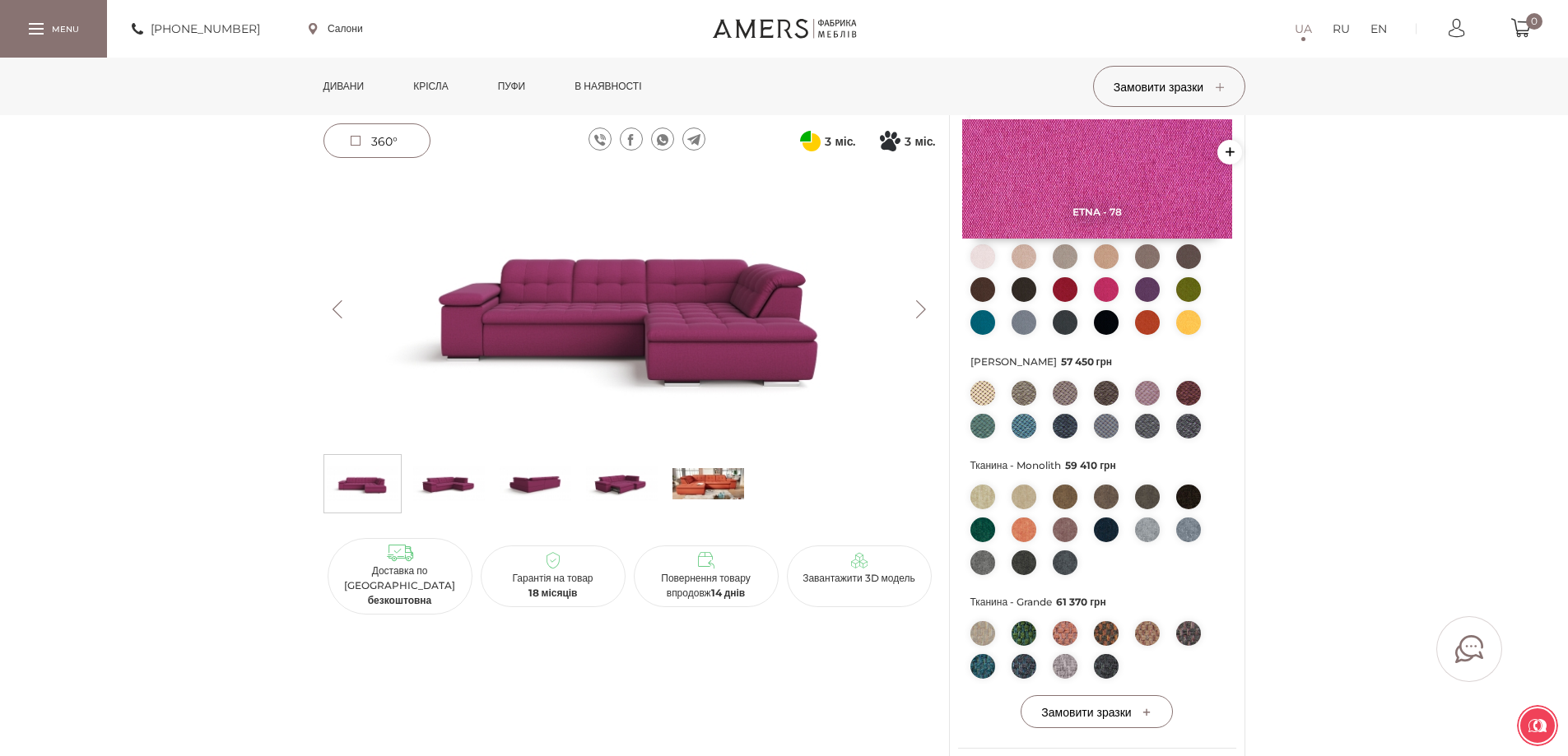
click at [688, 304] on img at bounding box center [630, 310] width 612 height 274
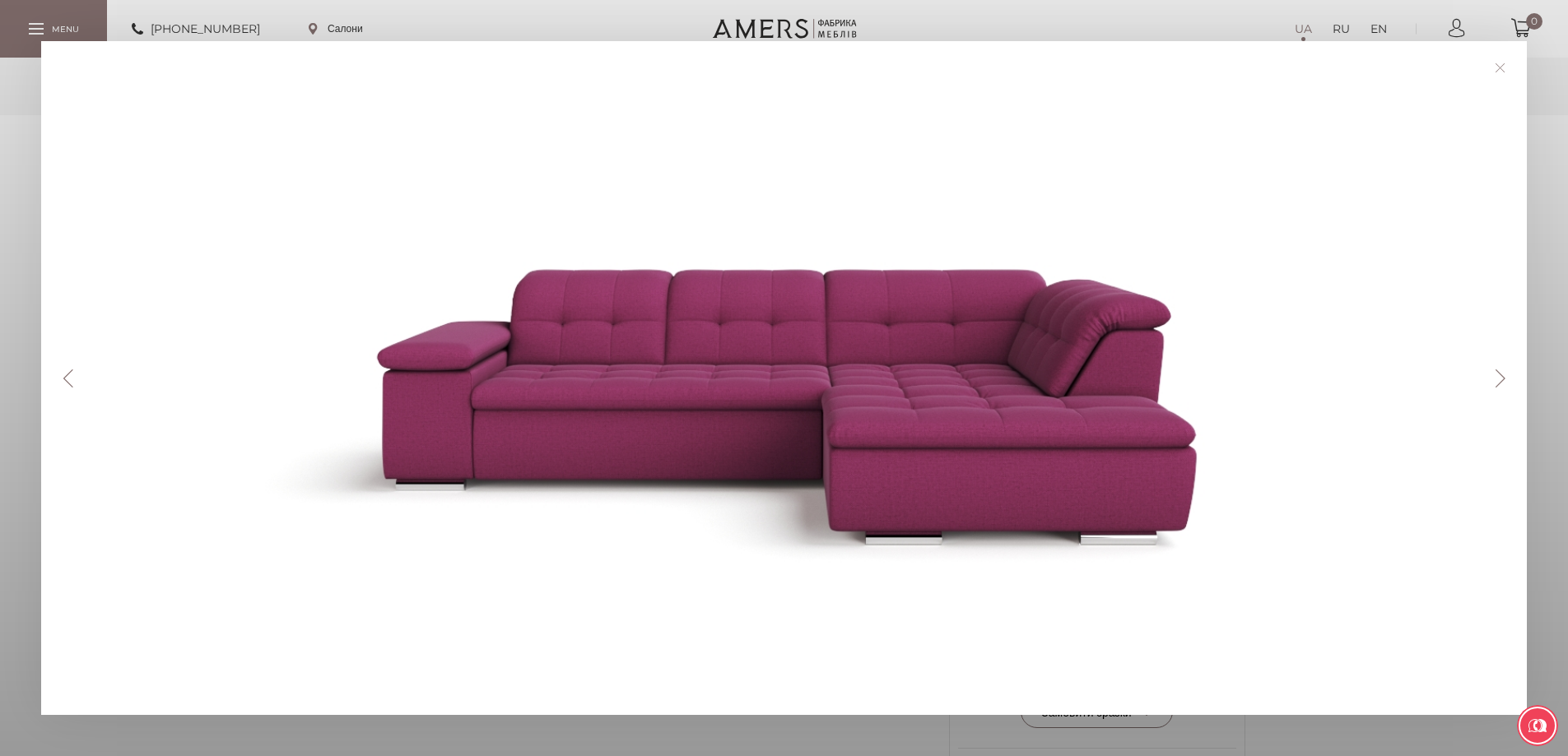
click at [1499, 389] on div "Previous Next" at bounding box center [784, 378] width 1485 height 674
click at [1513, 62] on link at bounding box center [1500, 68] width 26 height 26
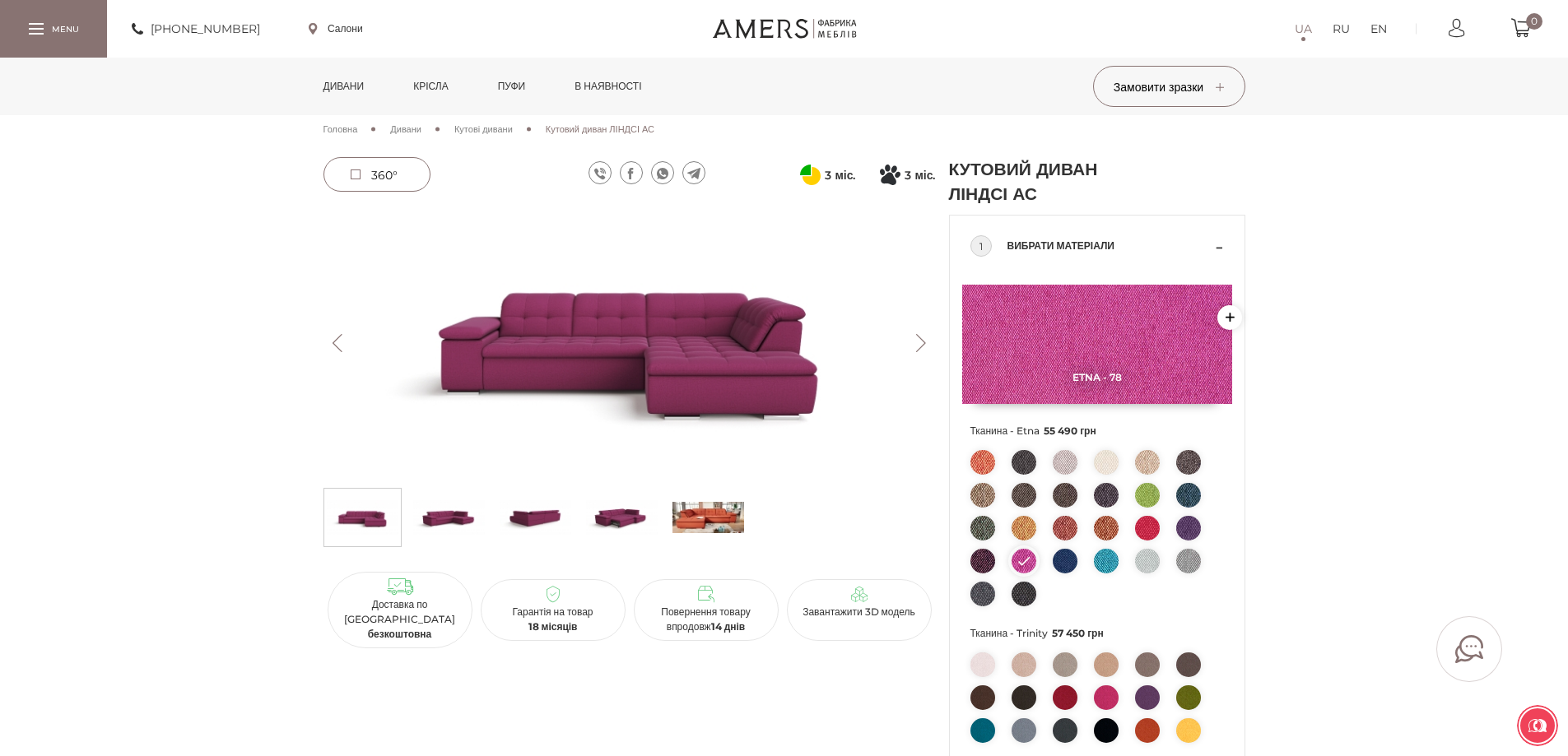
scroll to position [0, 0]
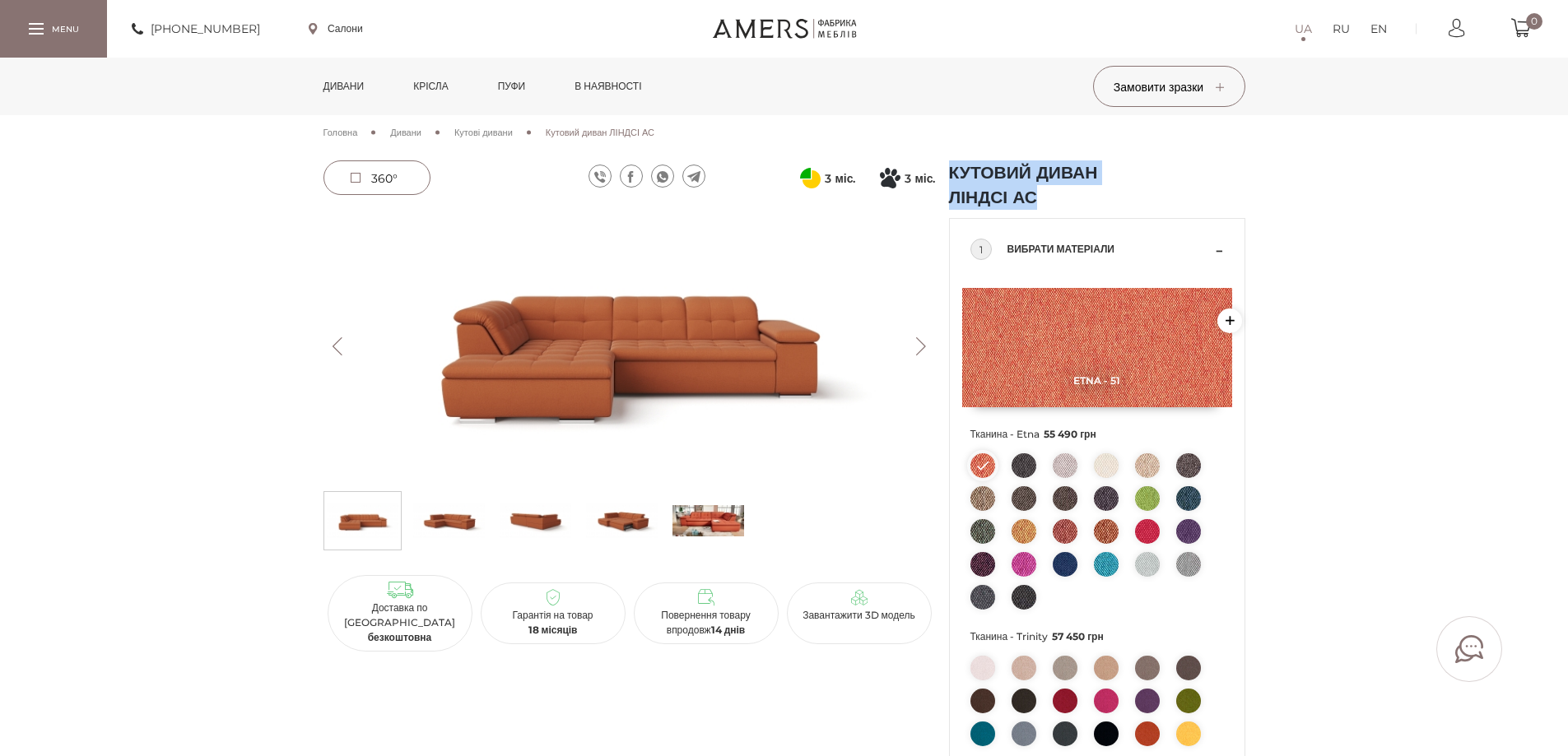
drag, startPoint x: 953, startPoint y: 170, endPoint x: 1058, endPoint y: 205, distance: 110.7
click at [1058, 205] on h1 "Кутовий диван ЛІНДСІ АС" at bounding box center [1043, 185] width 189 height 49
copy h1 "Кутовий диван ЛІНДСІ АС"
click at [377, 90] on link "Дивани" at bounding box center [344, 87] width 66 height 58
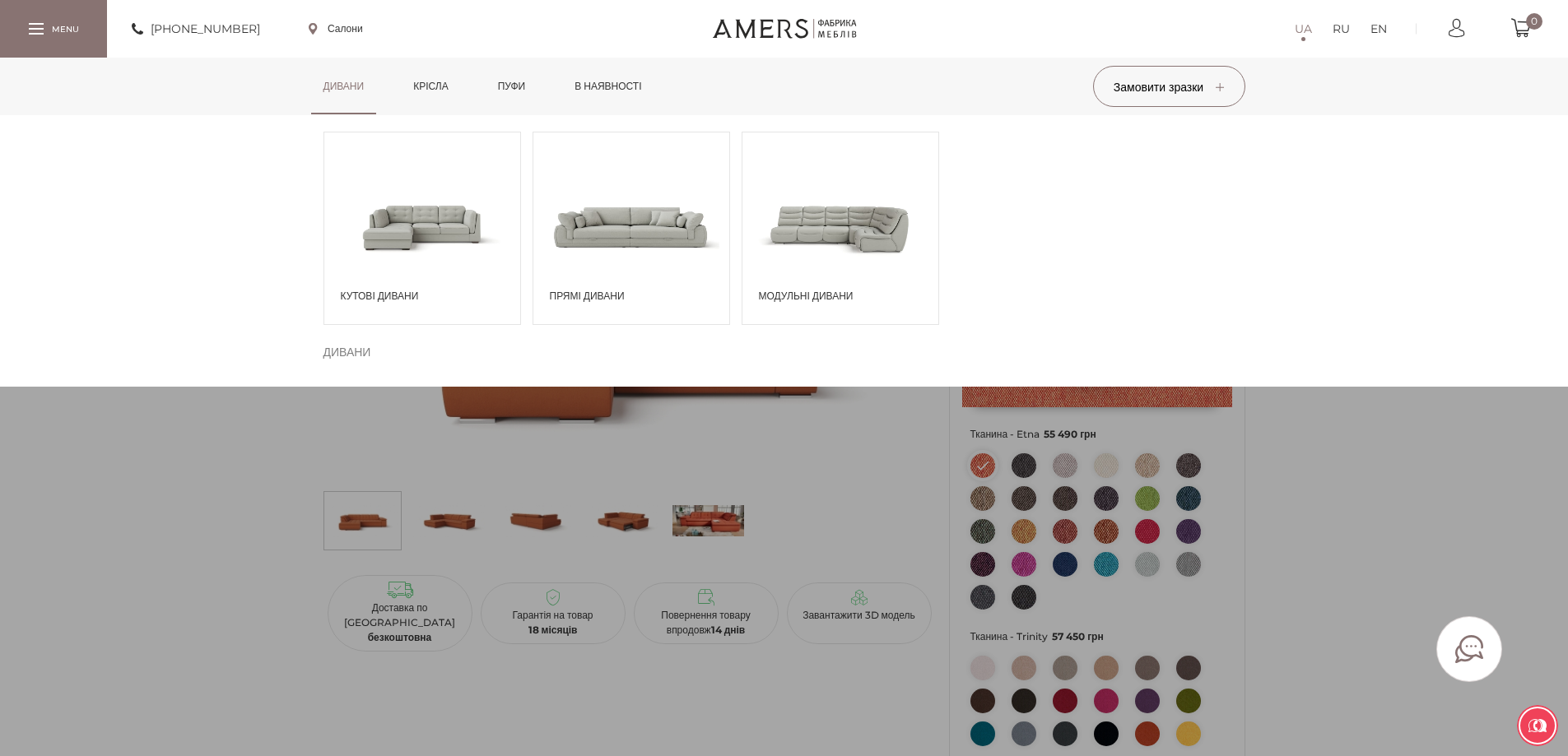
click at [670, 220] on span at bounding box center [631, 226] width 196 height 114
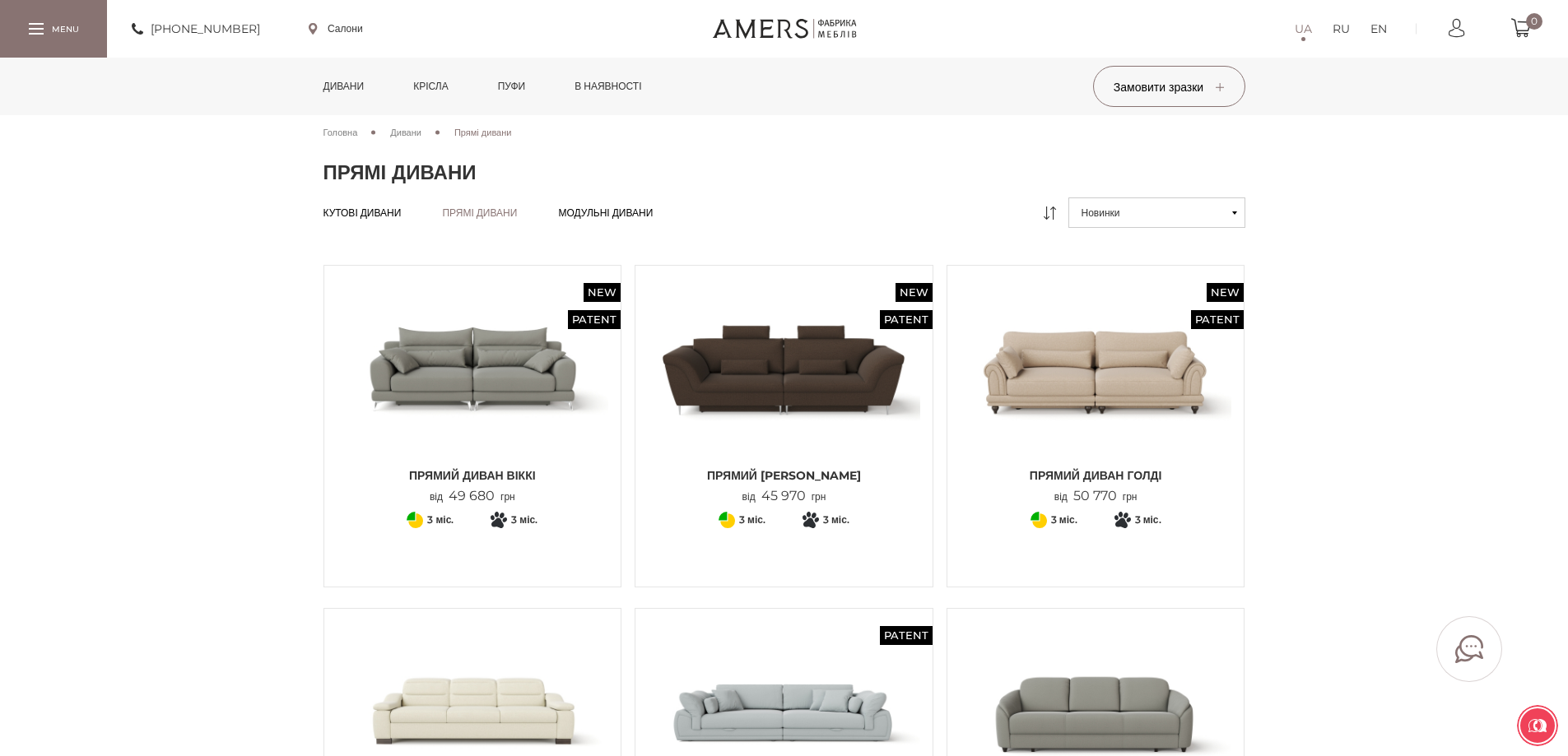
click at [370, 220] on span "Кутові дивани" at bounding box center [362, 225] width 78 height 13
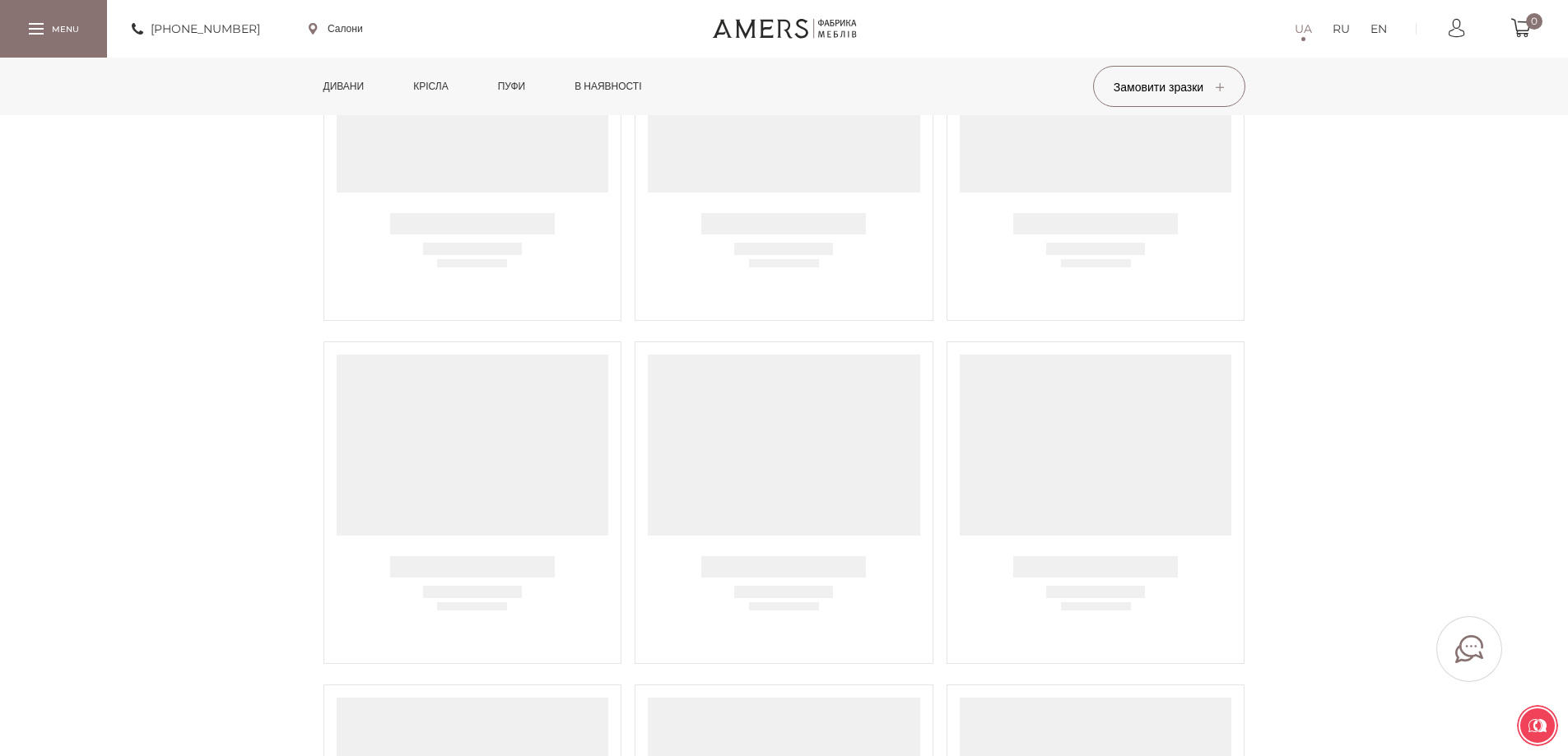
scroll to position [411, 0]
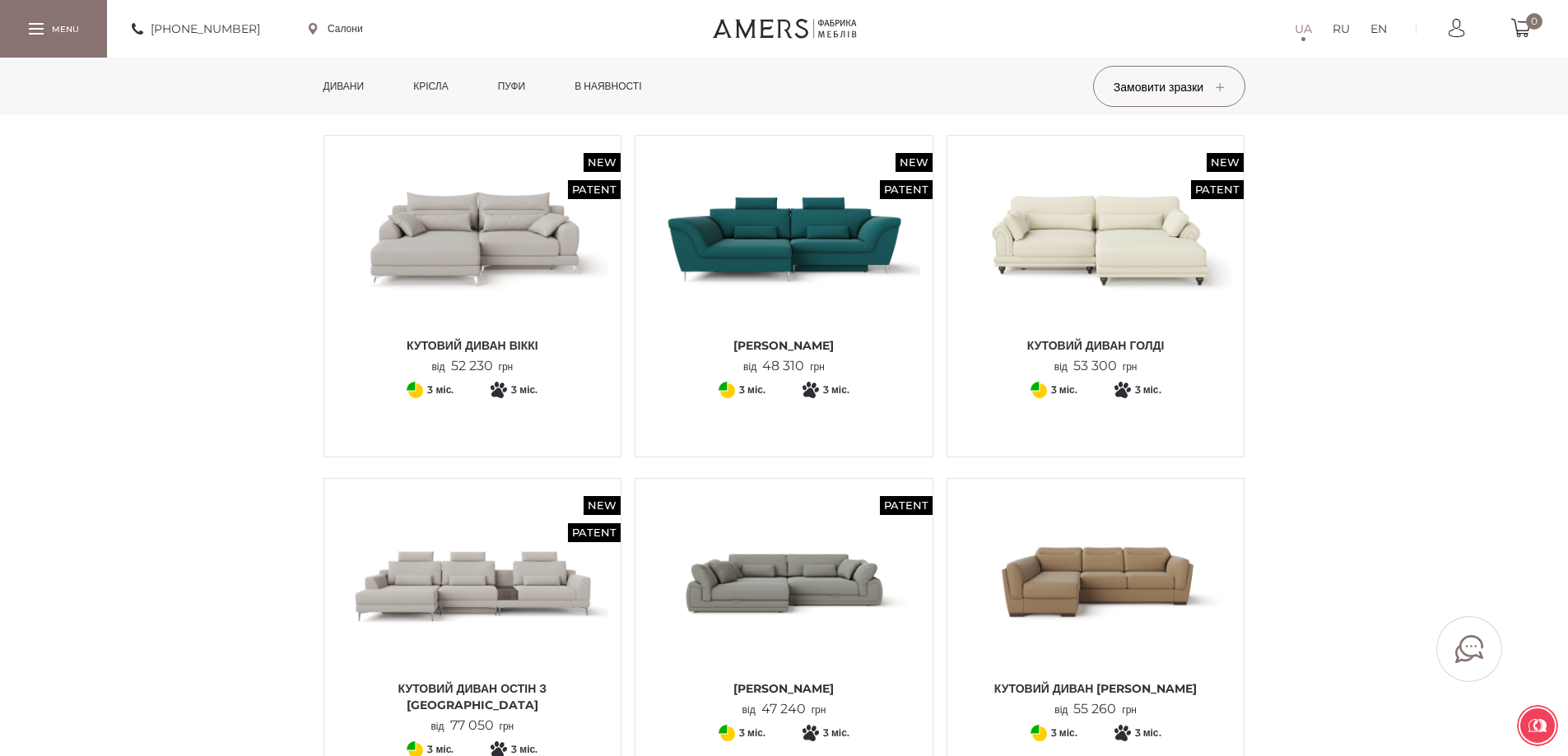
scroll to position [164, 0]
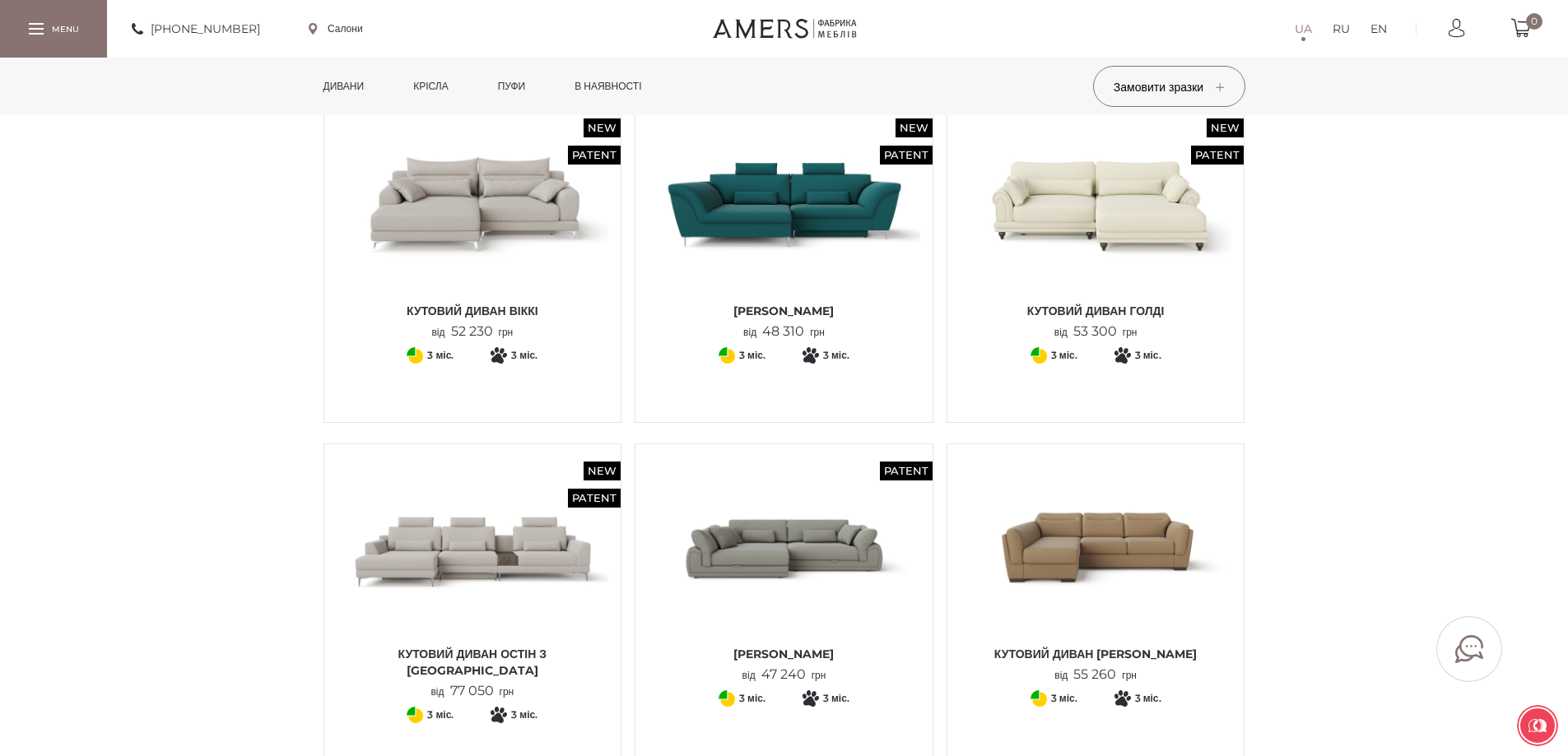
click at [886, 579] on img at bounding box center [784, 547] width 273 height 181
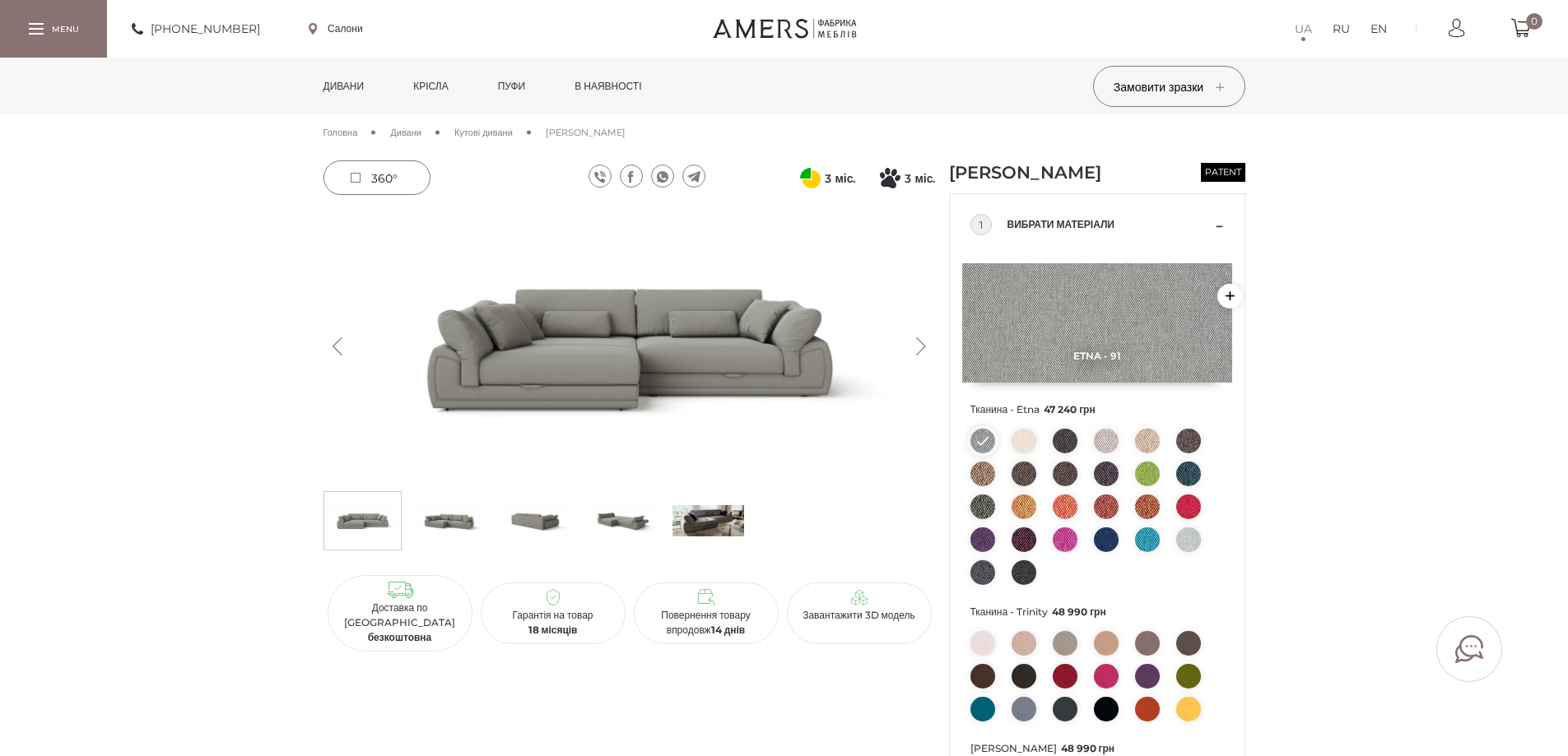
click at [1028, 520] on img at bounding box center [1024, 506] width 25 height 25
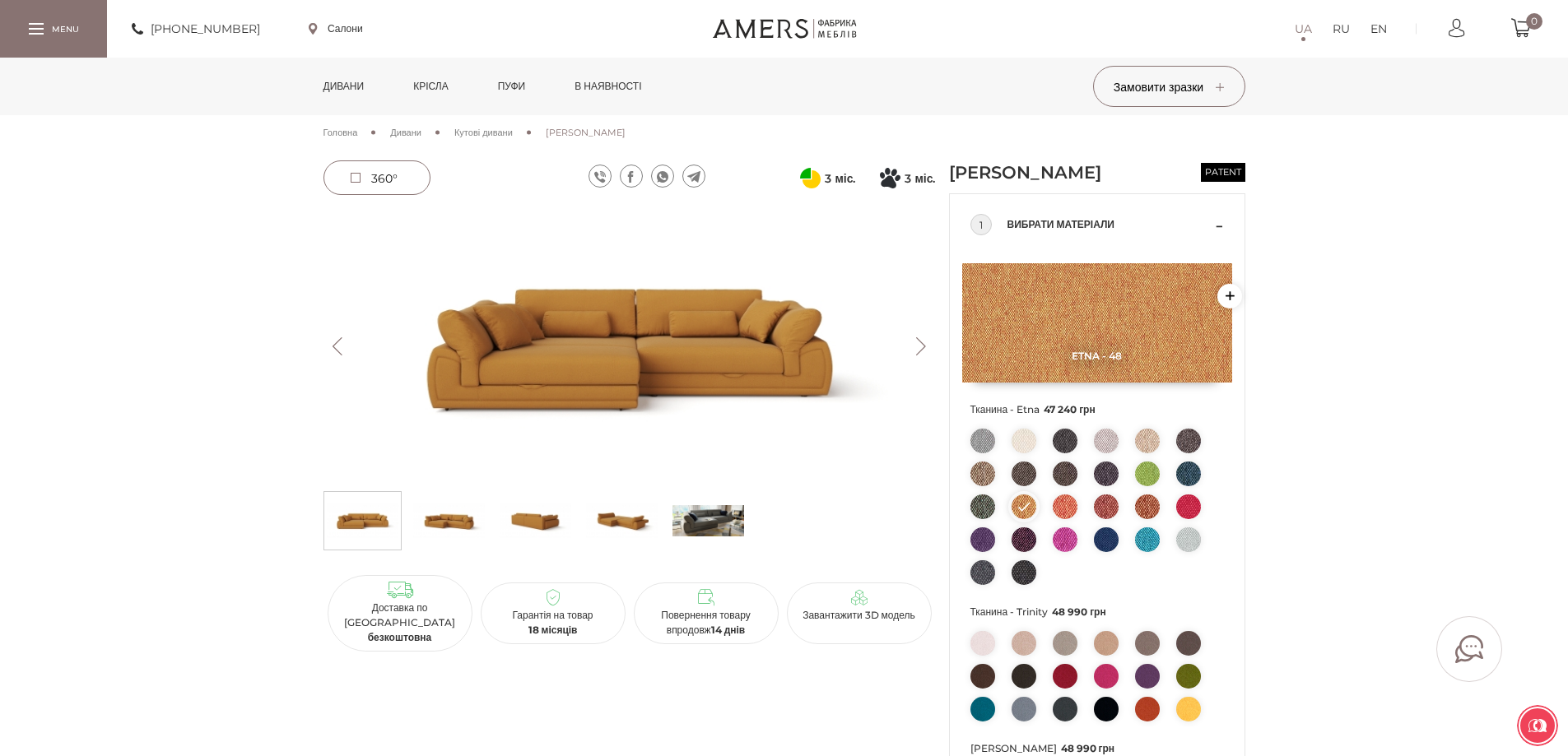
click at [923, 345] on button "Next" at bounding box center [920, 346] width 29 height 18
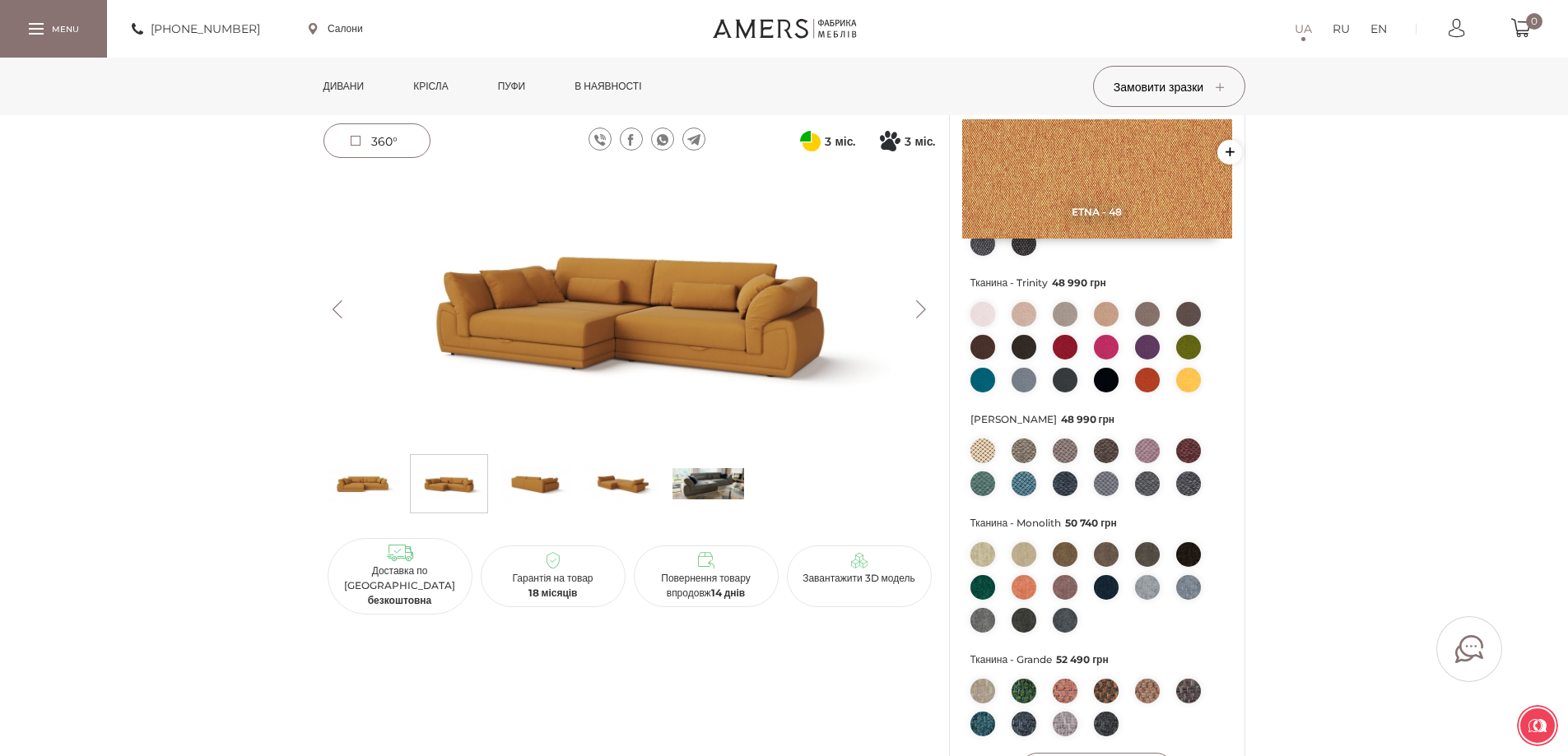
scroll to position [659, 0]
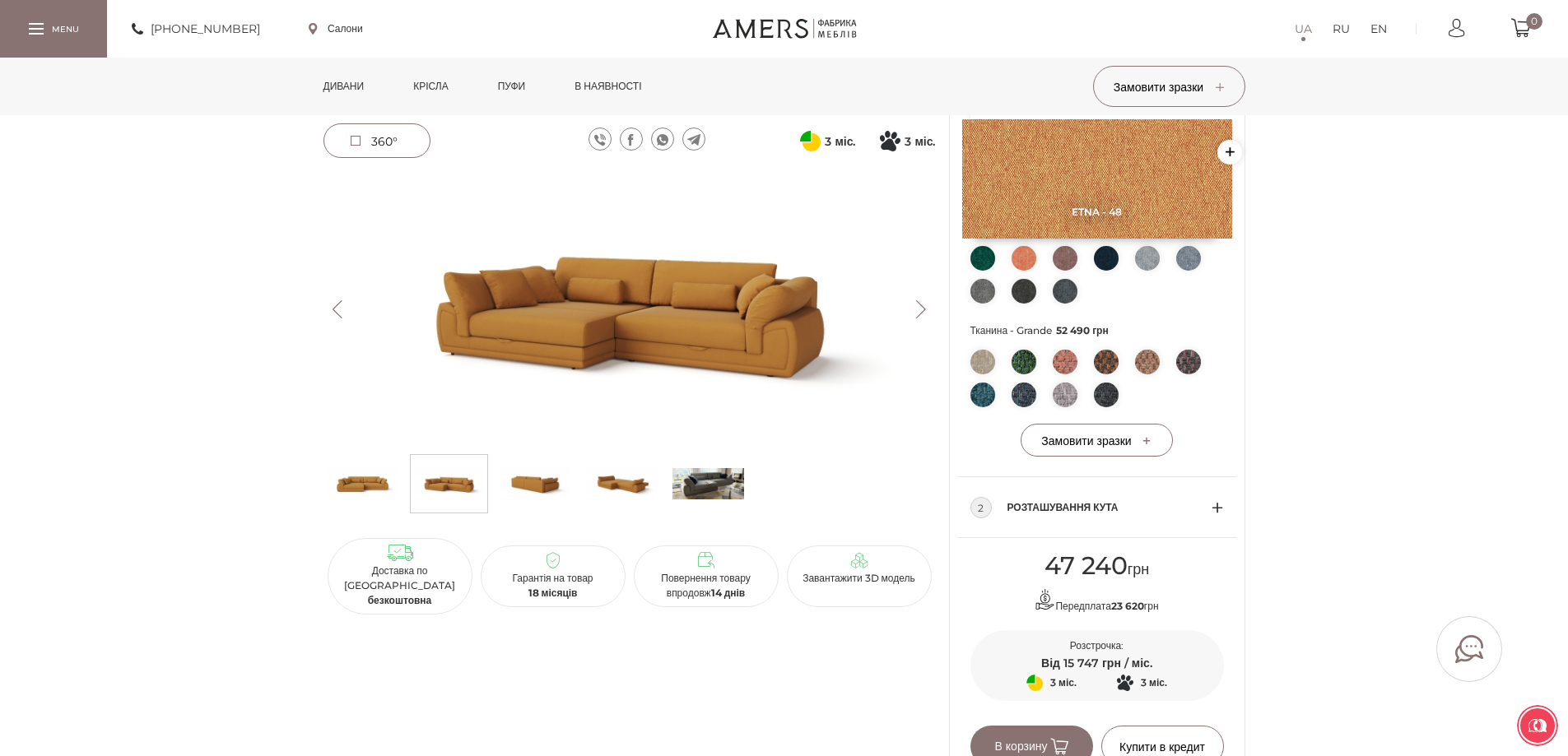
click at [1214, 532] on div "2 Розташування кута" at bounding box center [1098, 508] width 254 height 61
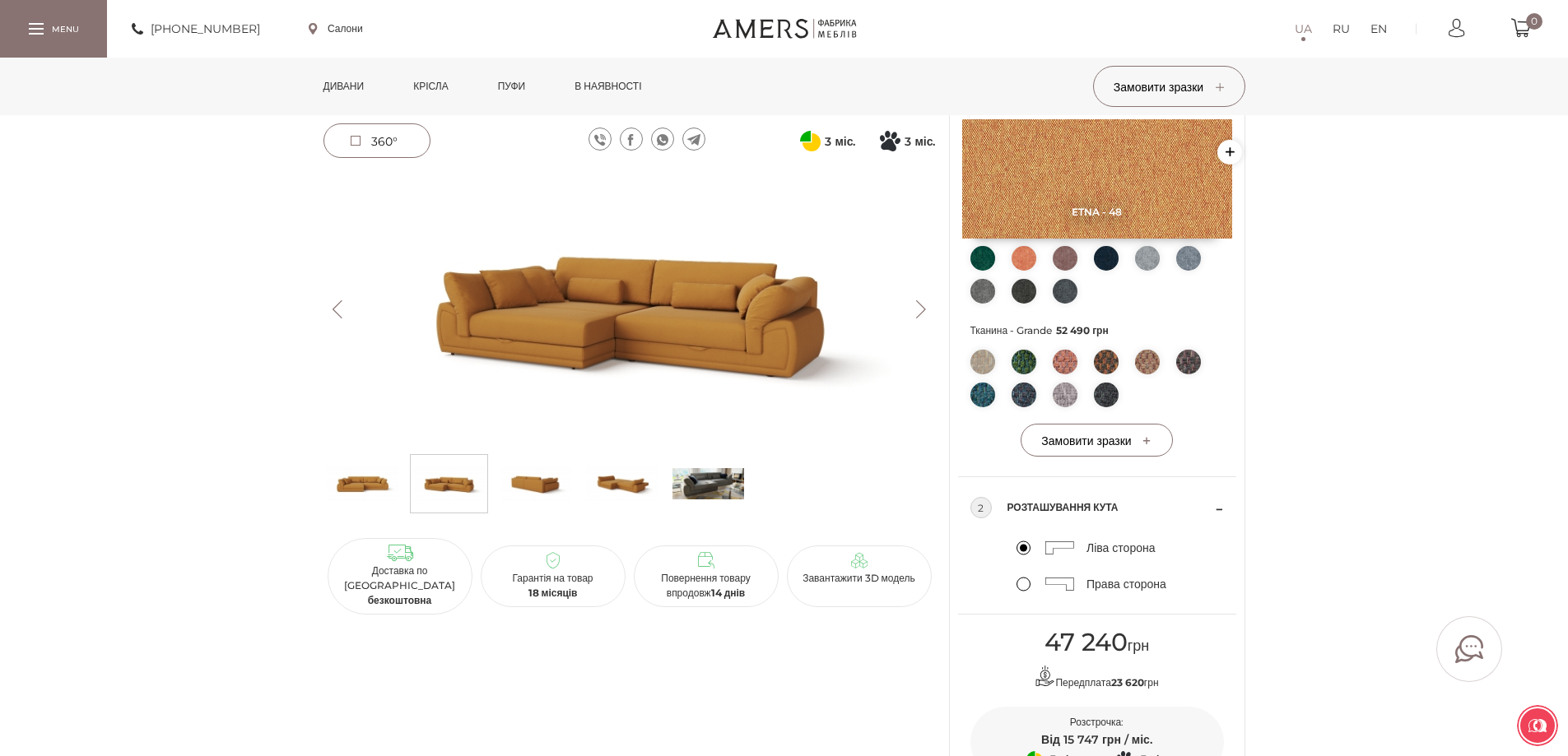
click at [1025, 592] on label "Права сторона" at bounding box center [1092, 584] width 150 height 15
click at [0, 0] on input "Права сторона" at bounding box center [0, 0] width 0 height 0
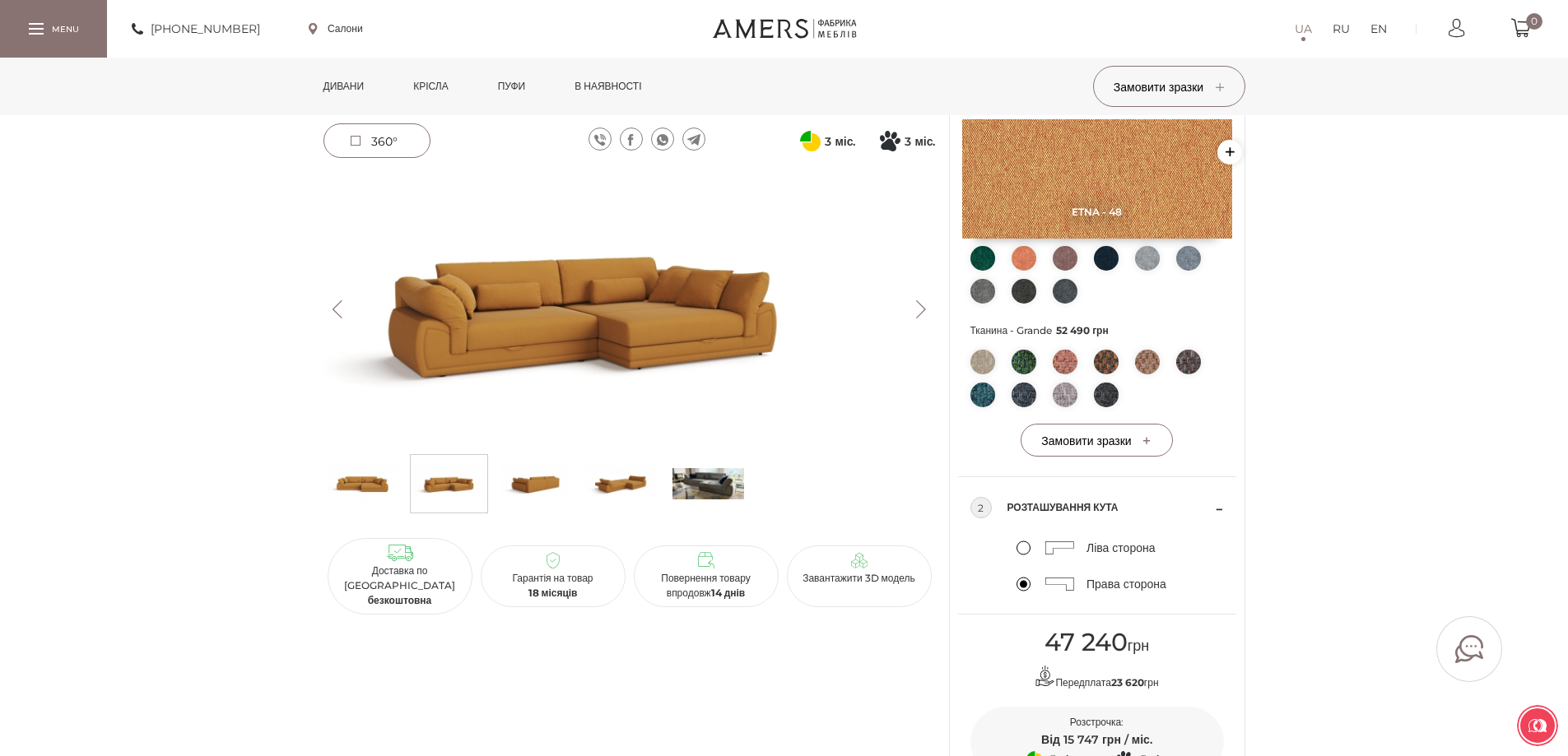
drag, startPoint x: 865, startPoint y: 392, endPoint x: 819, endPoint y: 395, distance: 46.1
click at [819, 395] on img at bounding box center [584, 310] width 612 height 274
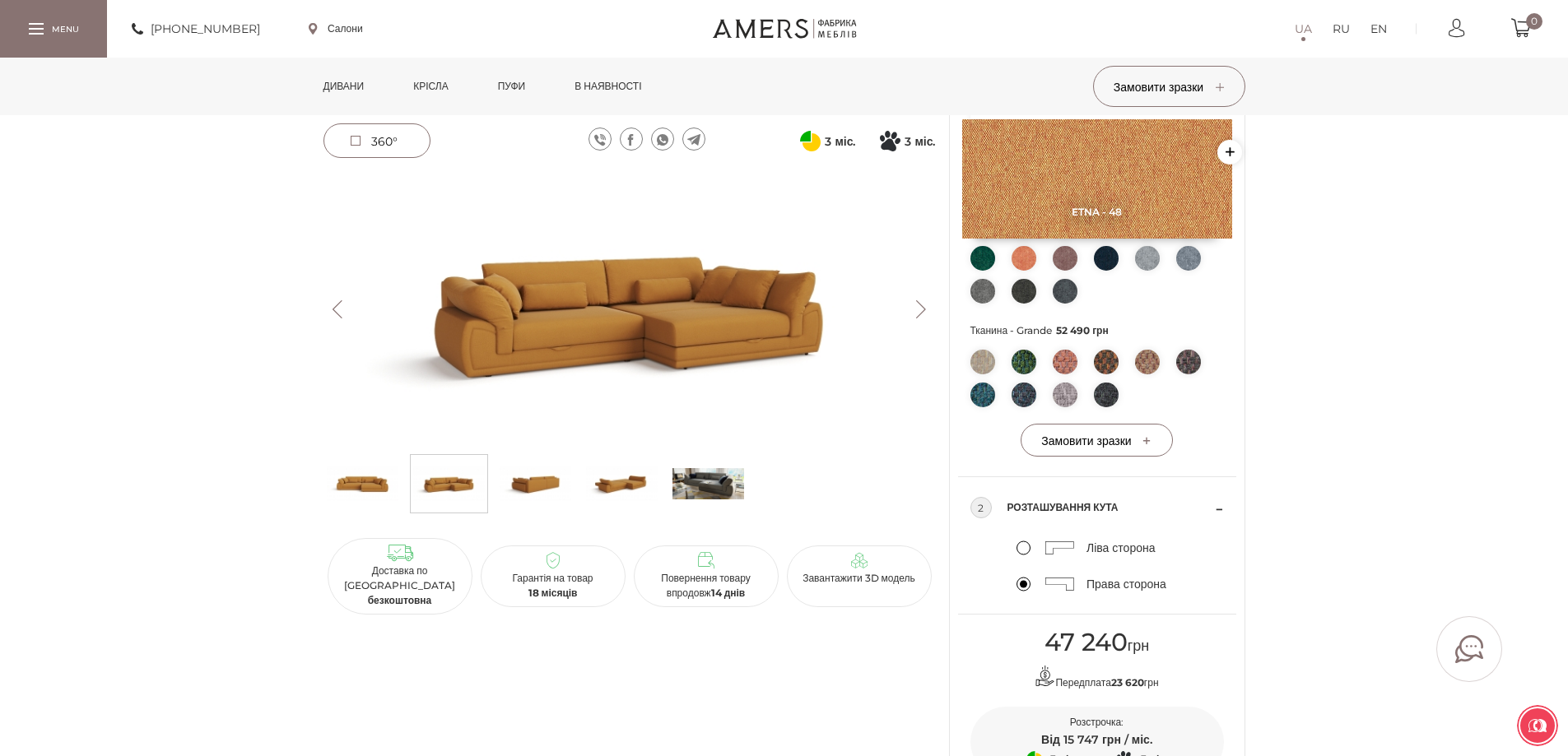
click at [578, 339] on img at bounding box center [630, 310] width 612 height 274
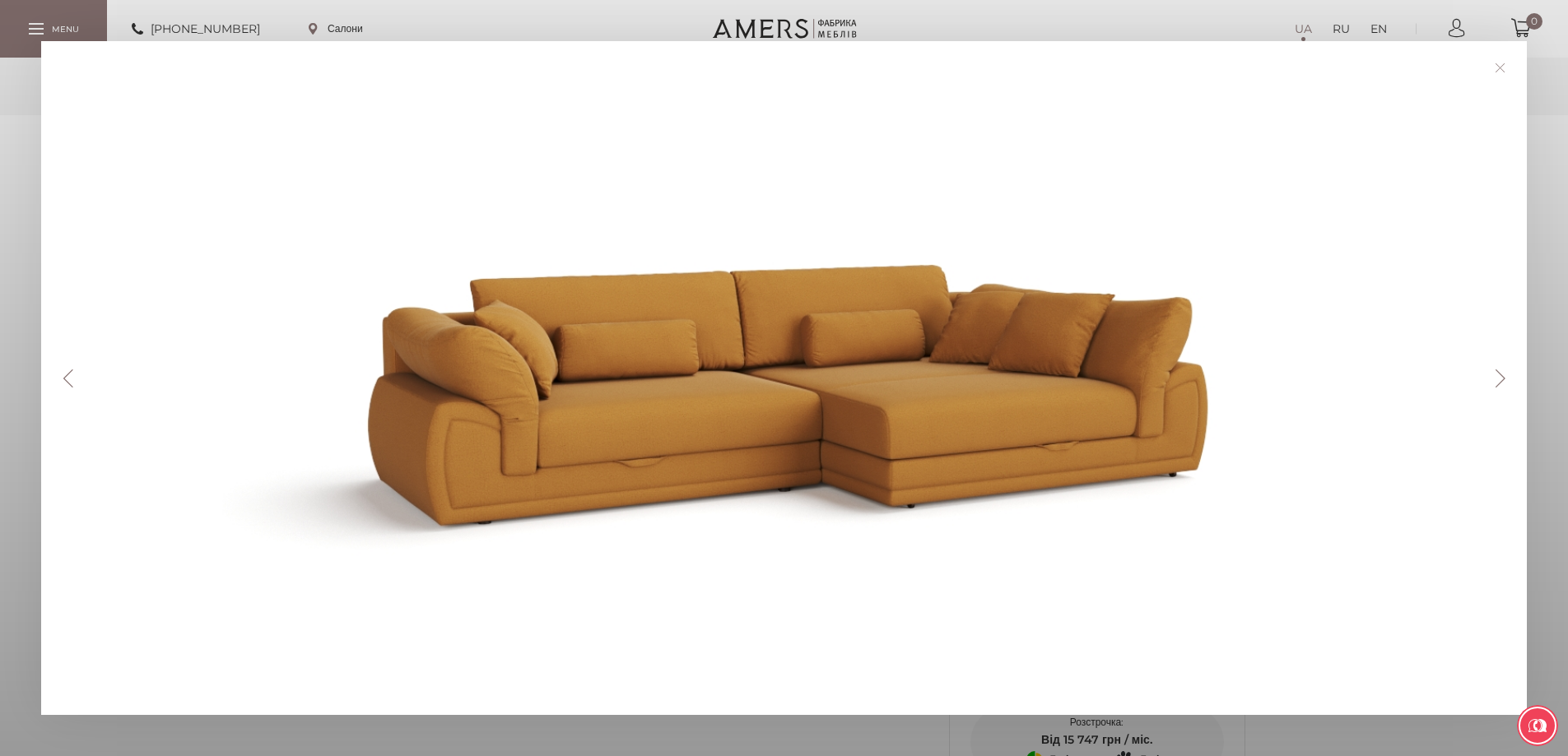
click at [1506, 383] on button "Next" at bounding box center [1499, 378] width 29 height 18
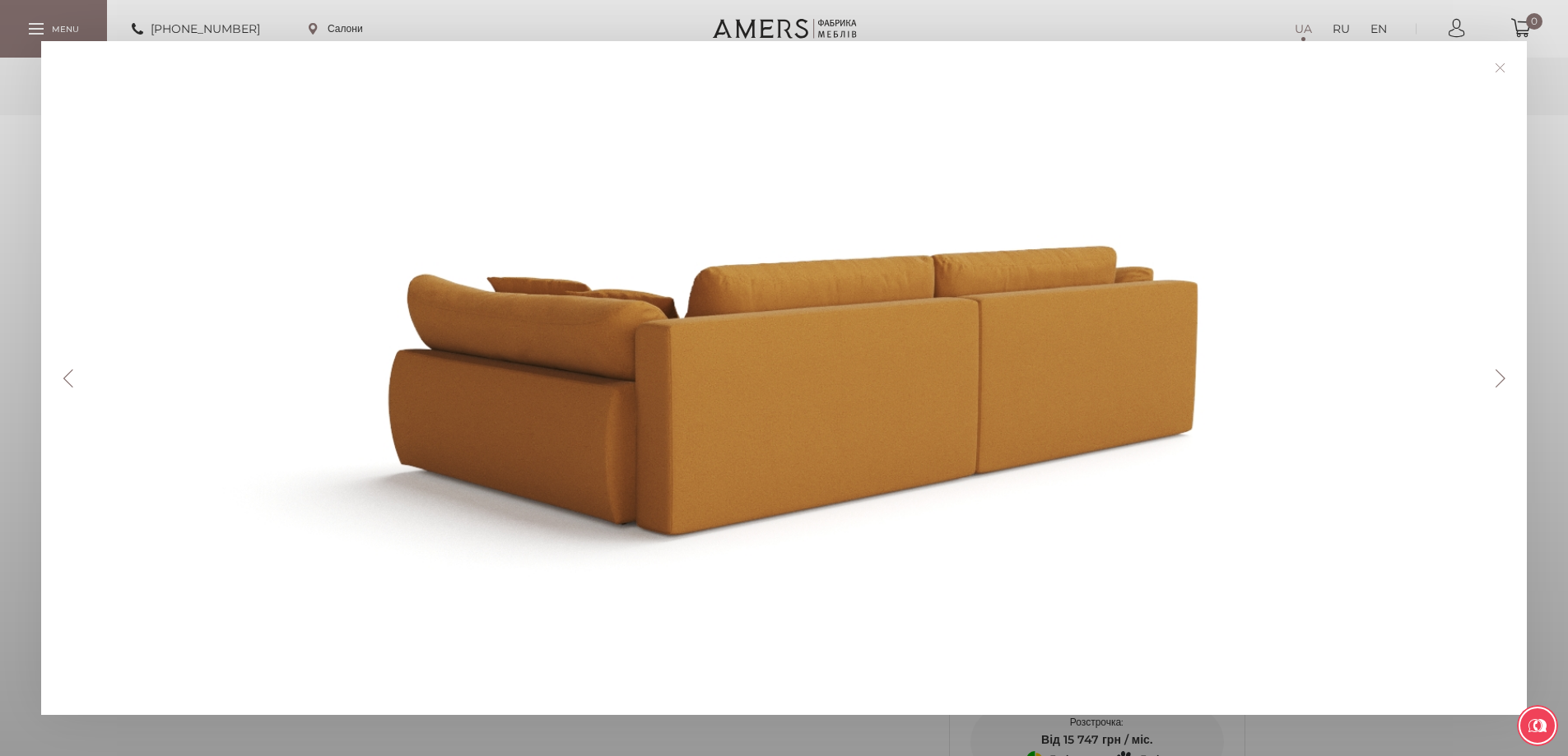
click at [1508, 383] on button "Next" at bounding box center [1499, 378] width 29 height 18
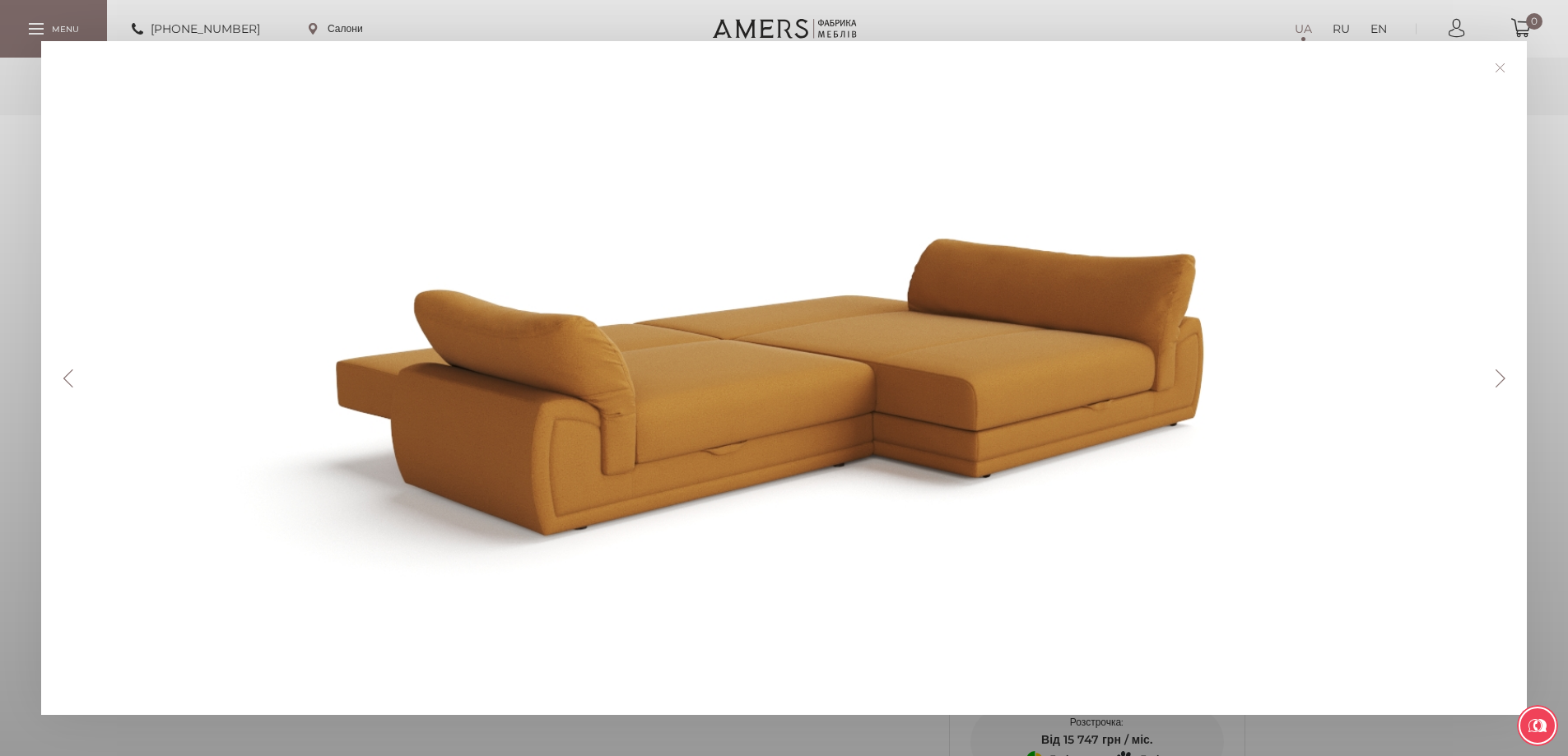
click at [1508, 383] on button "Next" at bounding box center [1499, 378] width 29 height 18
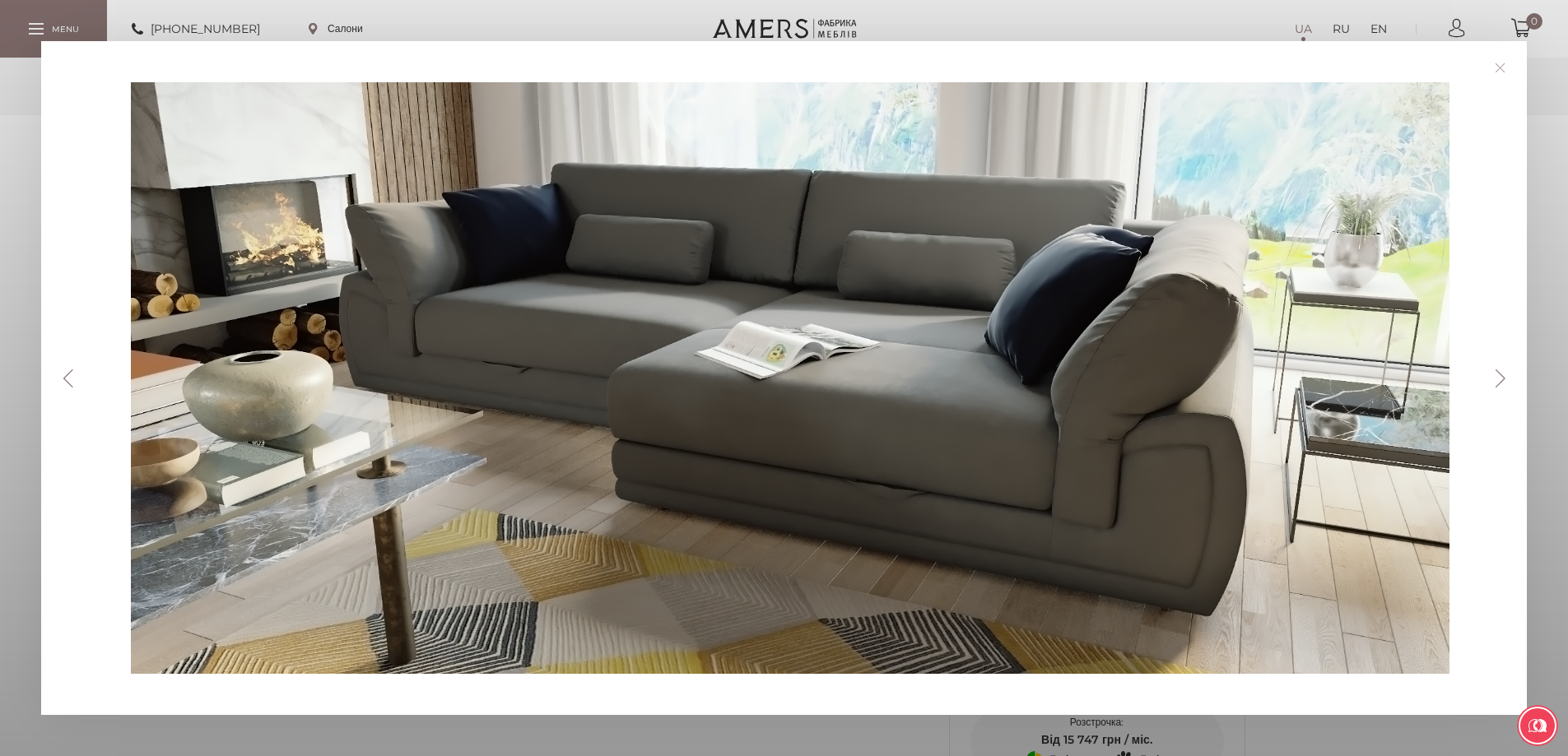
click at [1513, 68] on link at bounding box center [1500, 68] width 26 height 26
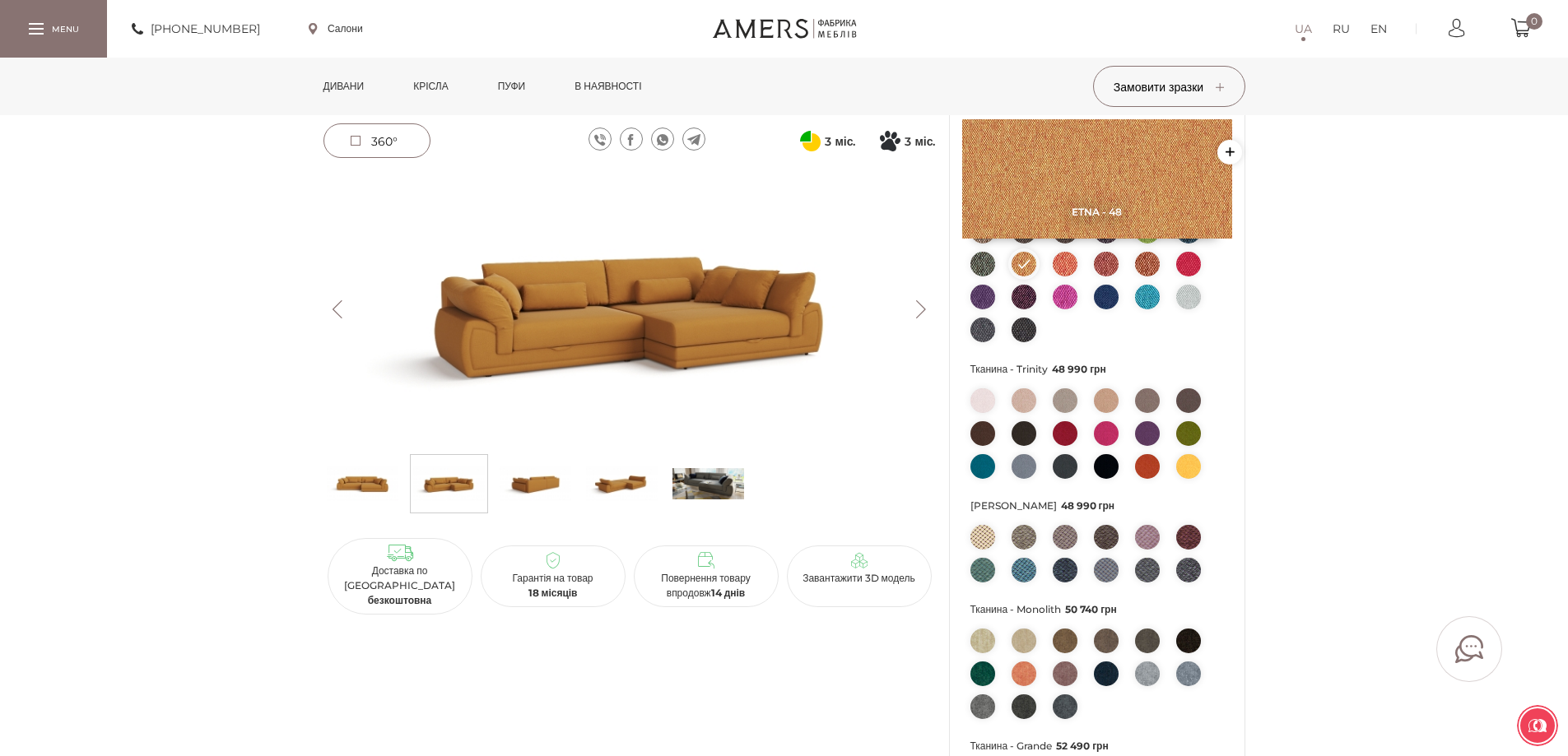
scroll to position [0, 0]
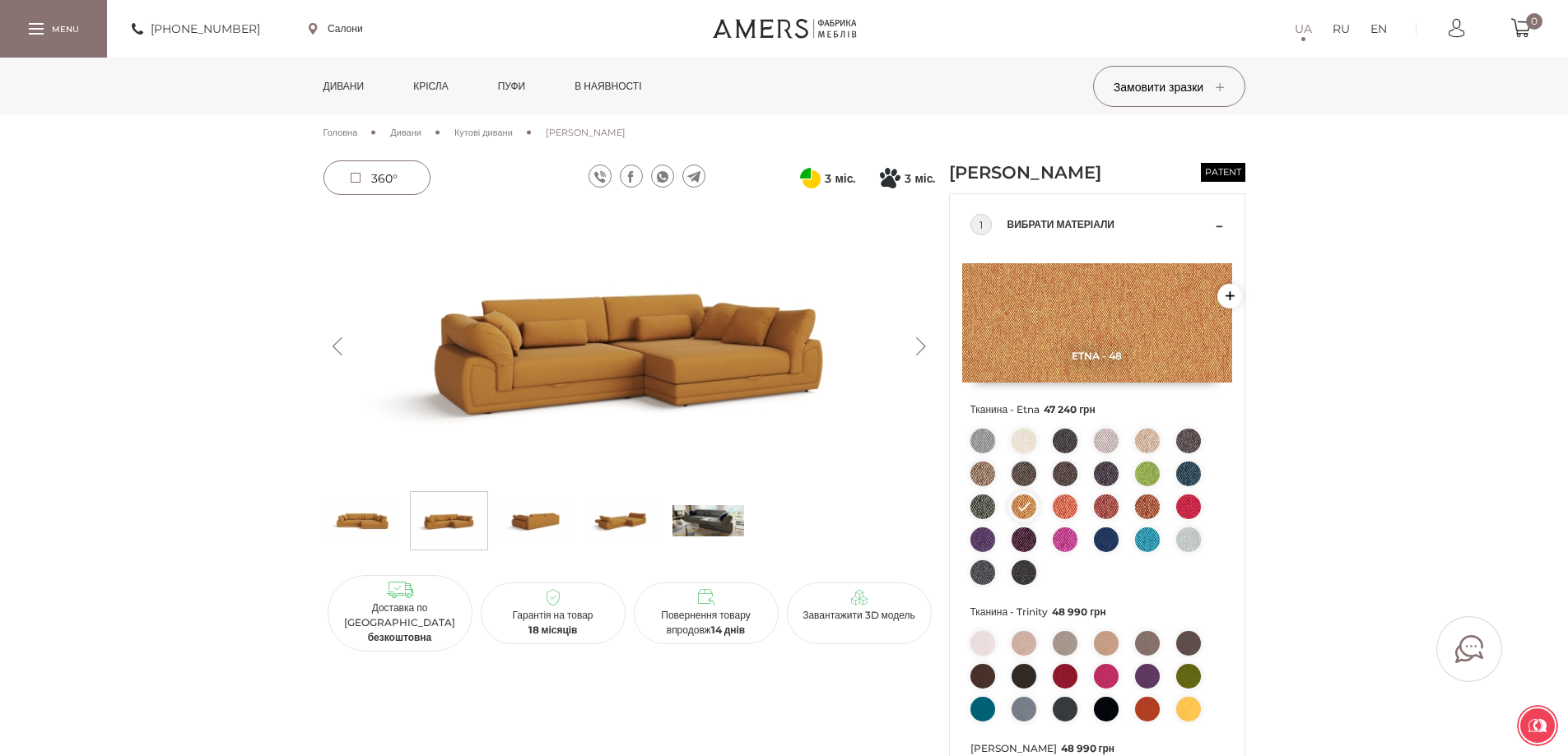
click at [525, 75] on link "Пуфи" at bounding box center [512, 87] width 53 height 58
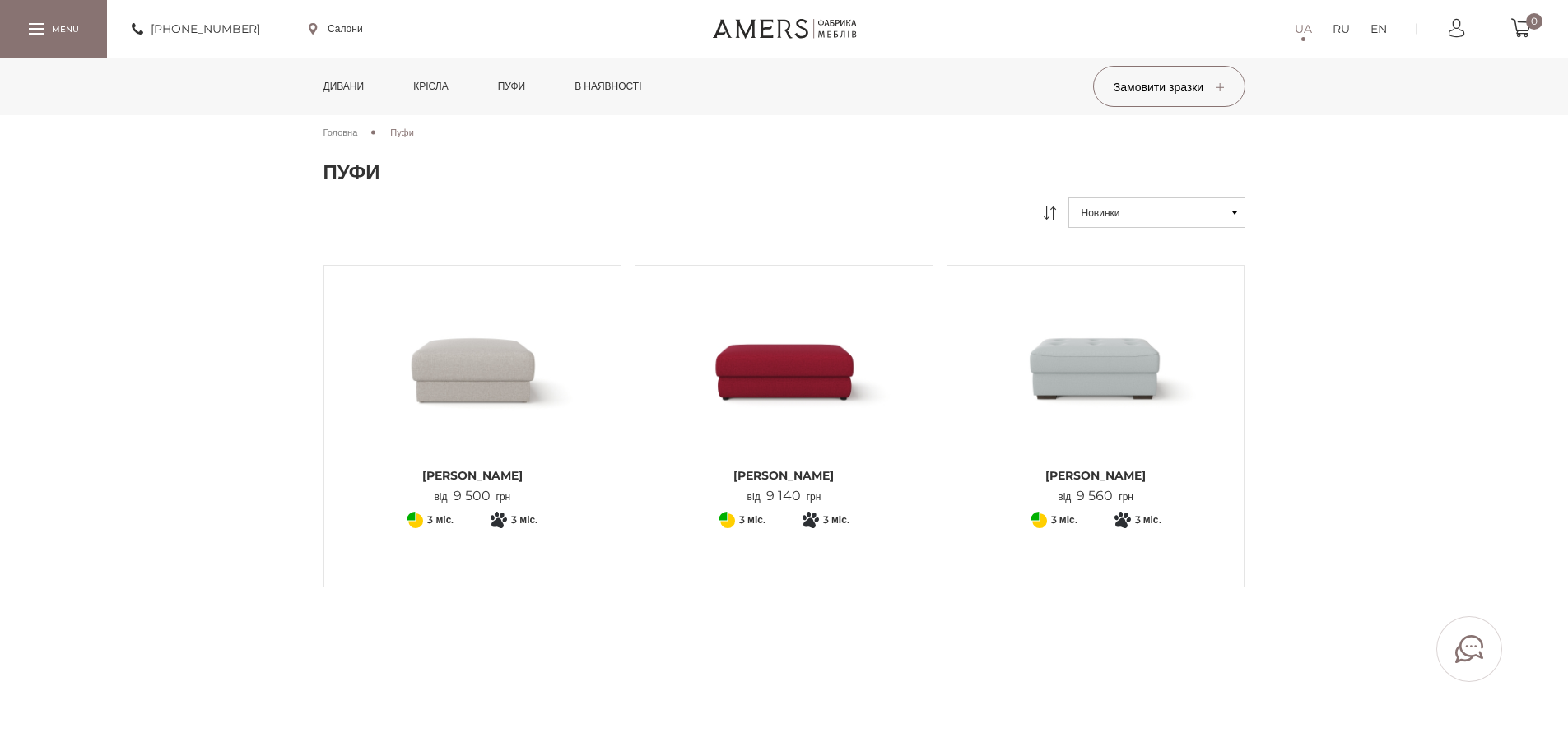
click at [785, 413] on img at bounding box center [784, 369] width 273 height 181
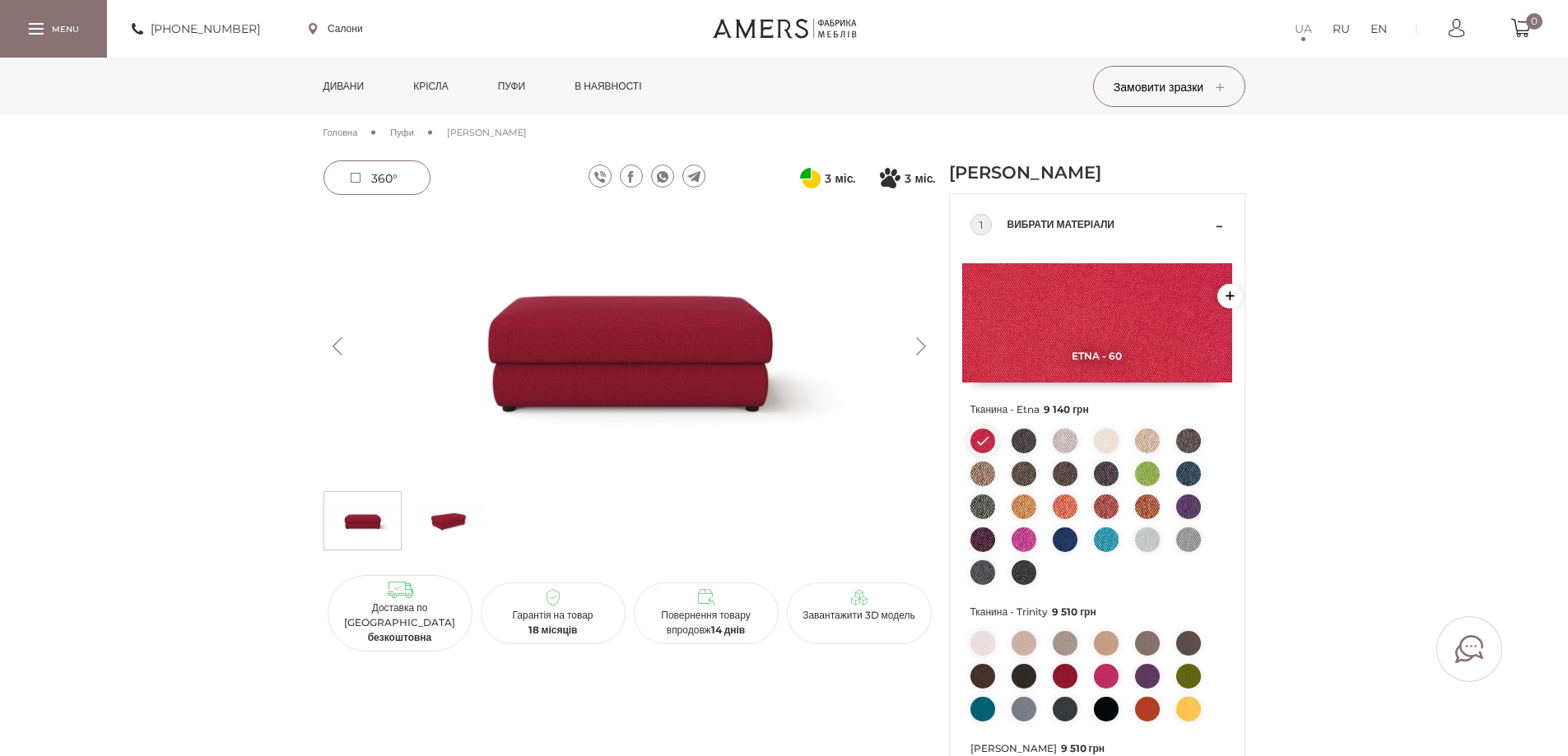
click at [920, 345] on button "Next" at bounding box center [920, 346] width 29 height 18
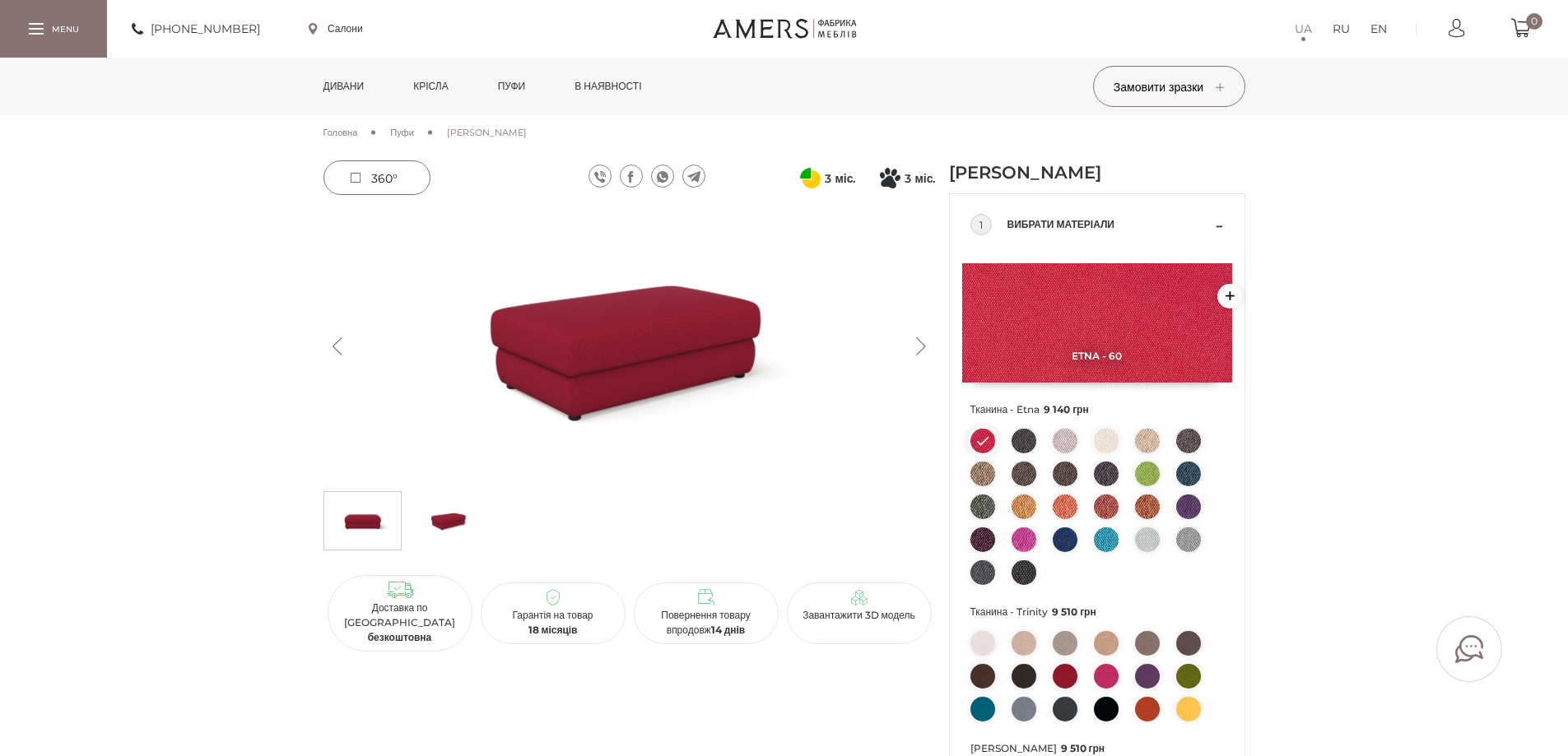
click at [921, 345] on button "Next" at bounding box center [920, 346] width 29 height 18
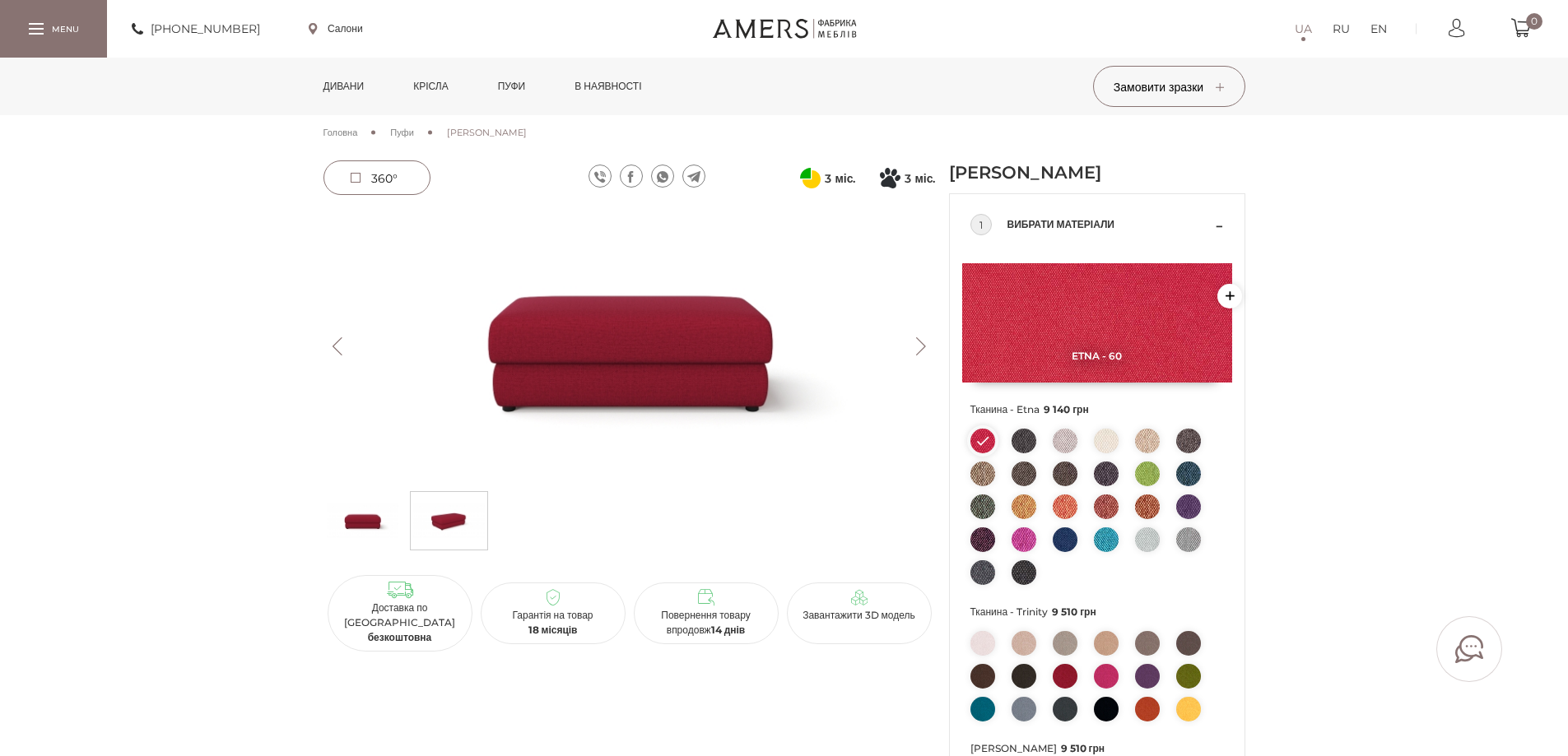
click at [921, 345] on button "Next" at bounding box center [920, 346] width 29 height 18
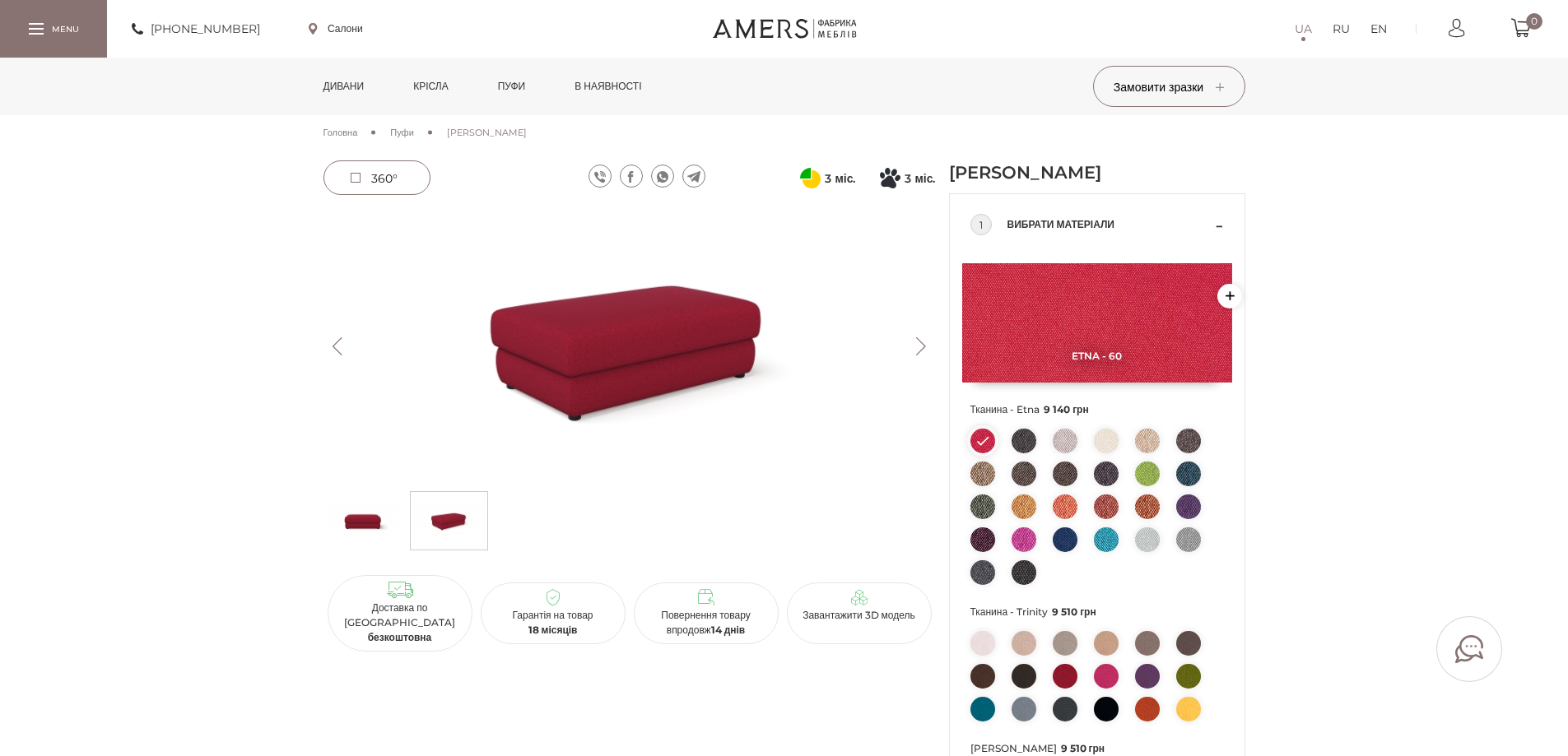
click at [921, 345] on button "Next" at bounding box center [920, 346] width 29 height 18
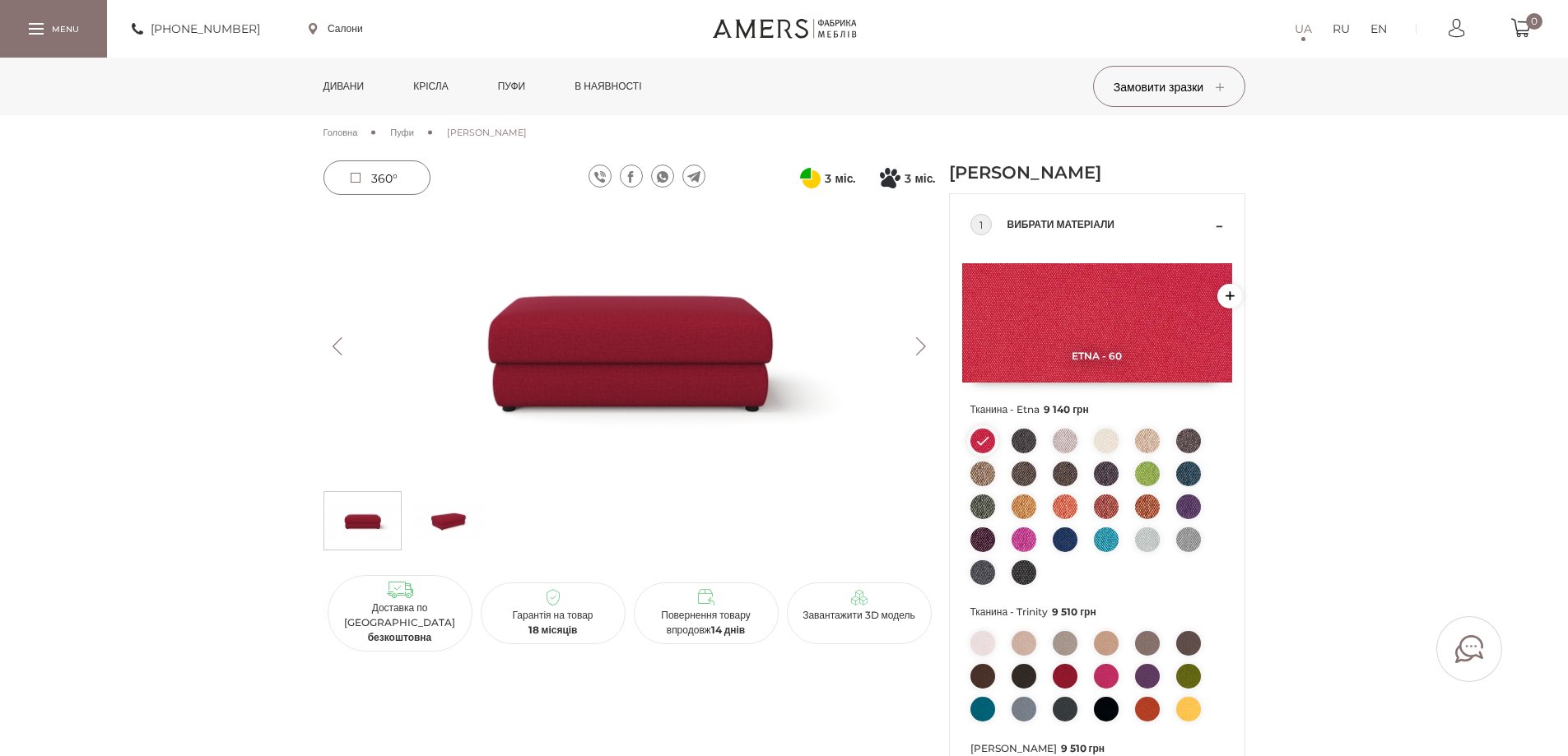
click at [921, 345] on button "Next" at bounding box center [920, 346] width 29 height 18
